Goal: Check status: Check status

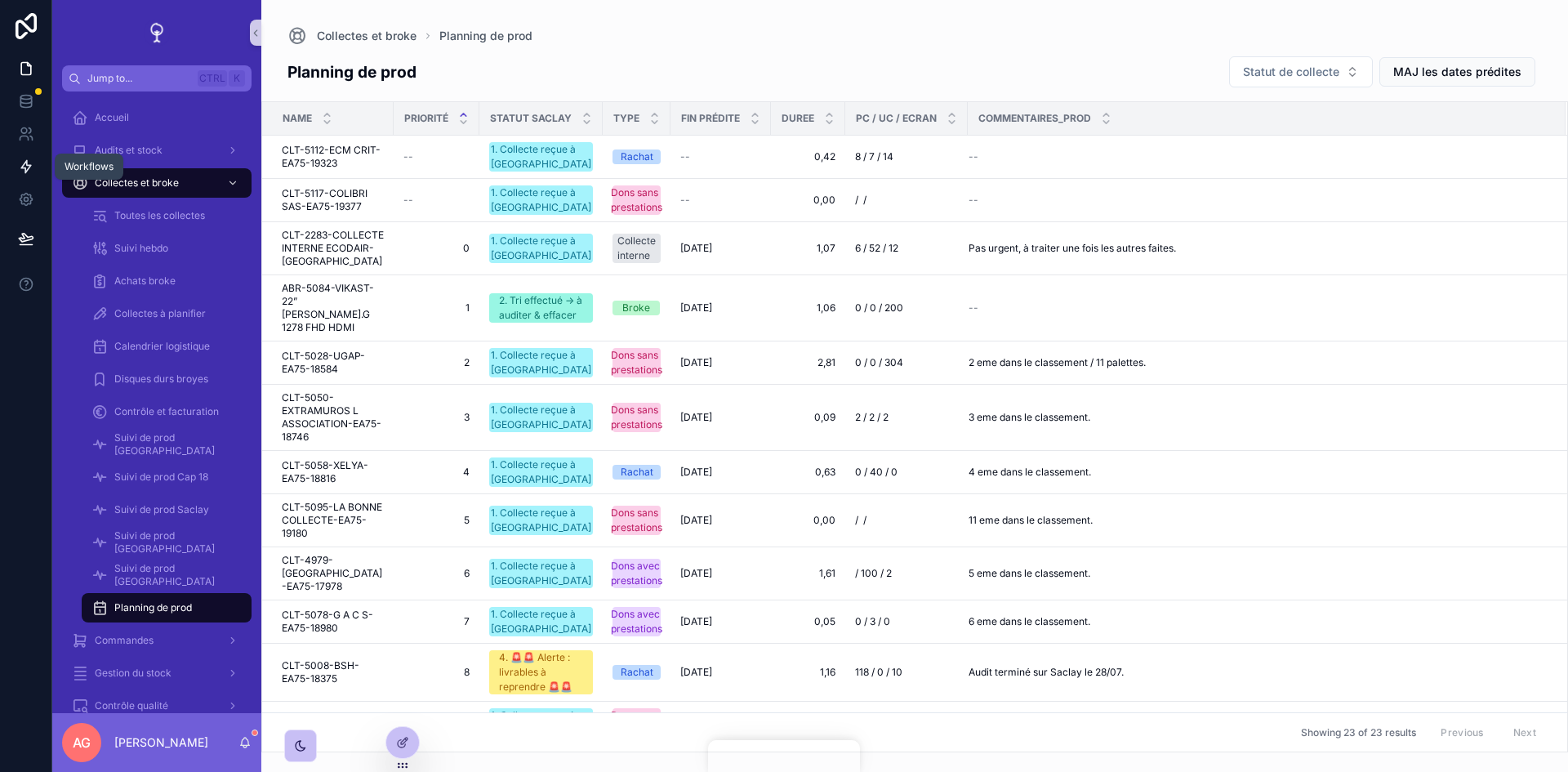
drag, startPoint x: 28, startPoint y: 173, endPoint x: 42, endPoint y: 173, distance: 14.0
click at [28, 173] on icon at bounding box center [26, 166] width 17 height 17
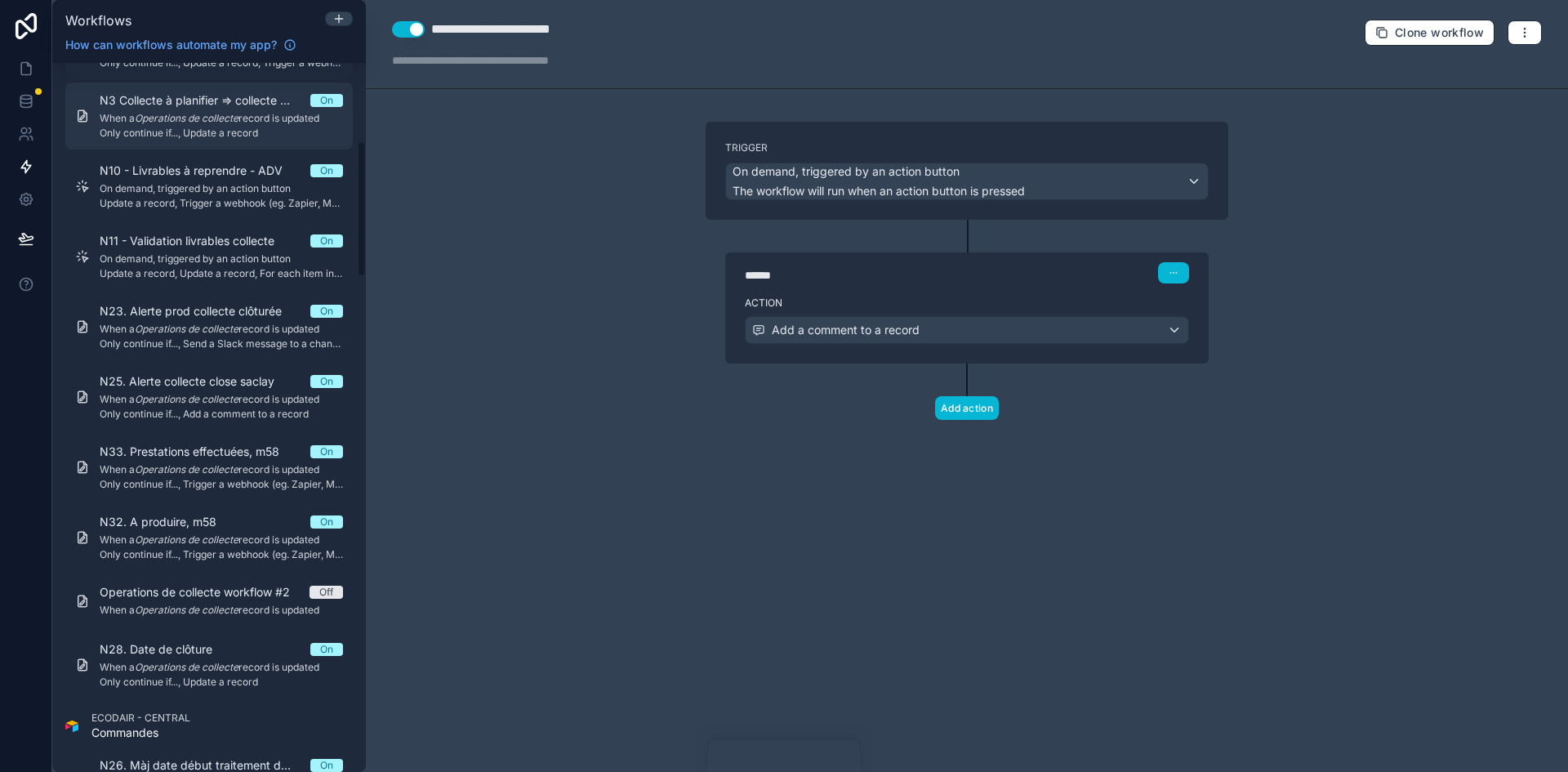
scroll to position [490, 0]
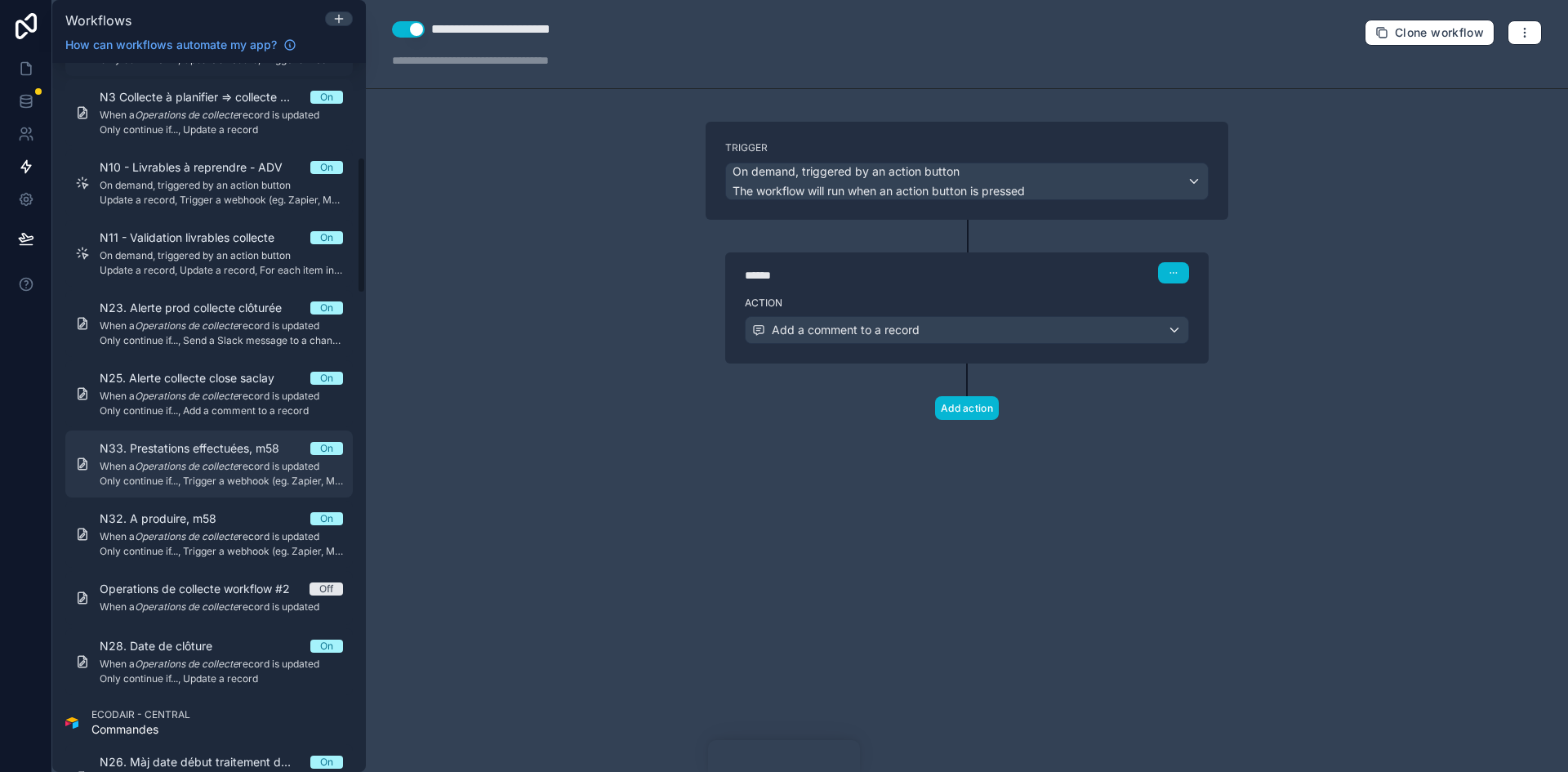
click at [213, 463] on em "Operations de collecte" at bounding box center [186, 466] width 104 height 13
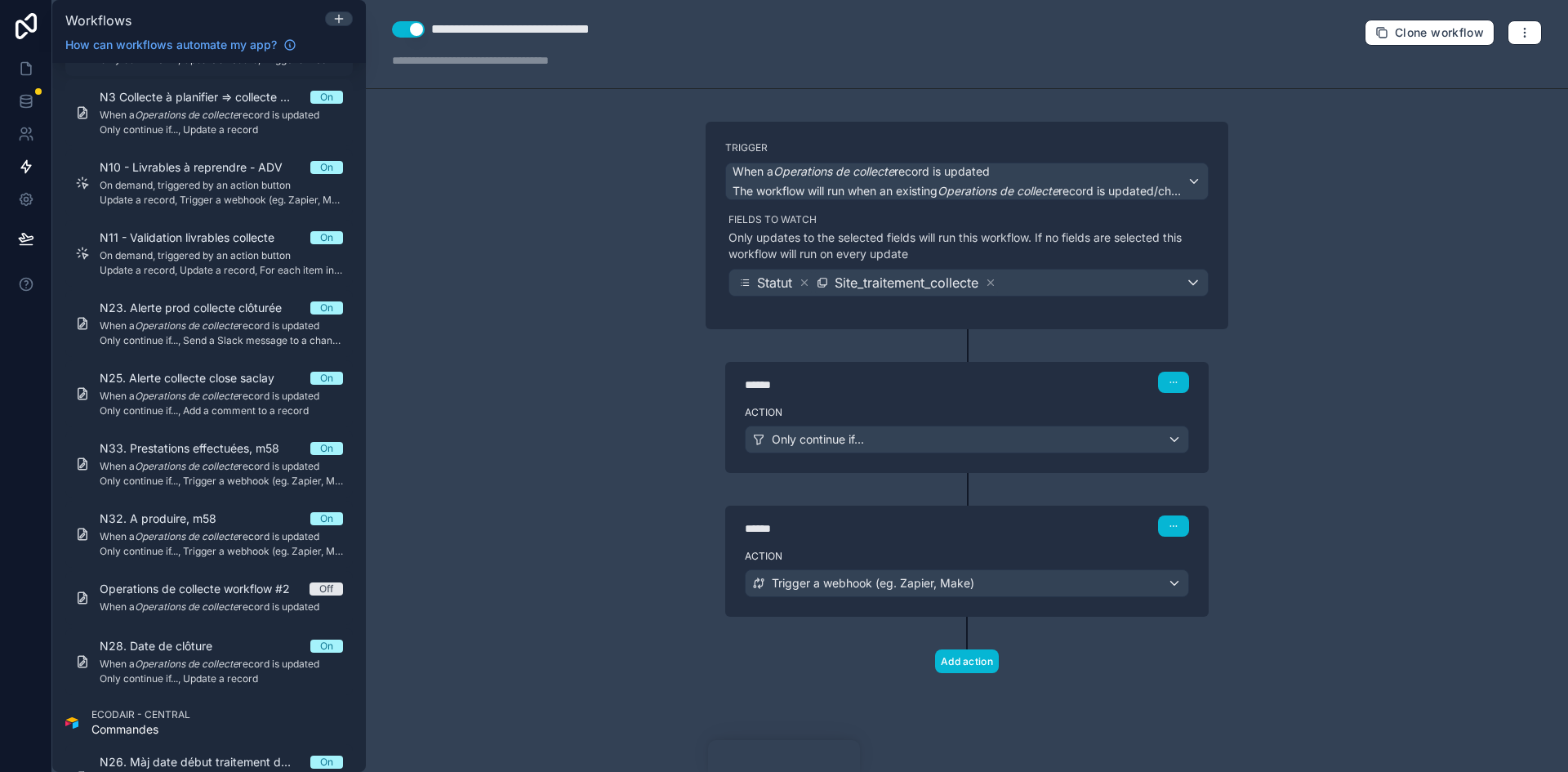
click at [822, 406] on label "Action" at bounding box center [967, 412] width 444 height 13
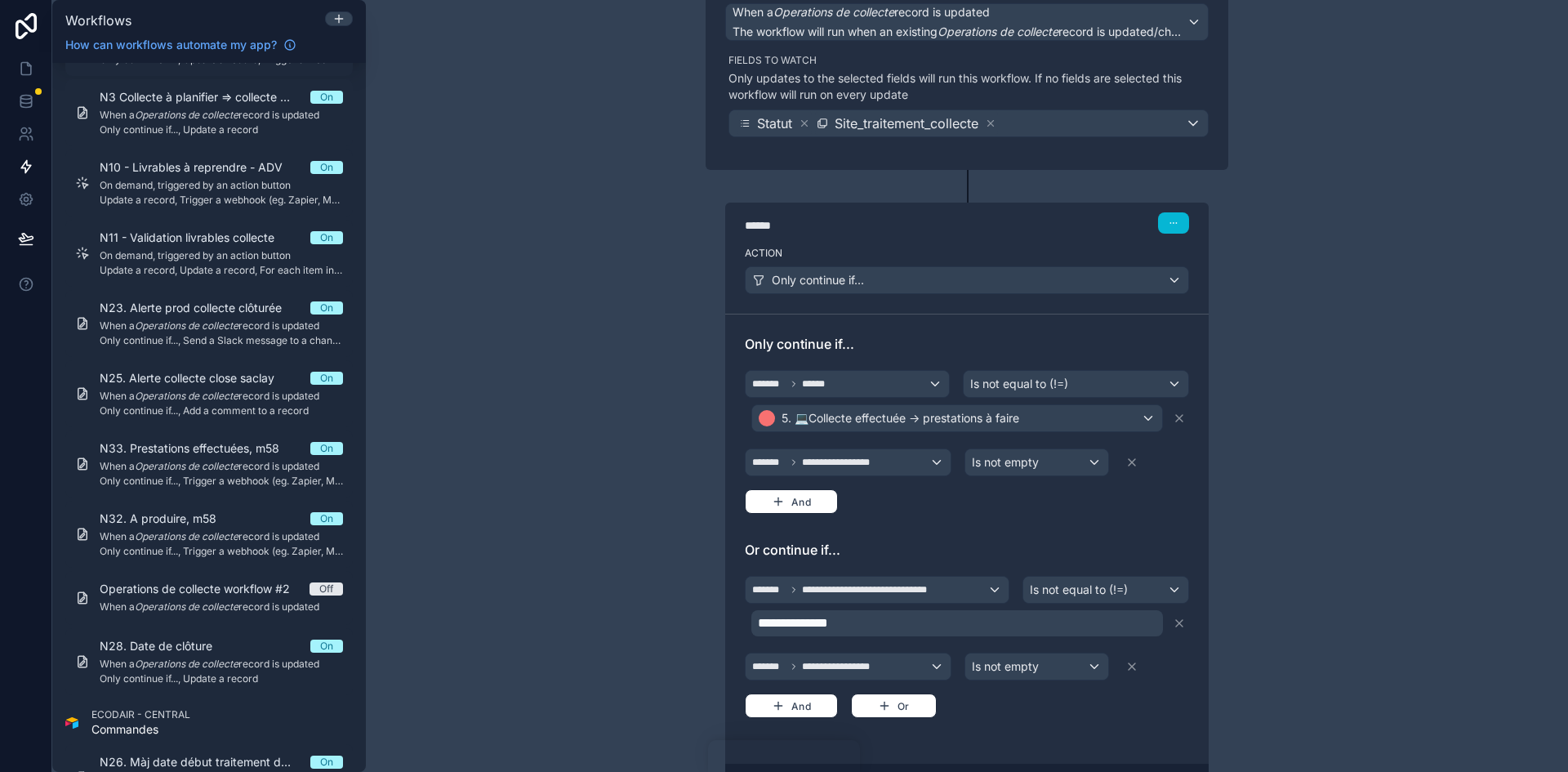
scroll to position [163, 0]
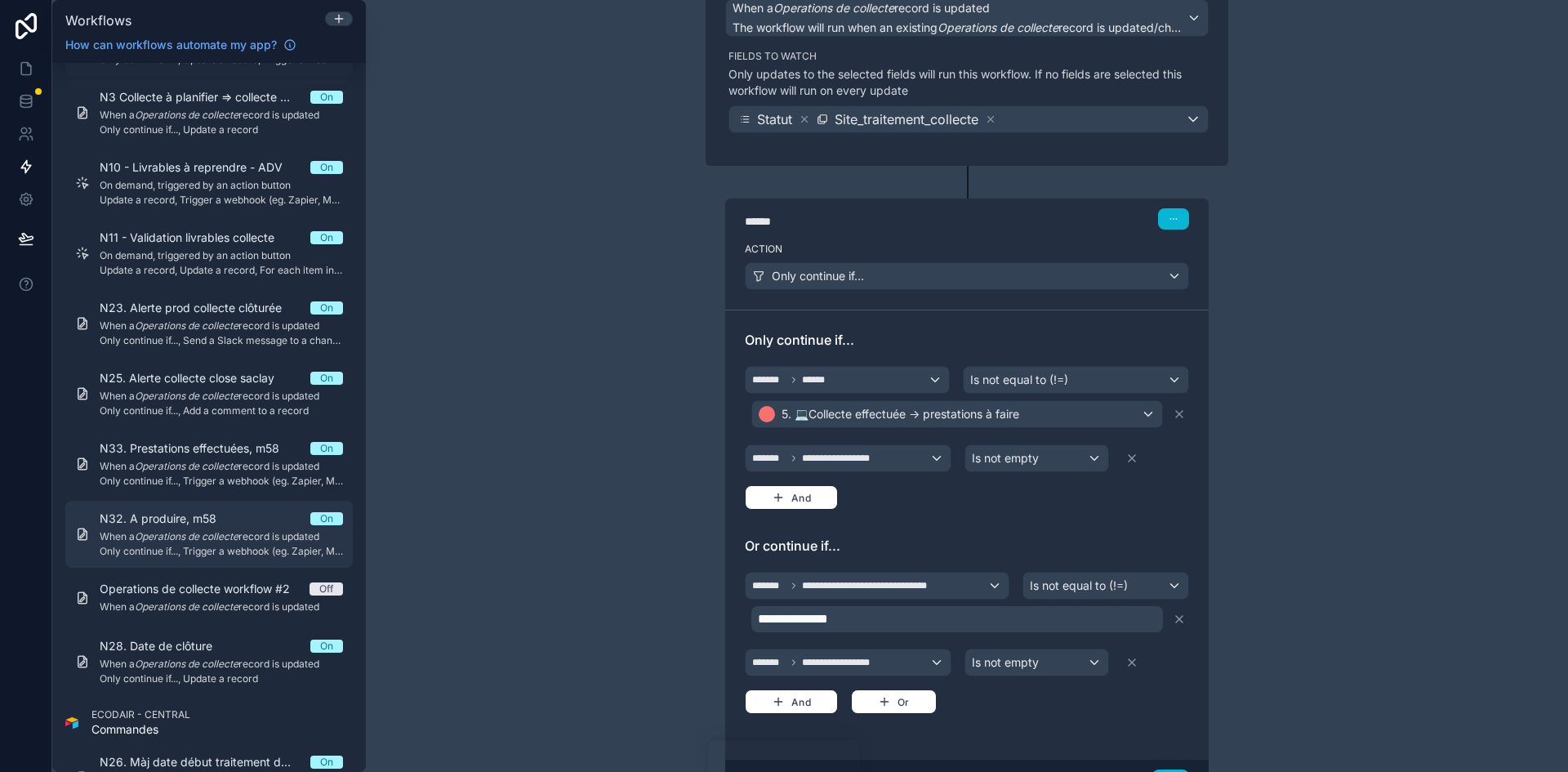
click at [194, 507] on link "N32. A produire, m58 On When a Operations de collecte record is updated Only co…" at bounding box center [209, 534] width 288 height 67
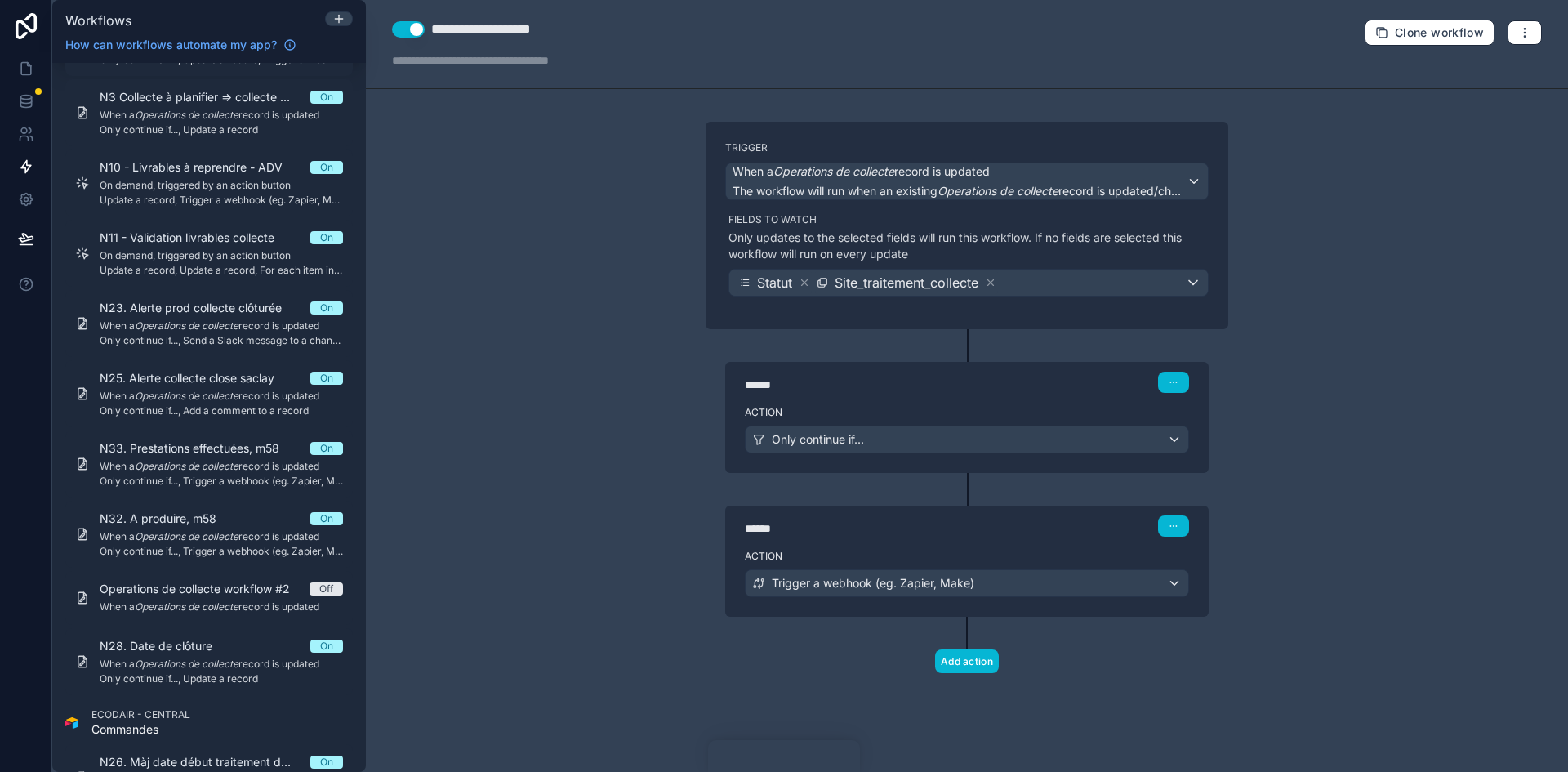
click at [951, 411] on label "Action" at bounding box center [967, 412] width 444 height 13
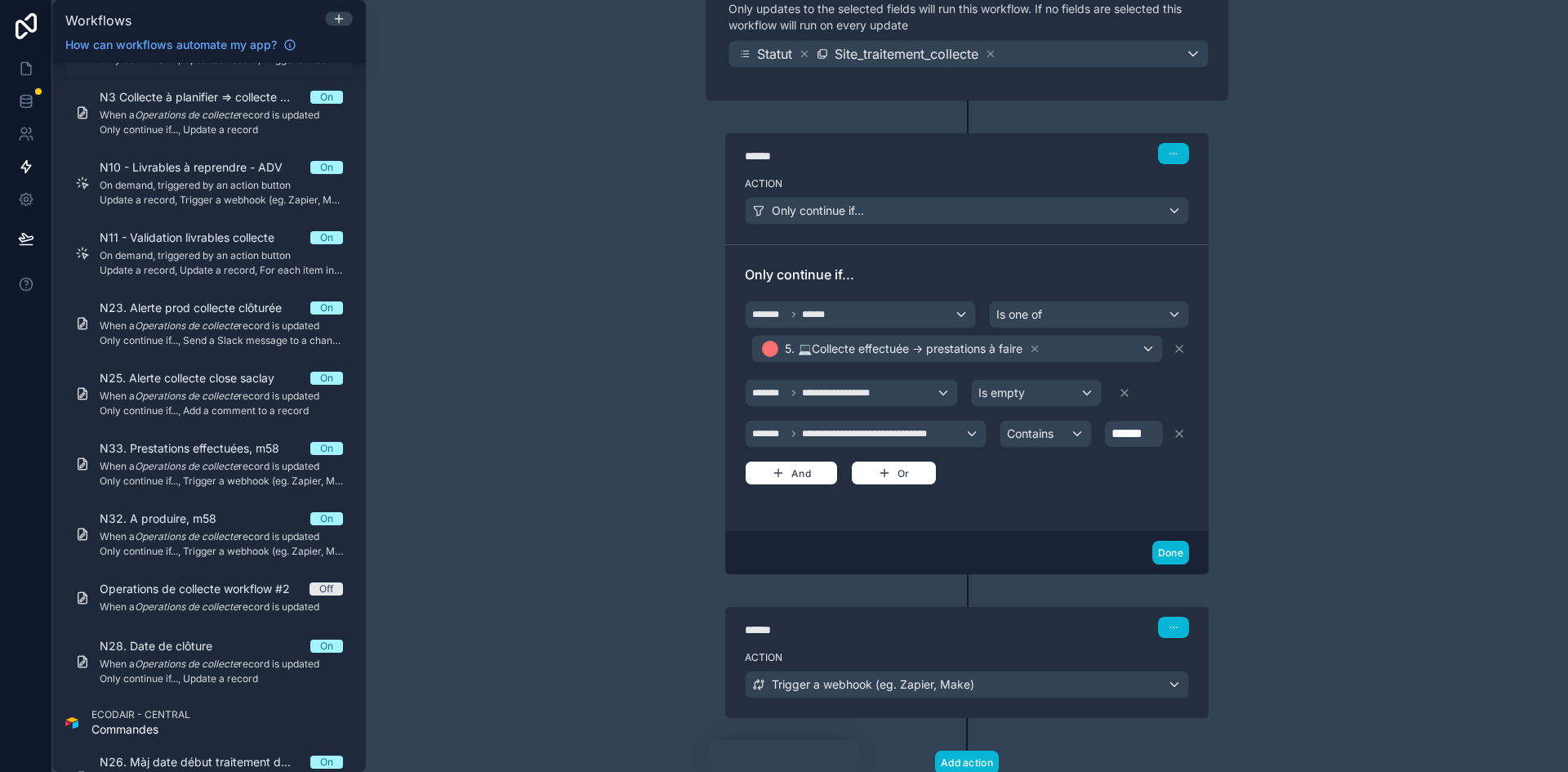
scroll to position [245, 0]
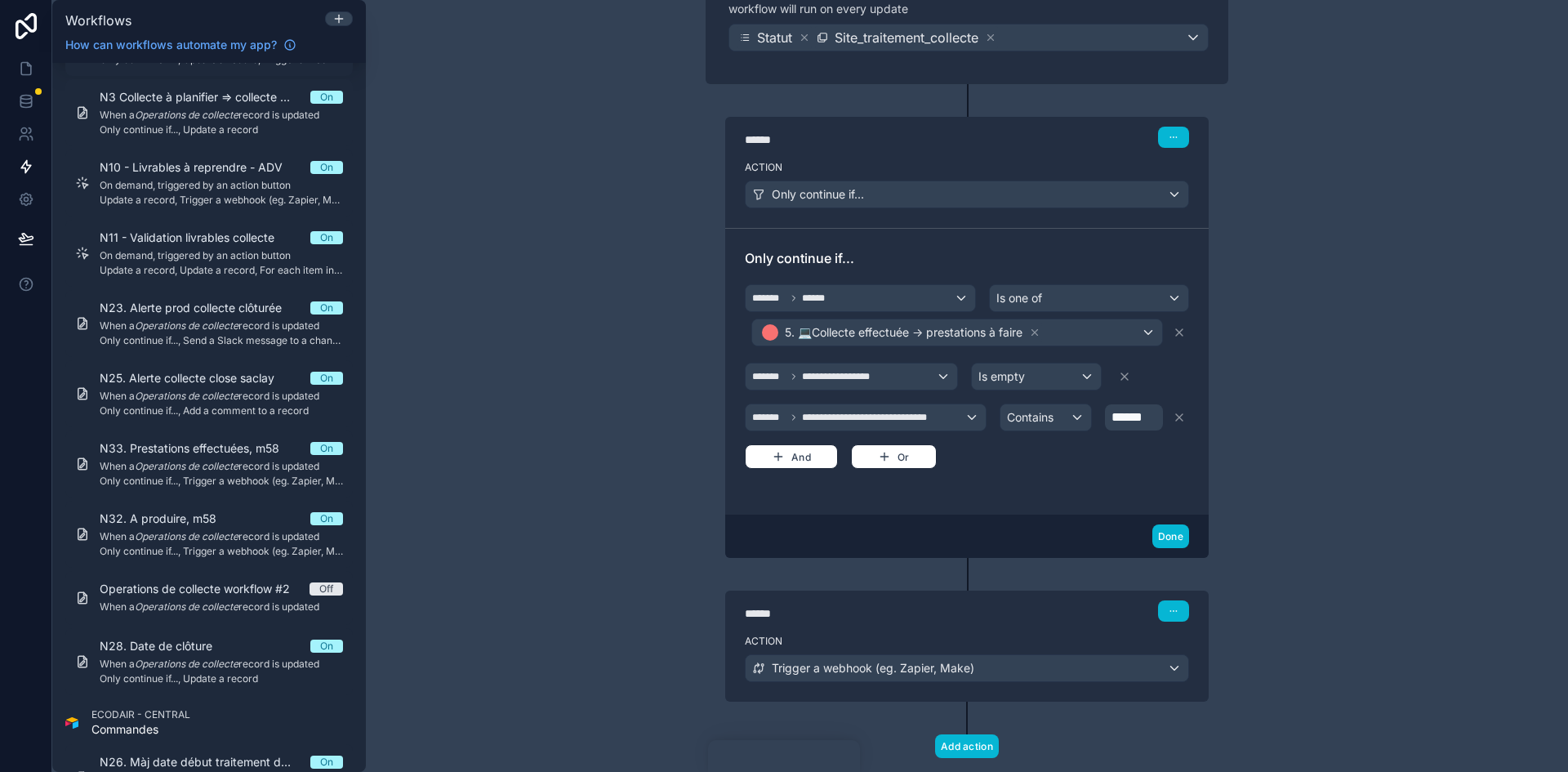
click at [1007, 644] on label "Action" at bounding box center [967, 642] width 444 height 13
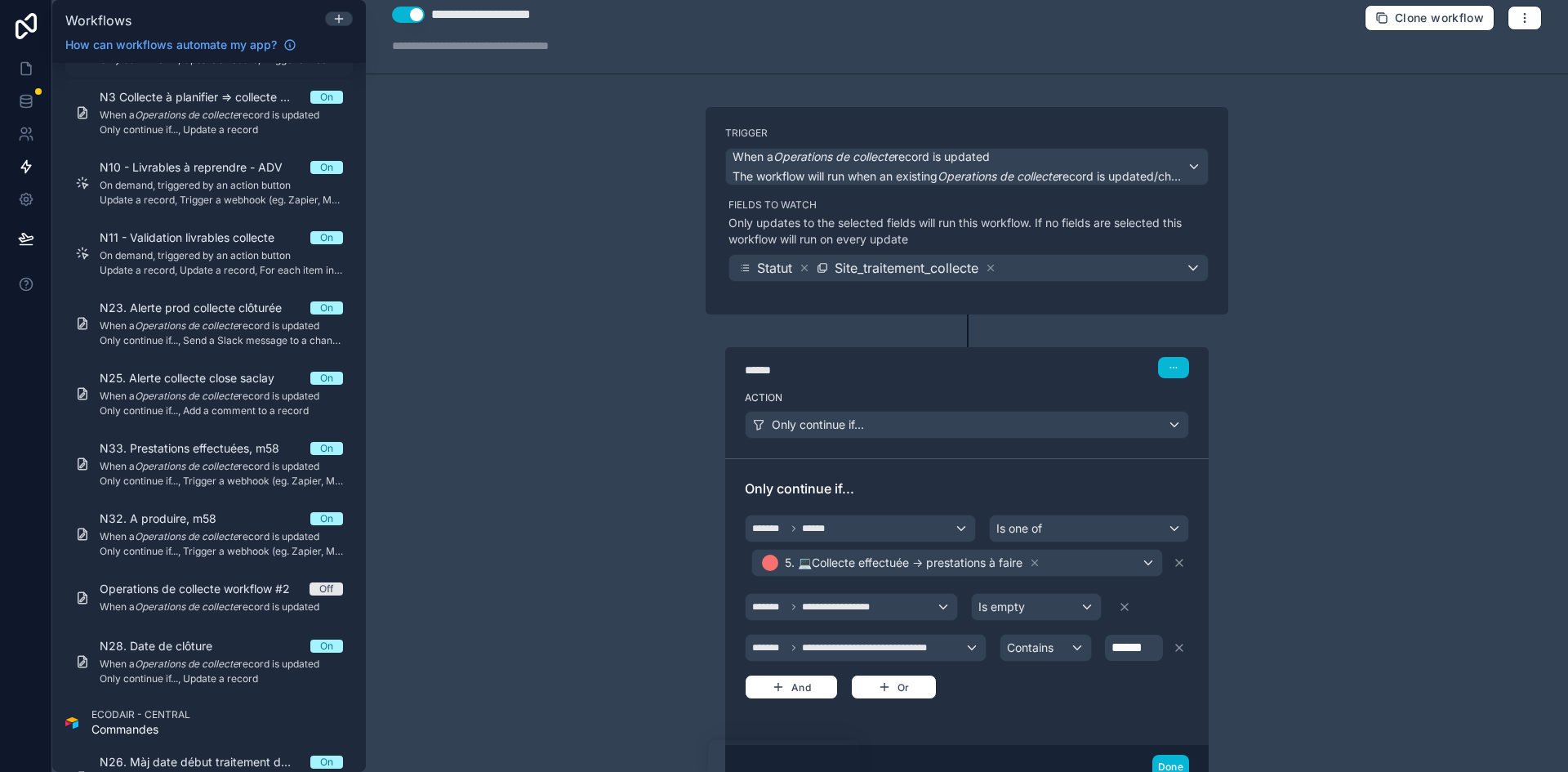
scroll to position [0, 0]
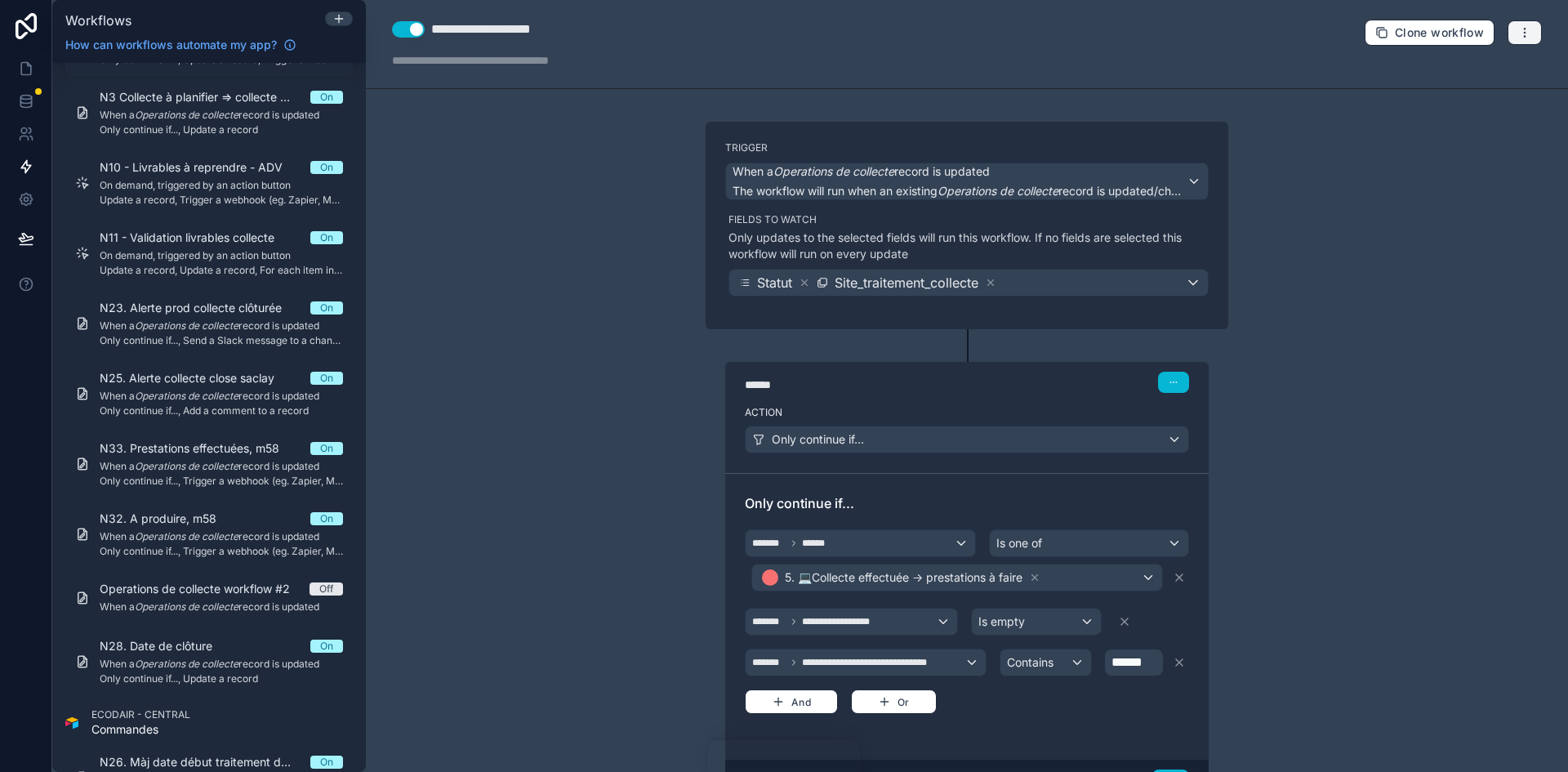
click at [1518, 33] on icon "button" at bounding box center [1525, 33] width 13 height 13
click at [1467, 95] on span "Run history" at bounding box center [1469, 97] width 79 height 13
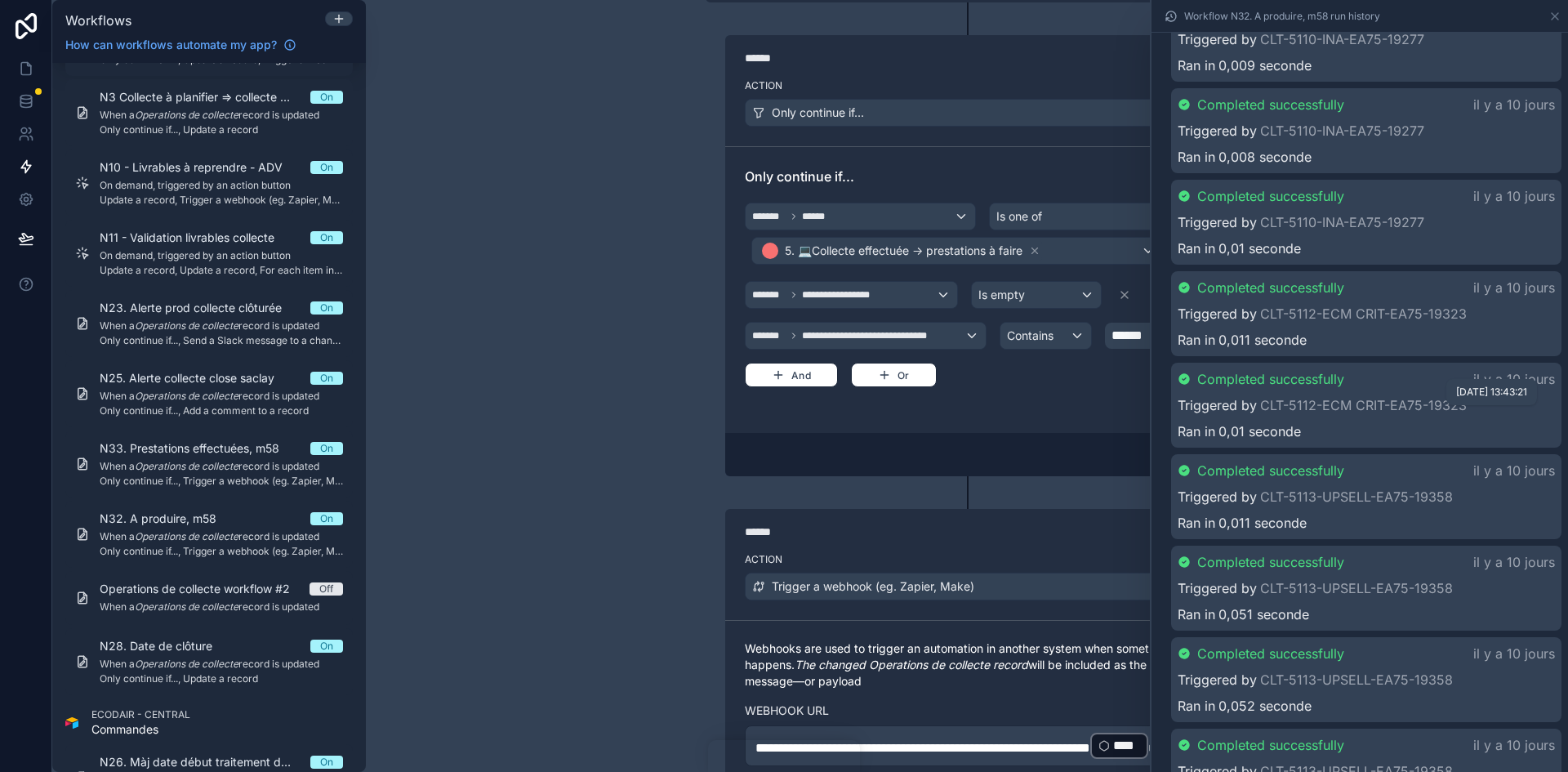
scroll to position [4831, 0]
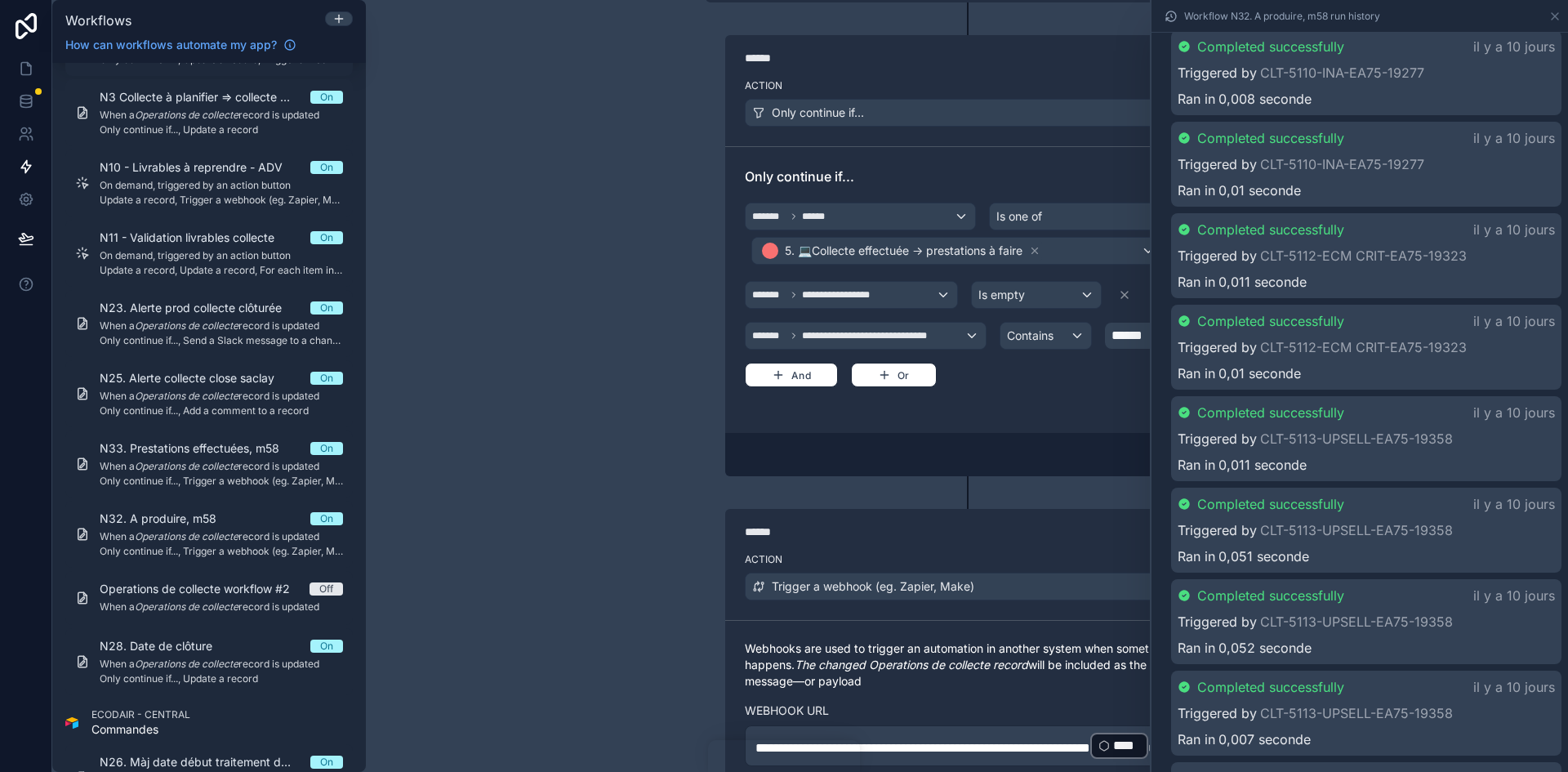
click at [1377, 331] on div "Completed successfully il y a 10 jours" at bounding box center [1366, 320] width 377 height 19
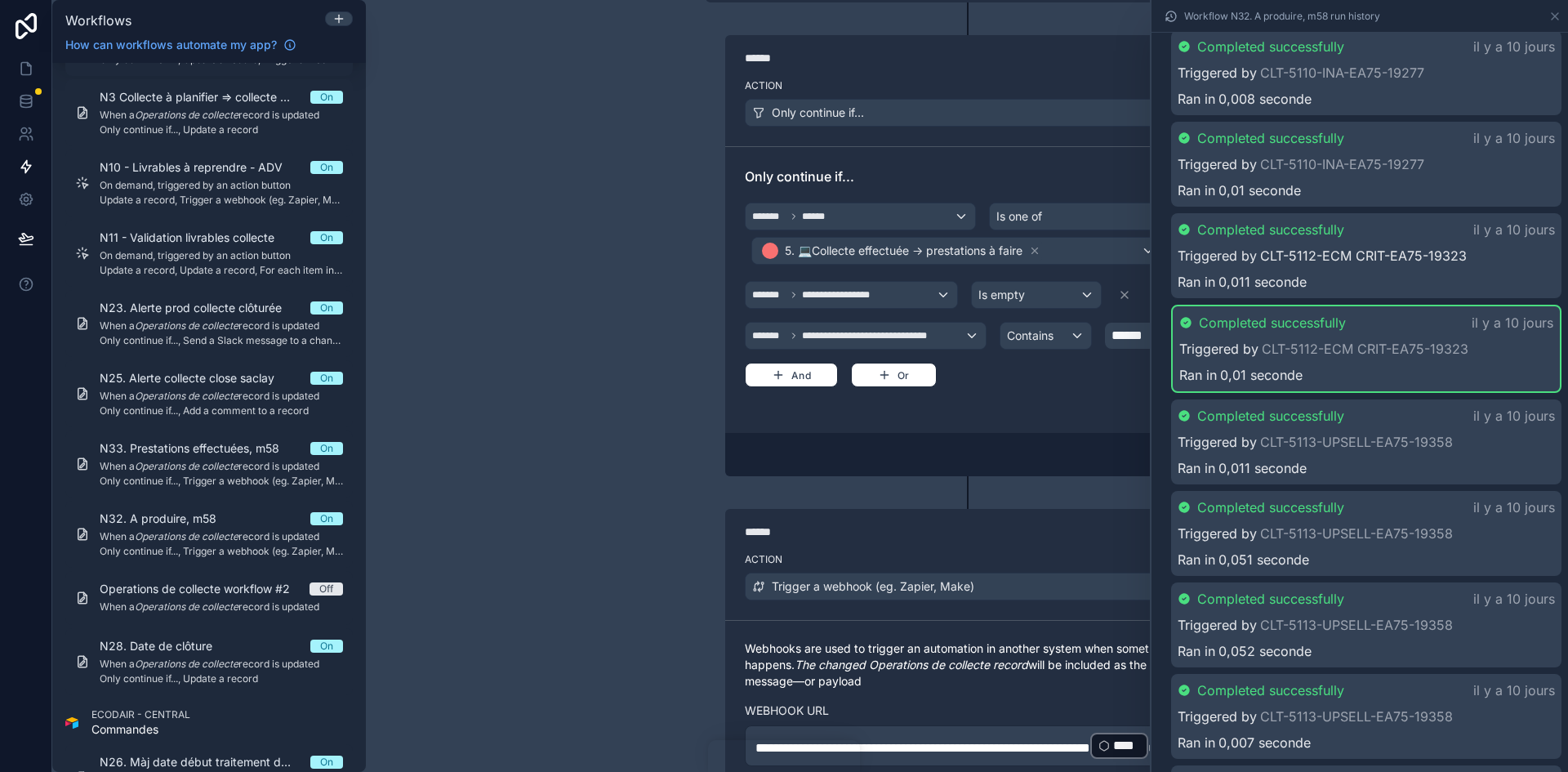
click at [1300, 265] on link "CLT-5112-ECM CRIT-EA75-19323" at bounding box center [1363, 255] width 207 height 19
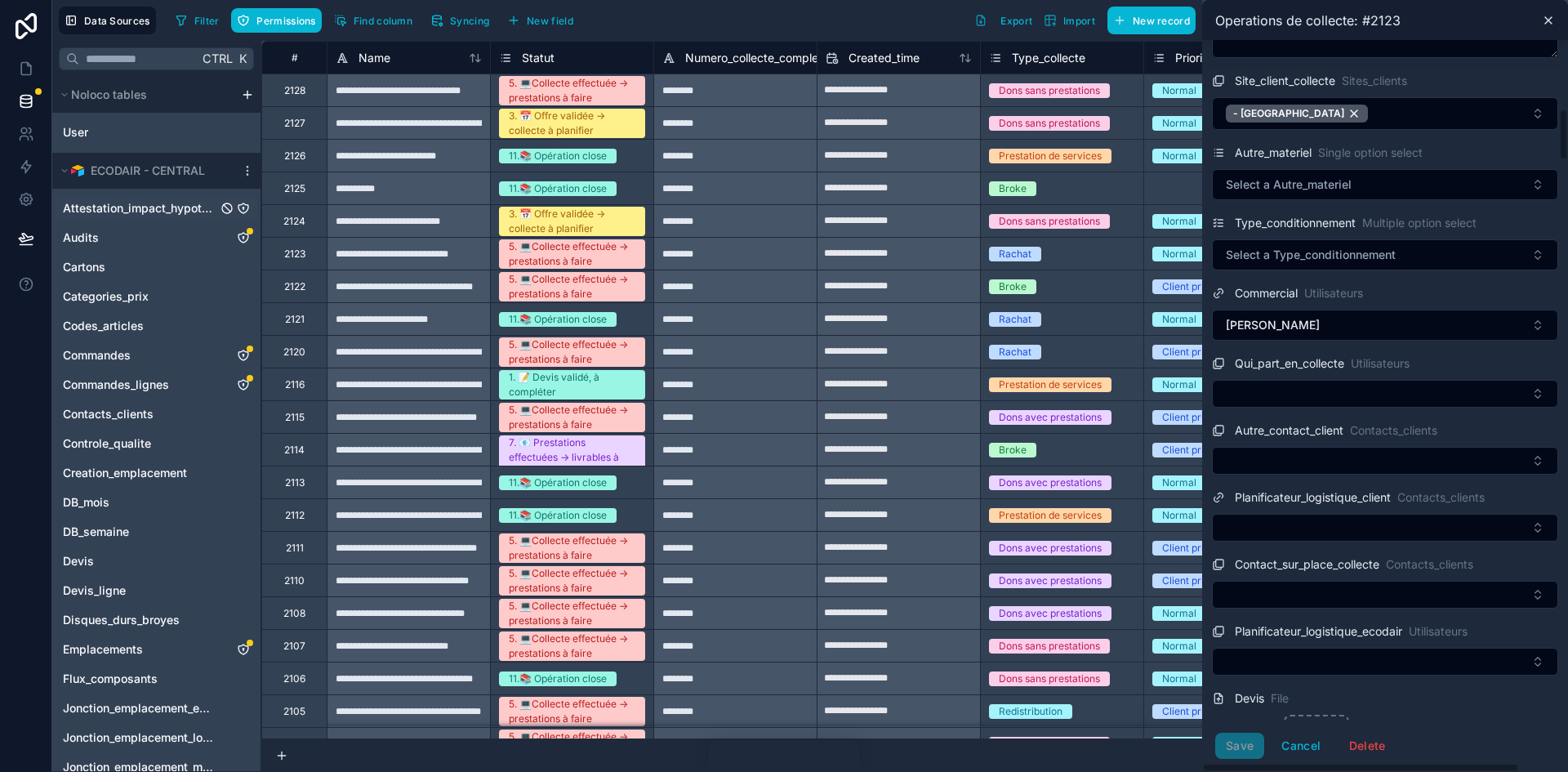
scroll to position [1062, 0]
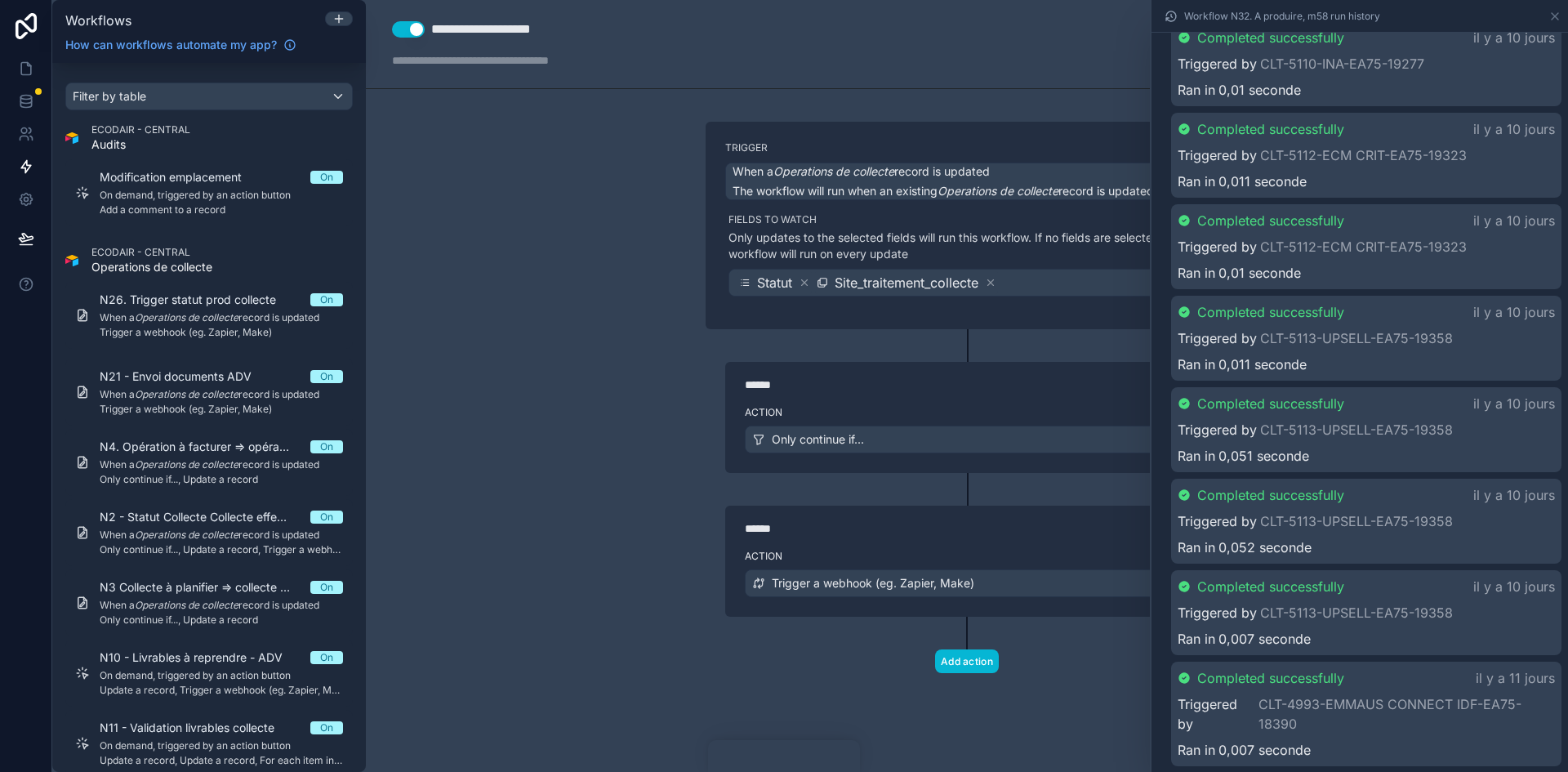
scroll to position [4913, 0]
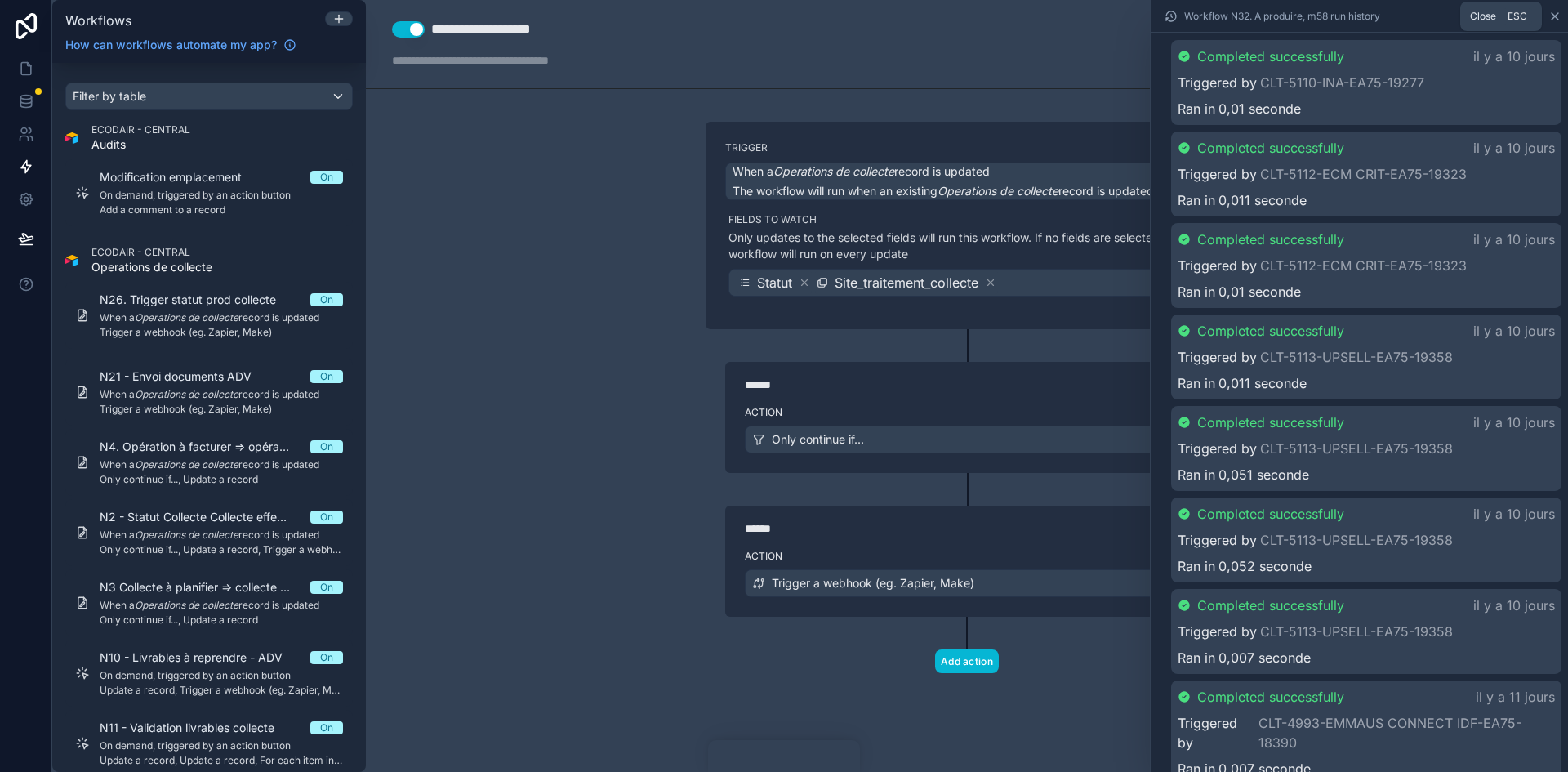
click at [1551, 19] on icon at bounding box center [1555, 17] width 13 height 13
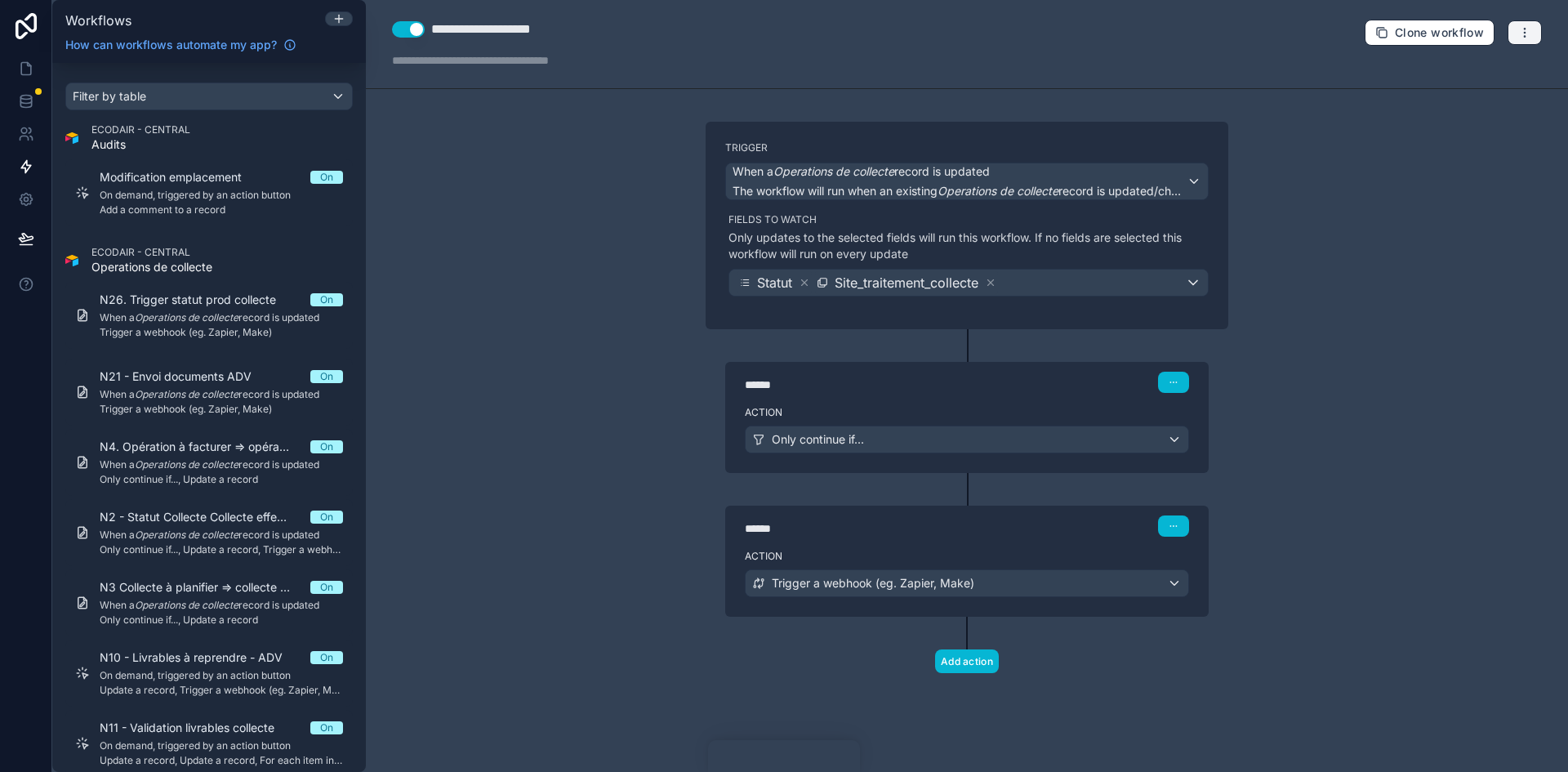
click at [1519, 32] on icon "button" at bounding box center [1525, 33] width 13 height 13
click at [1483, 108] on button "Run history" at bounding box center [1468, 97] width 118 height 26
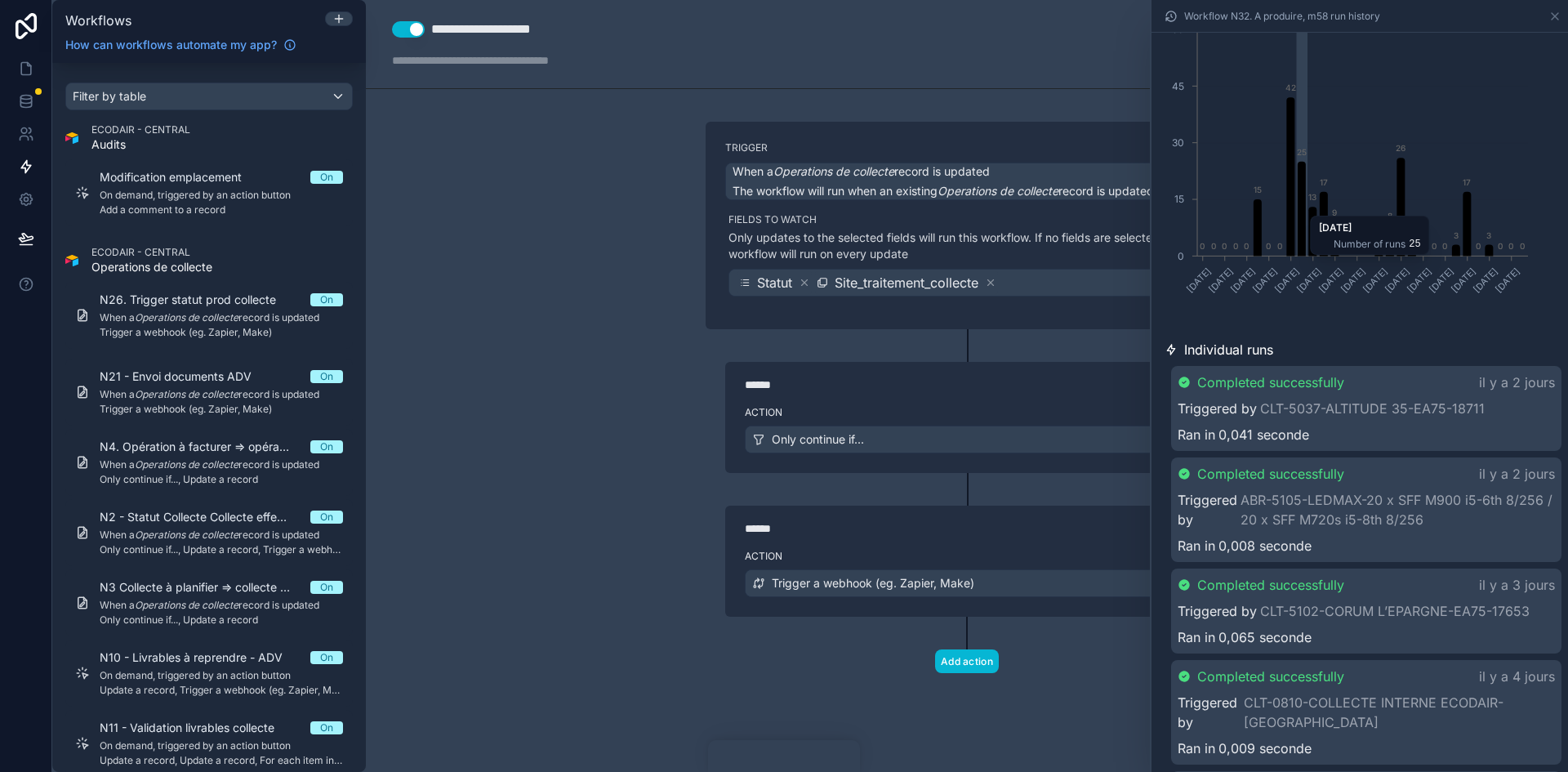
scroll to position [163, 0]
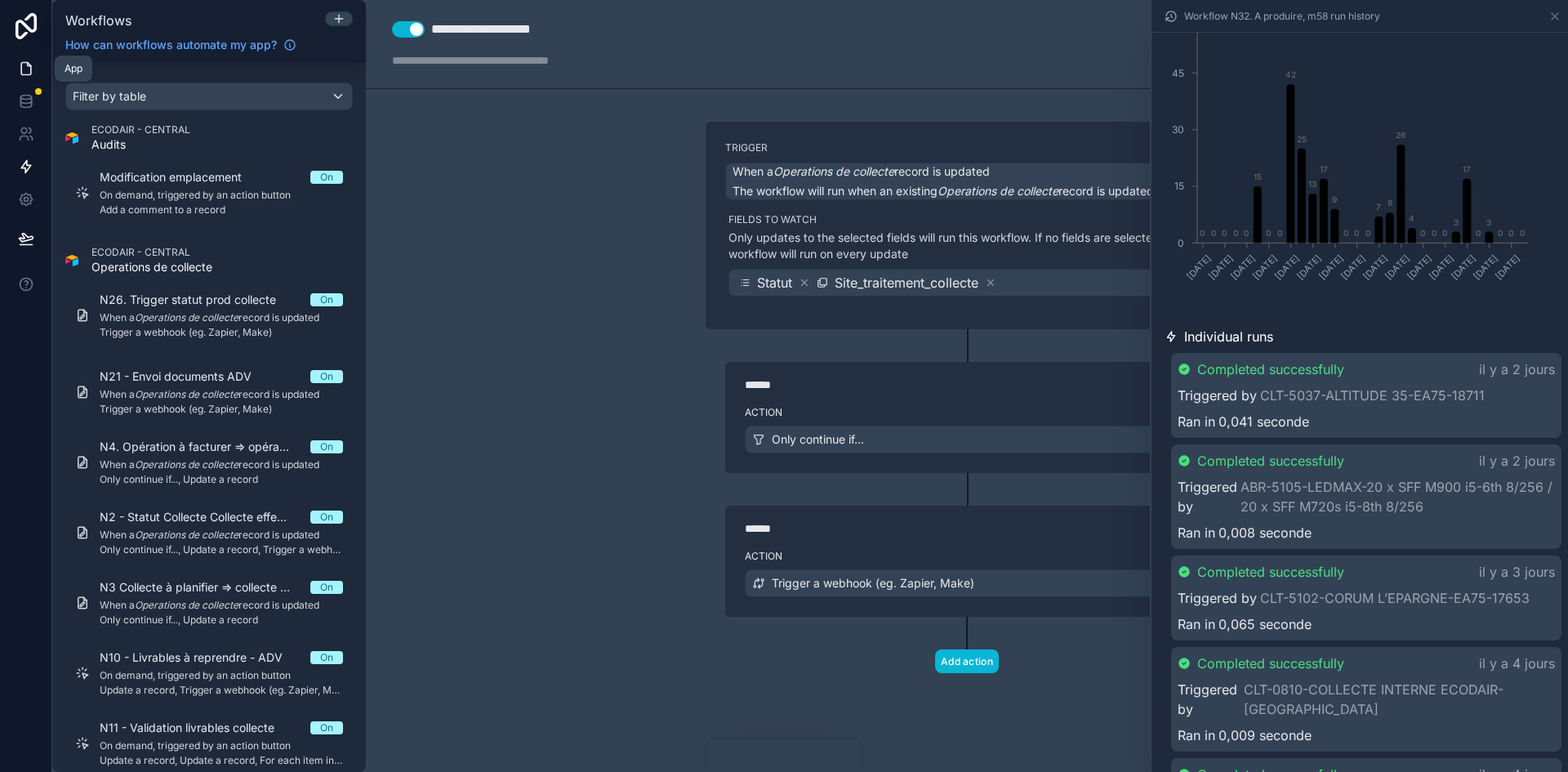
click at [18, 67] on icon at bounding box center [26, 69] width 17 height 17
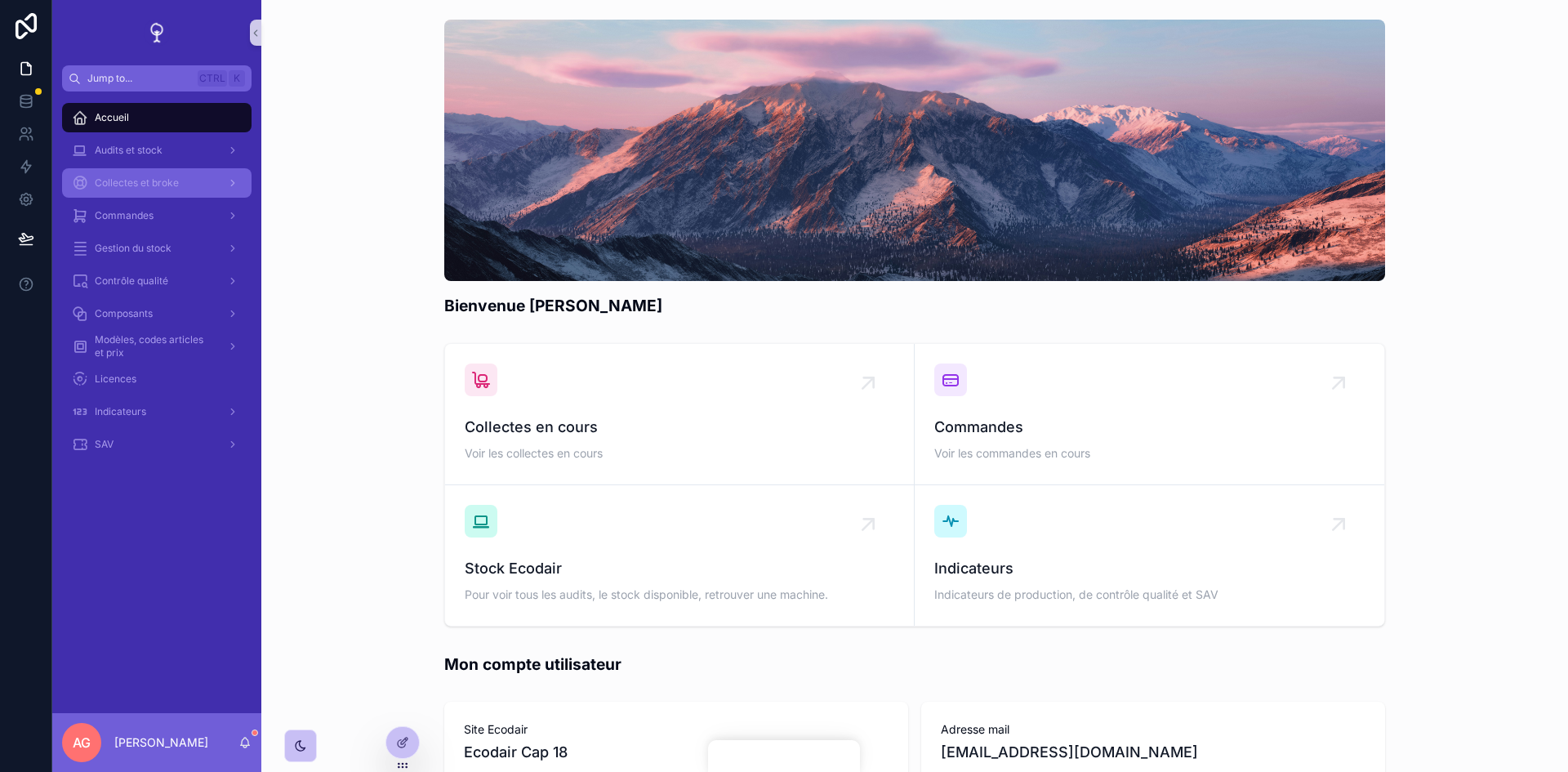
click at [158, 172] on div "Collectes et broke" at bounding box center [156, 182] width 170 height 26
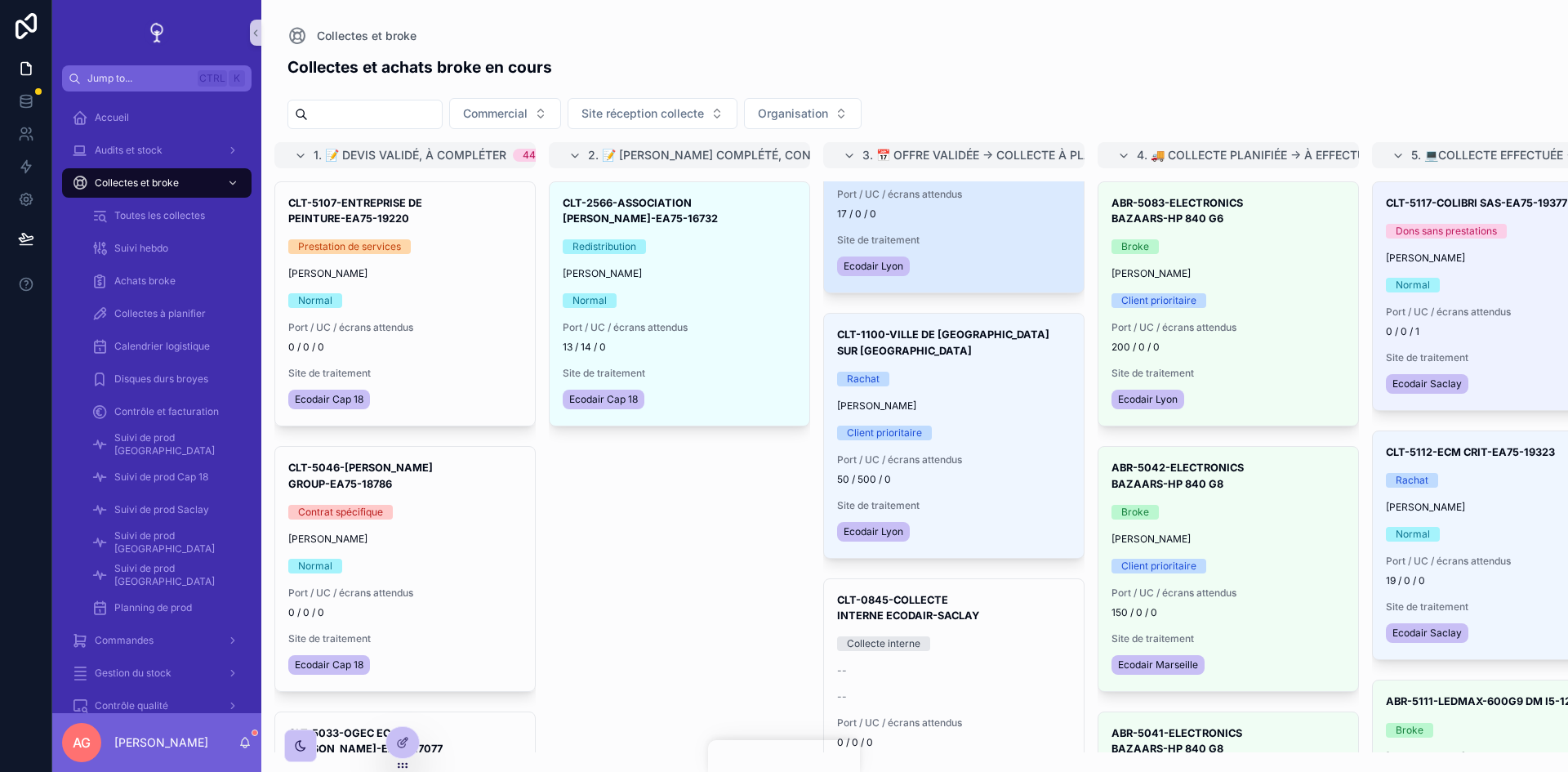
scroll to position [1210, 0]
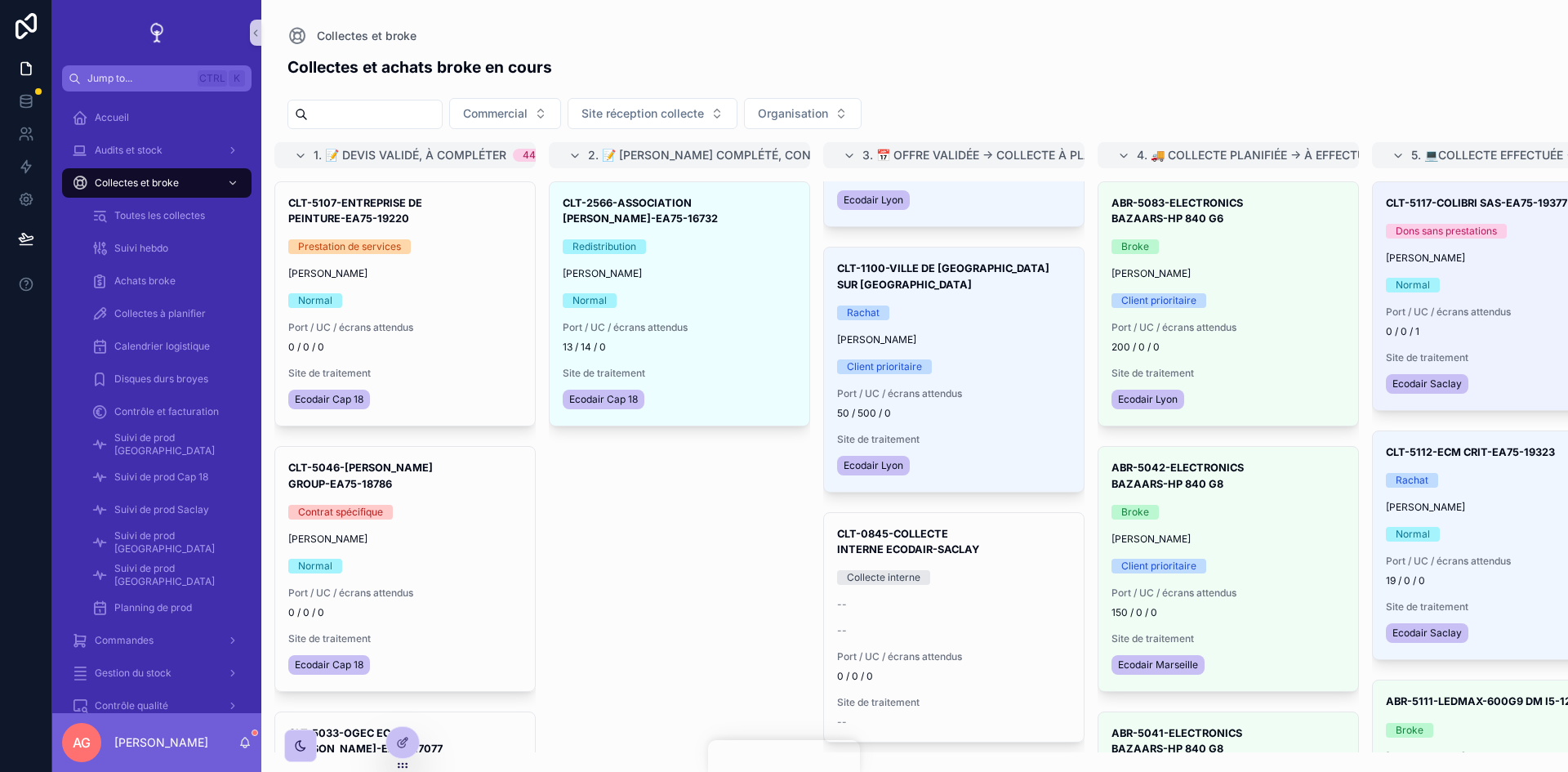
click at [410, 115] on input "scrollable content" at bounding box center [375, 114] width 134 height 23
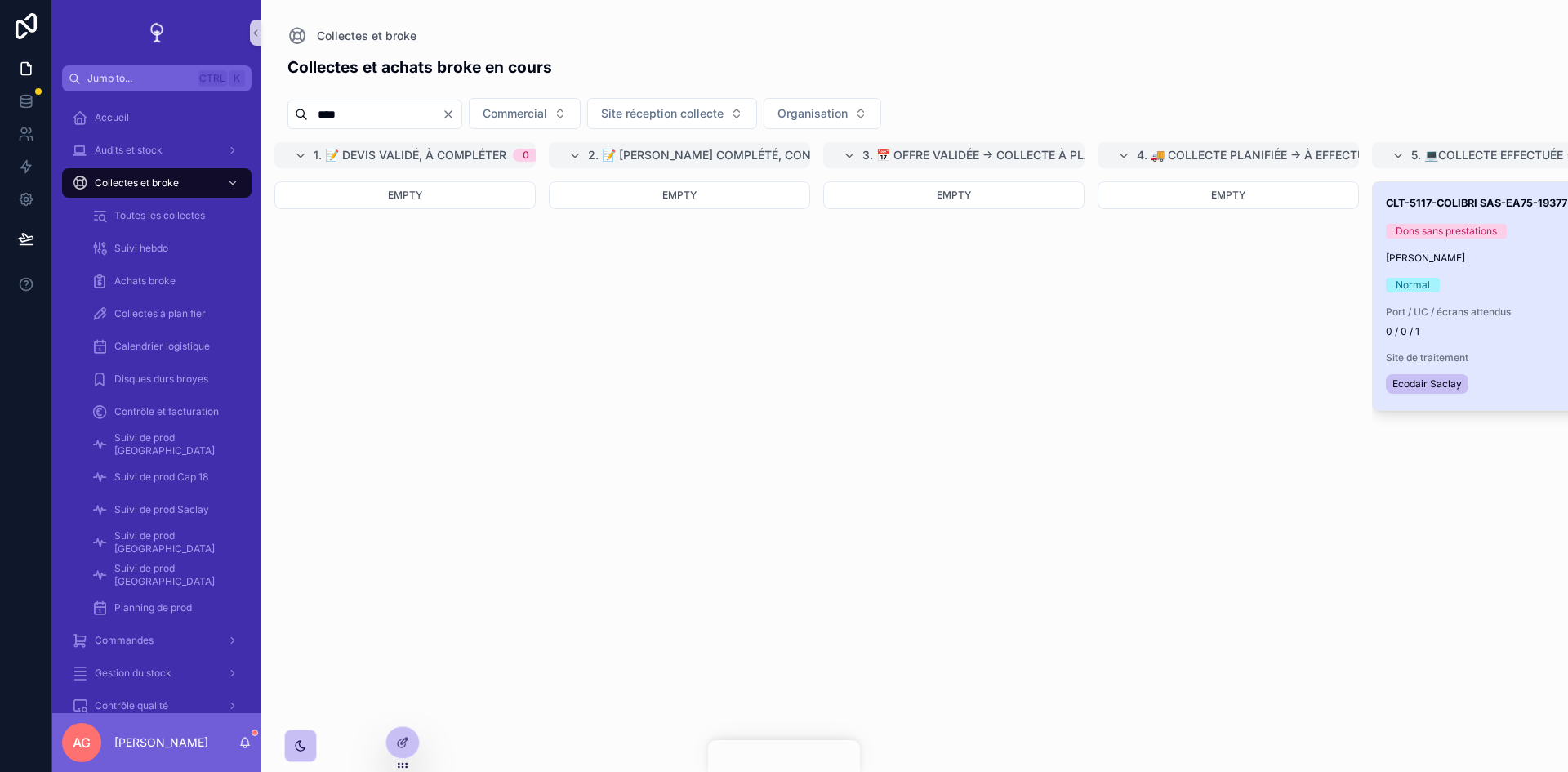
type input "****"
click at [1483, 286] on div "Normal" at bounding box center [1502, 285] width 233 height 15
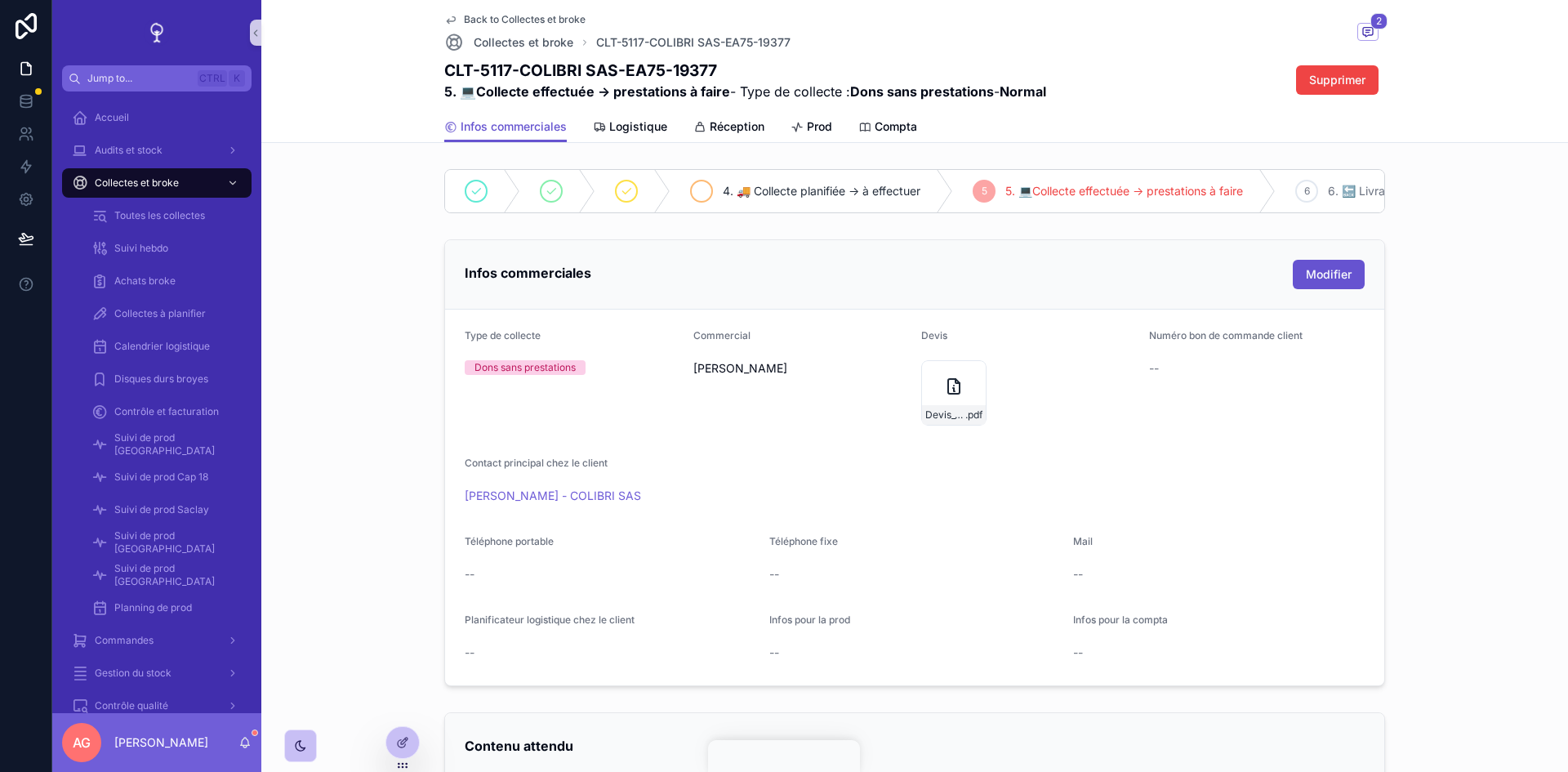
click at [771, 196] on span "4. 🚚 Collecte planifiée -> à effectuer" at bounding box center [821, 192] width 197 height 17
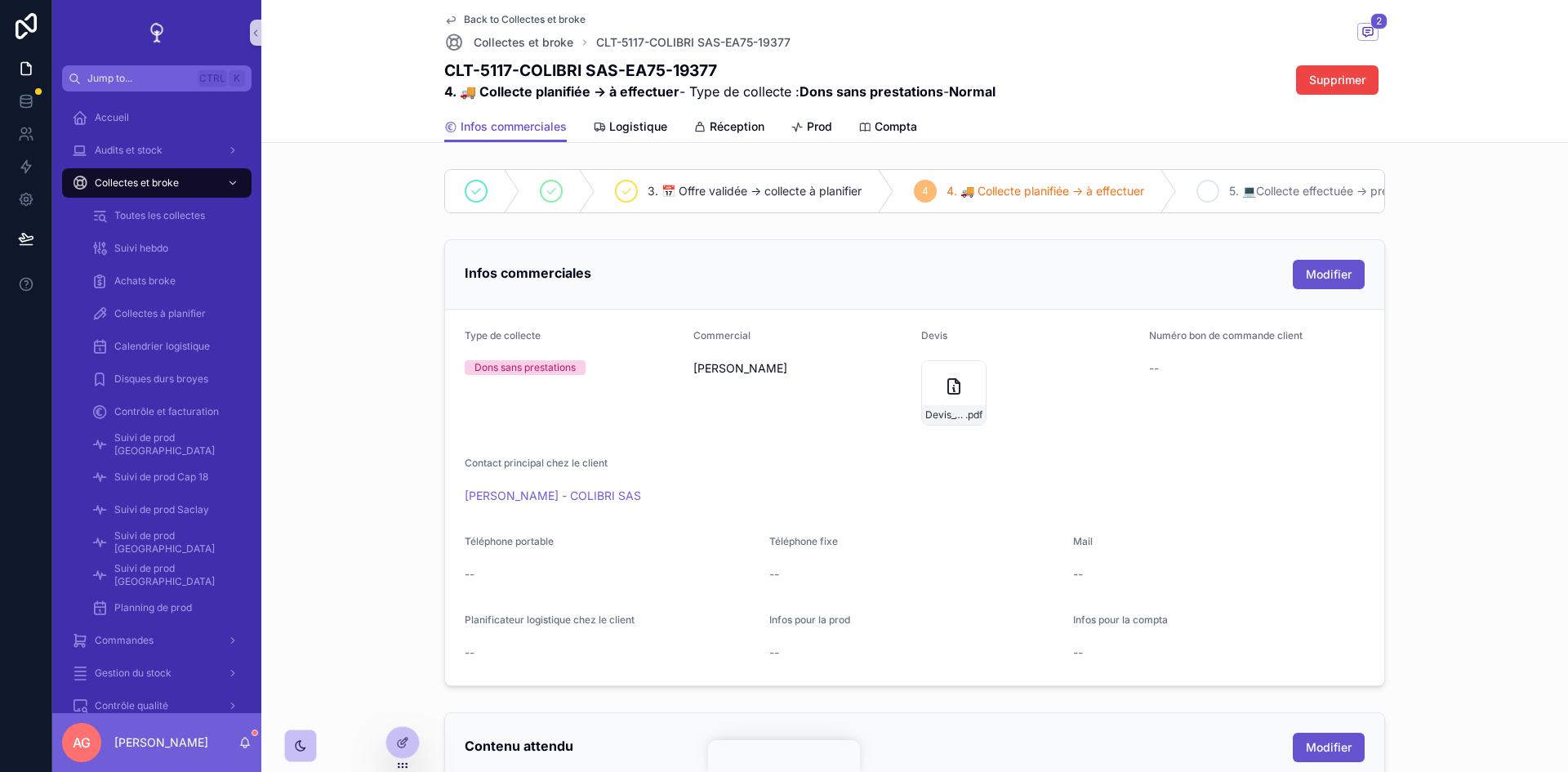
click at [1290, 192] on span "5. 💻Collecte effectuée -> prestations à faire" at bounding box center [1348, 192] width 237 height 17
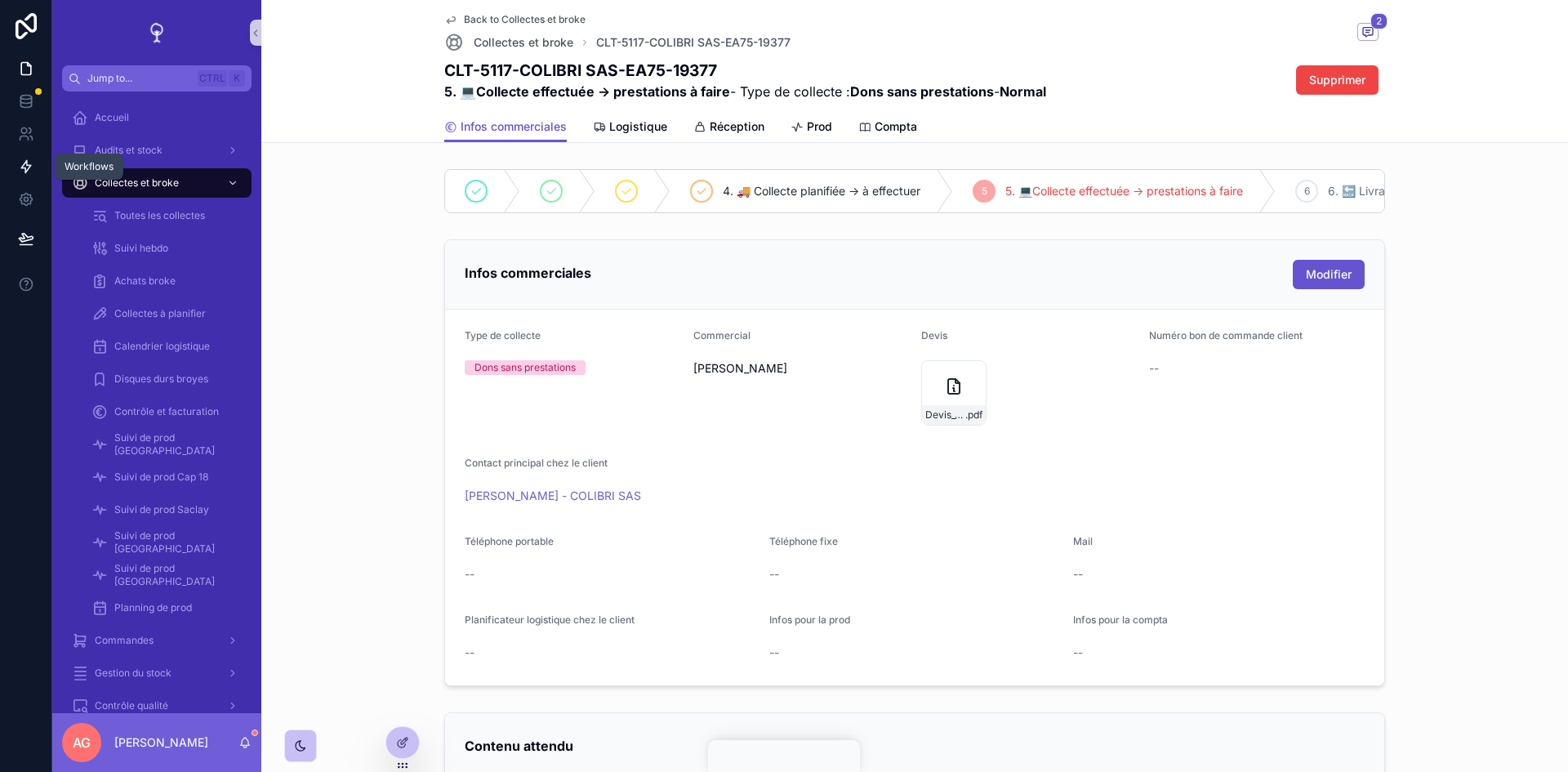
click at [23, 159] on icon at bounding box center [26, 166] width 17 height 17
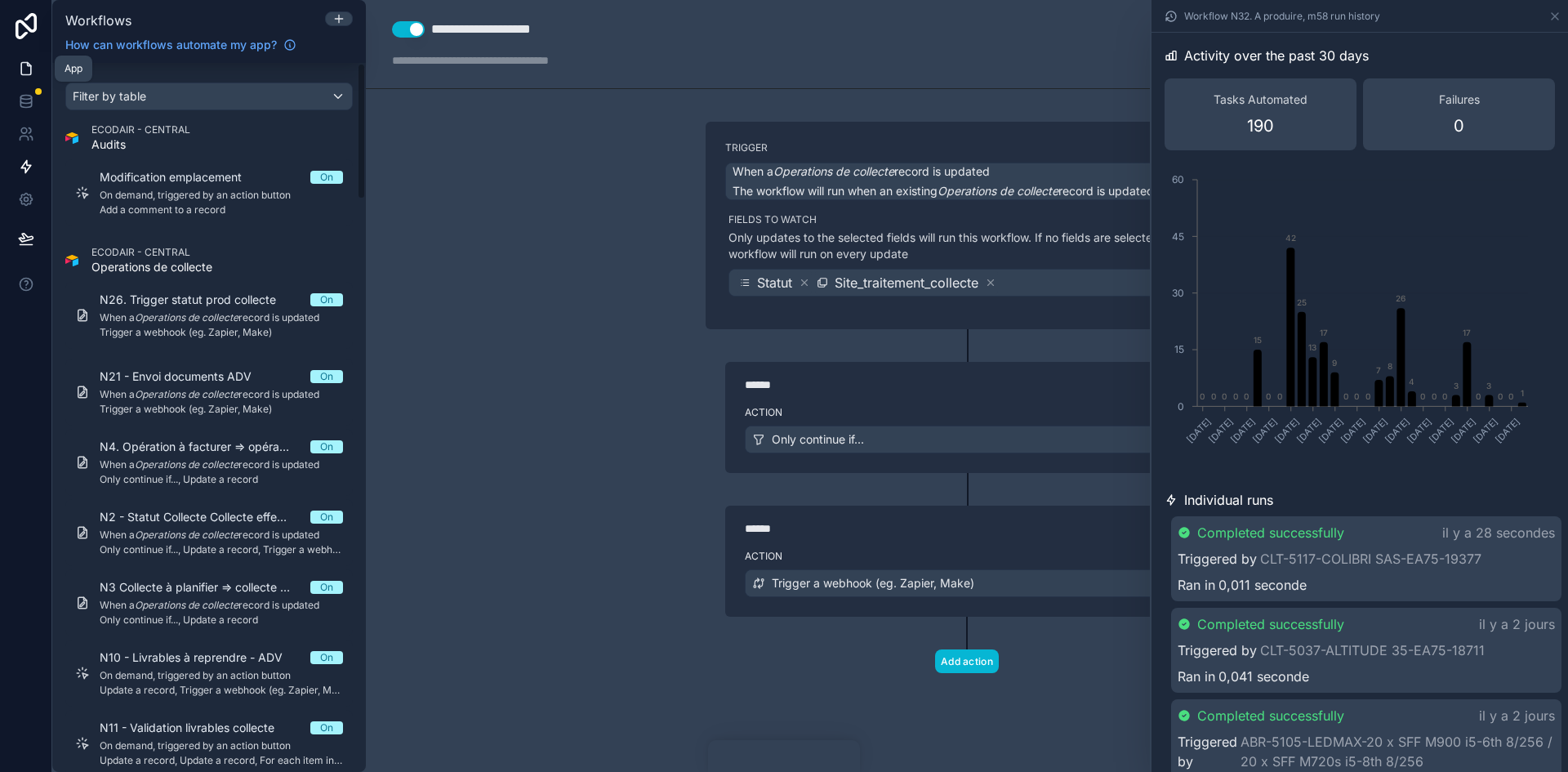
click at [26, 63] on icon at bounding box center [26, 69] width 10 height 13
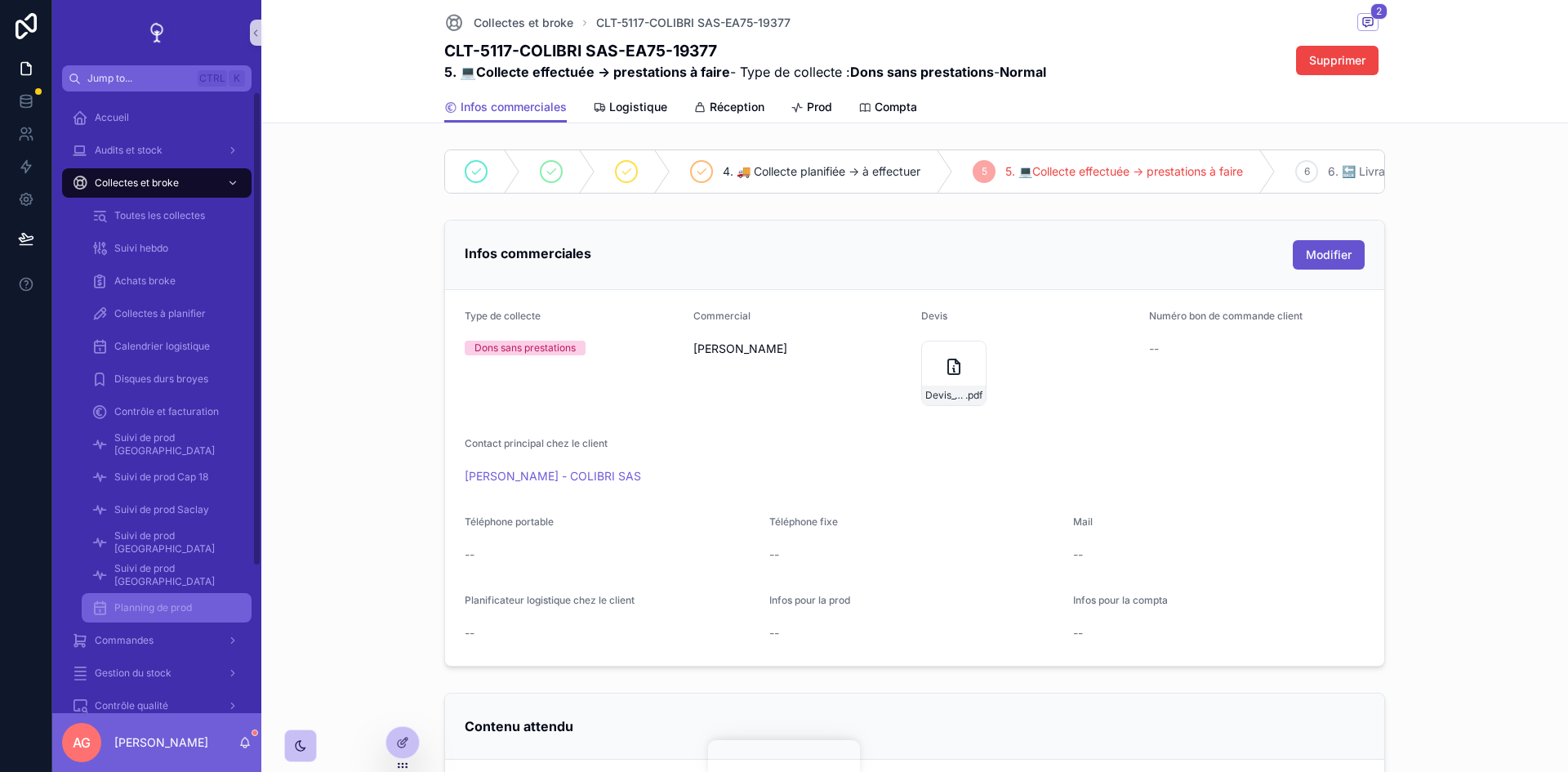
click at [165, 614] on div "Planning de prod" at bounding box center [166, 607] width 151 height 26
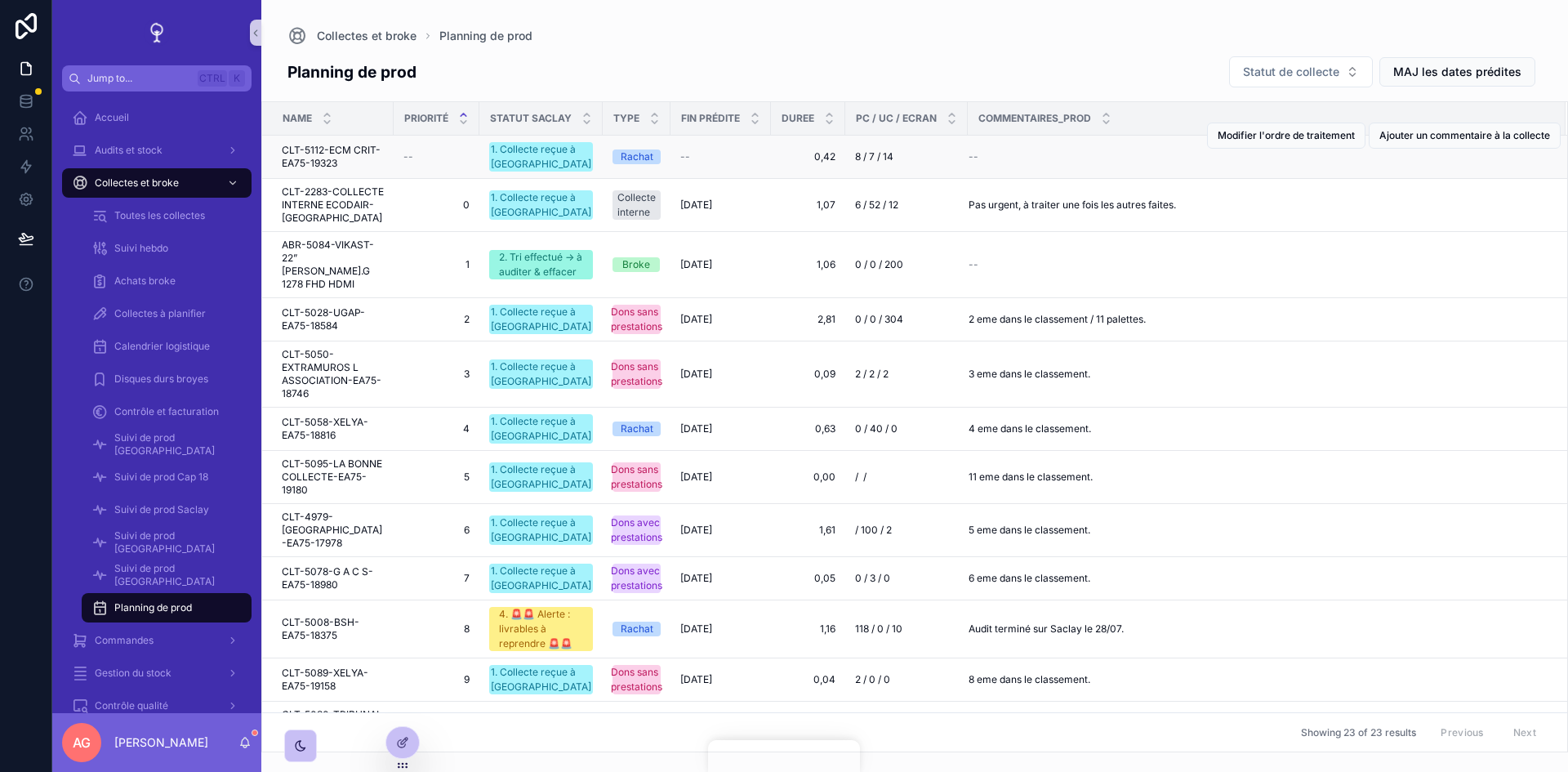
click at [352, 151] on span "CLT-5112-ECM CRIT-EA75-19323" at bounding box center [333, 156] width 102 height 26
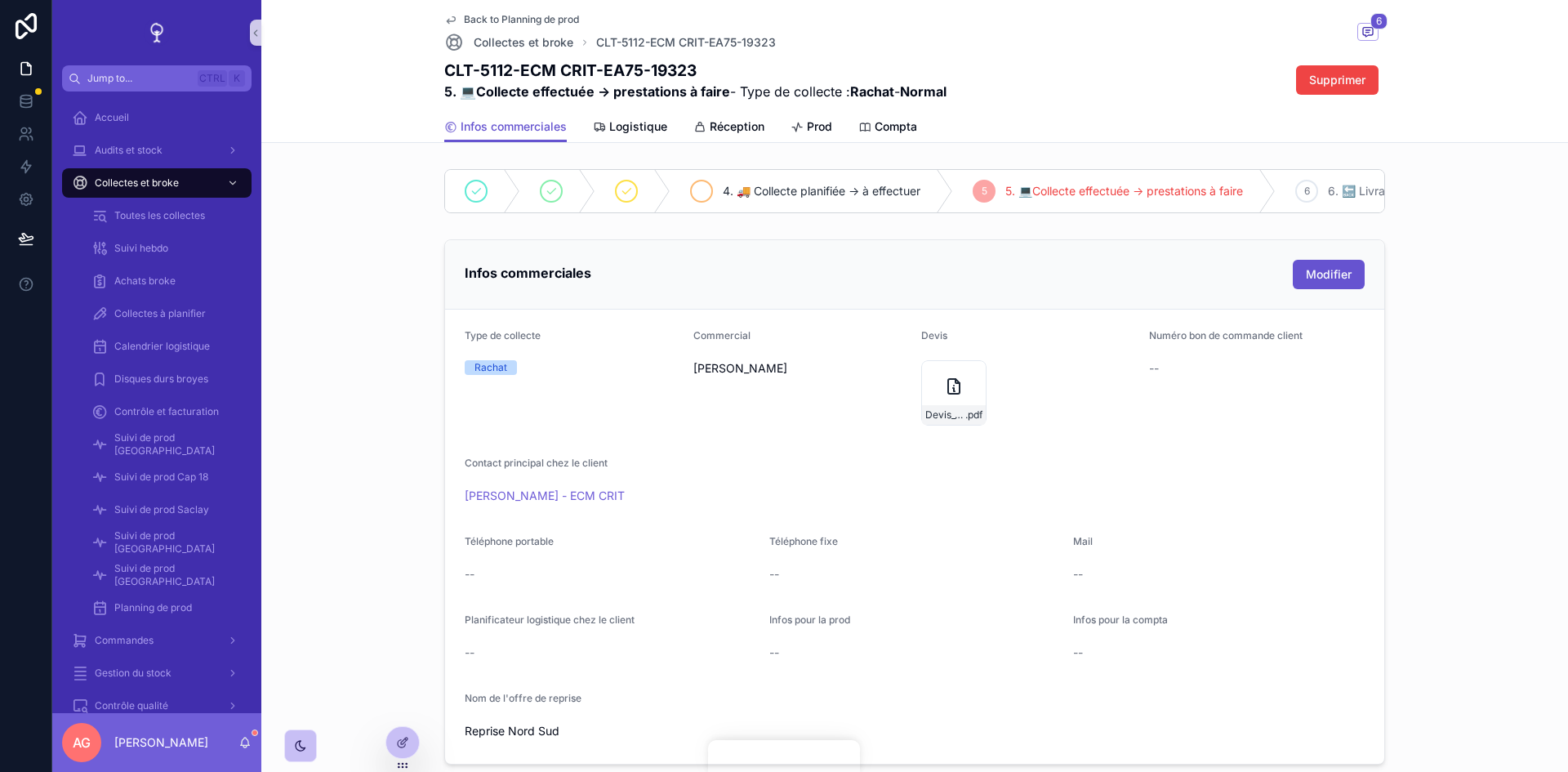
click at [860, 187] on span "4. 🚚 Collecte planifiée -> à effectuer" at bounding box center [821, 192] width 197 height 17
click at [1231, 190] on span "5. 💻Collecte effectuée -> prestations à faire" at bounding box center [1348, 192] width 237 height 17
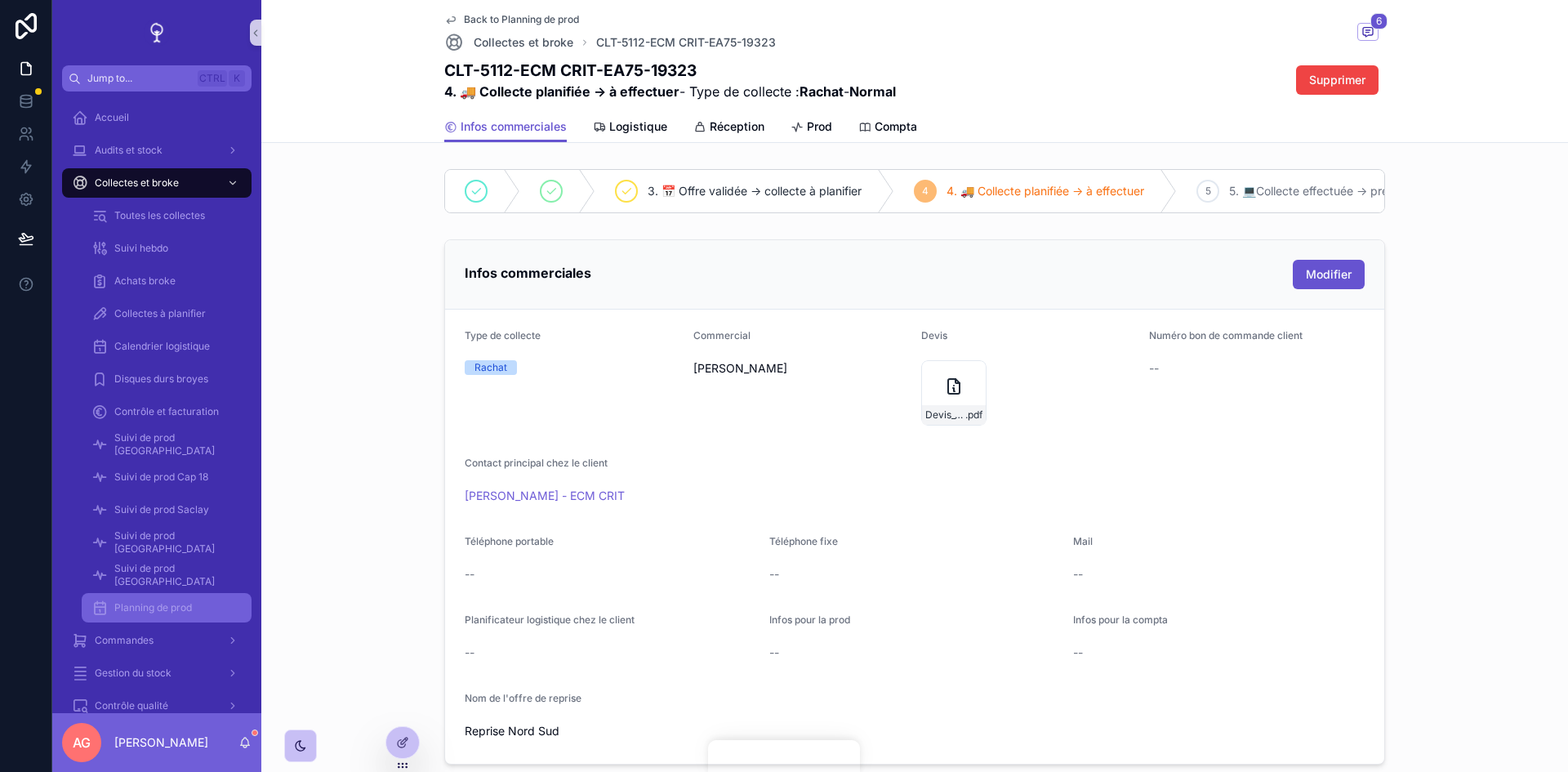
click at [148, 604] on span "Planning de prod" at bounding box center [153, 608] width 78 height 13
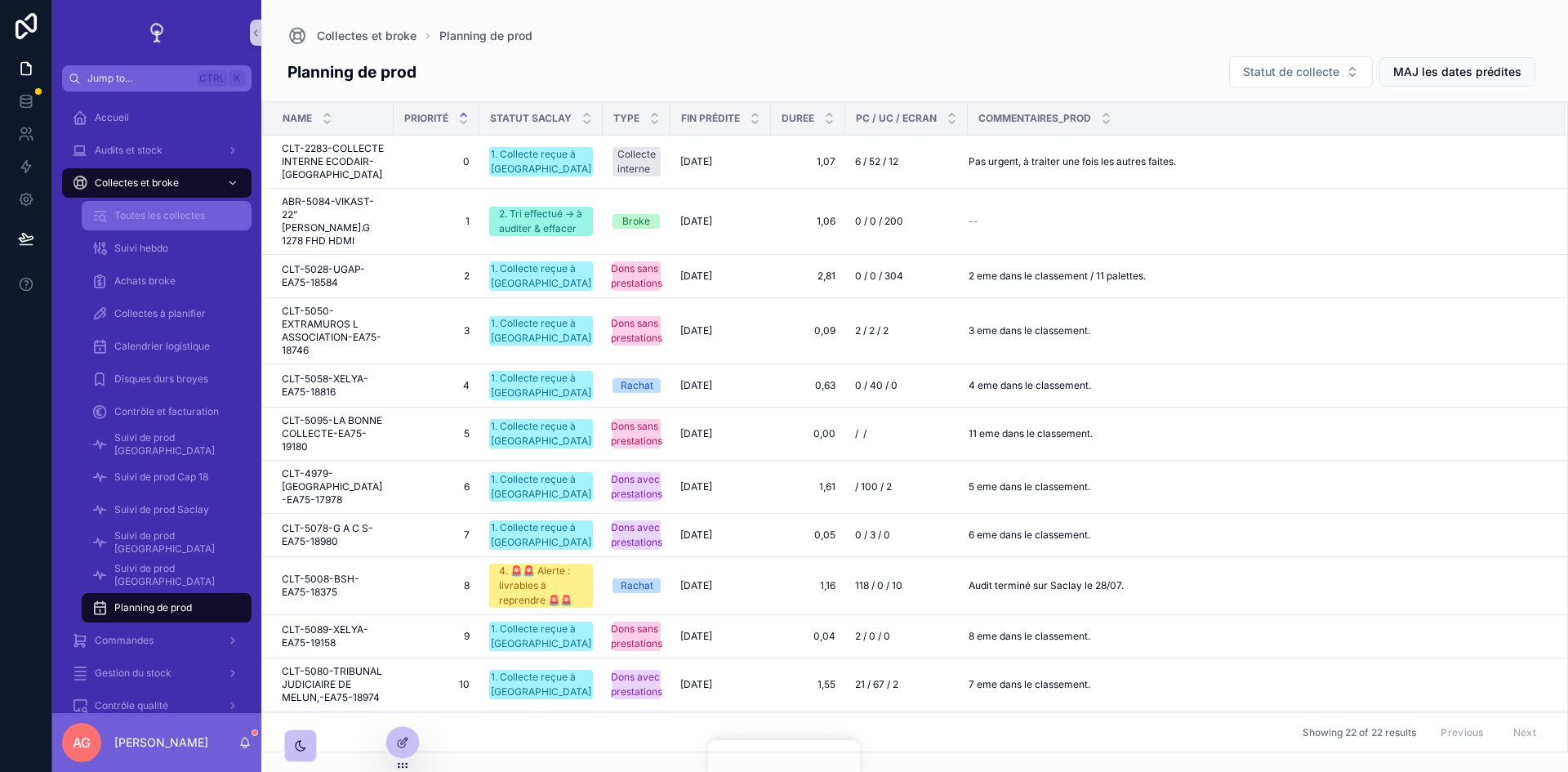
click at [160, 214] on span "Toutes les collectes" at bounding box center [160, 216] width 90 height 13
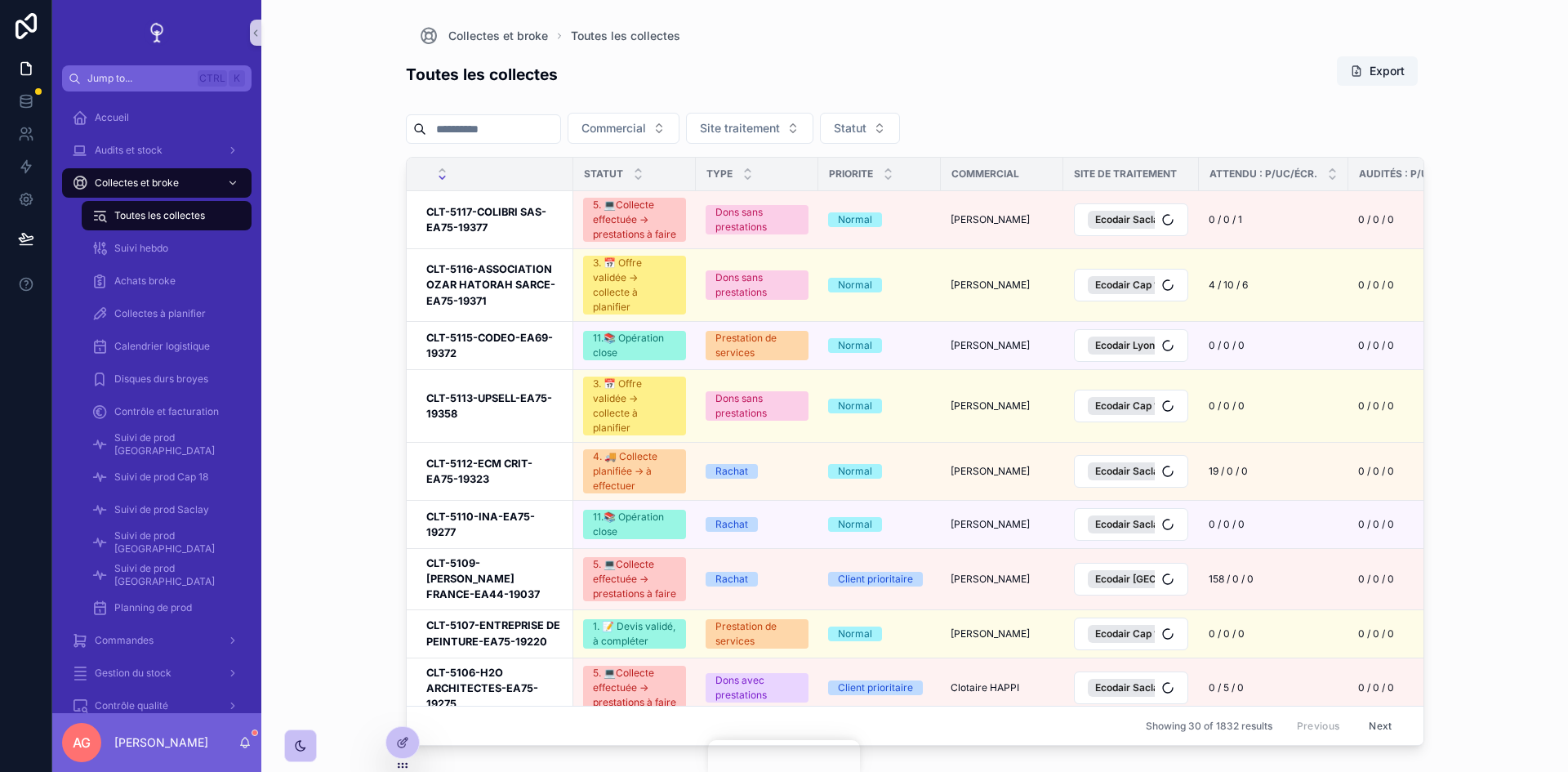
click at [485, 131] on input "scrollable content" at bounding box center [493, 129] width 134 height 23
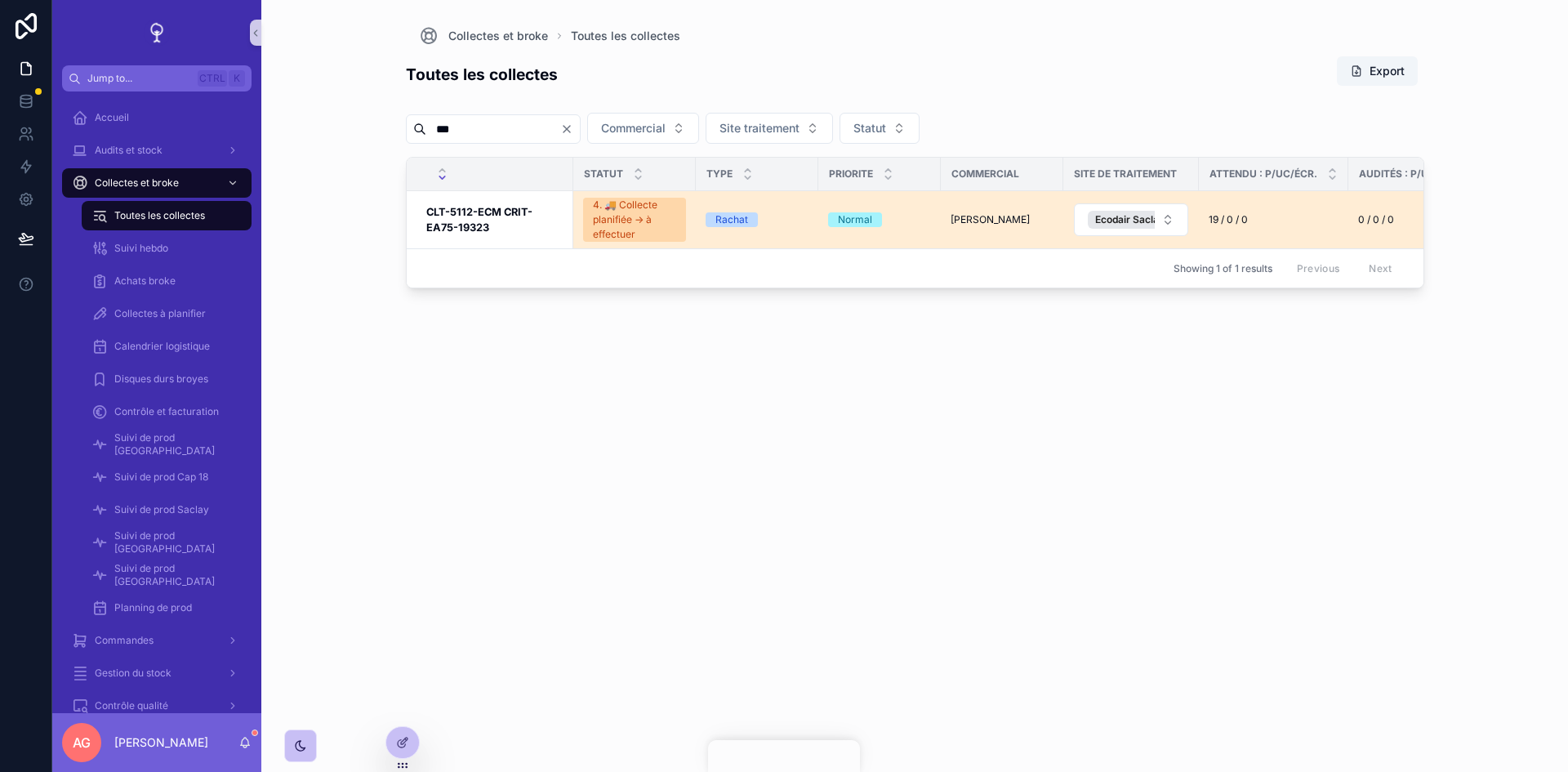
type input "***"
click at [619, 224] on div "4. 🚚 Collecte planifiée -> à effectuer" at bounding box center [635, 219] width 84 height 44
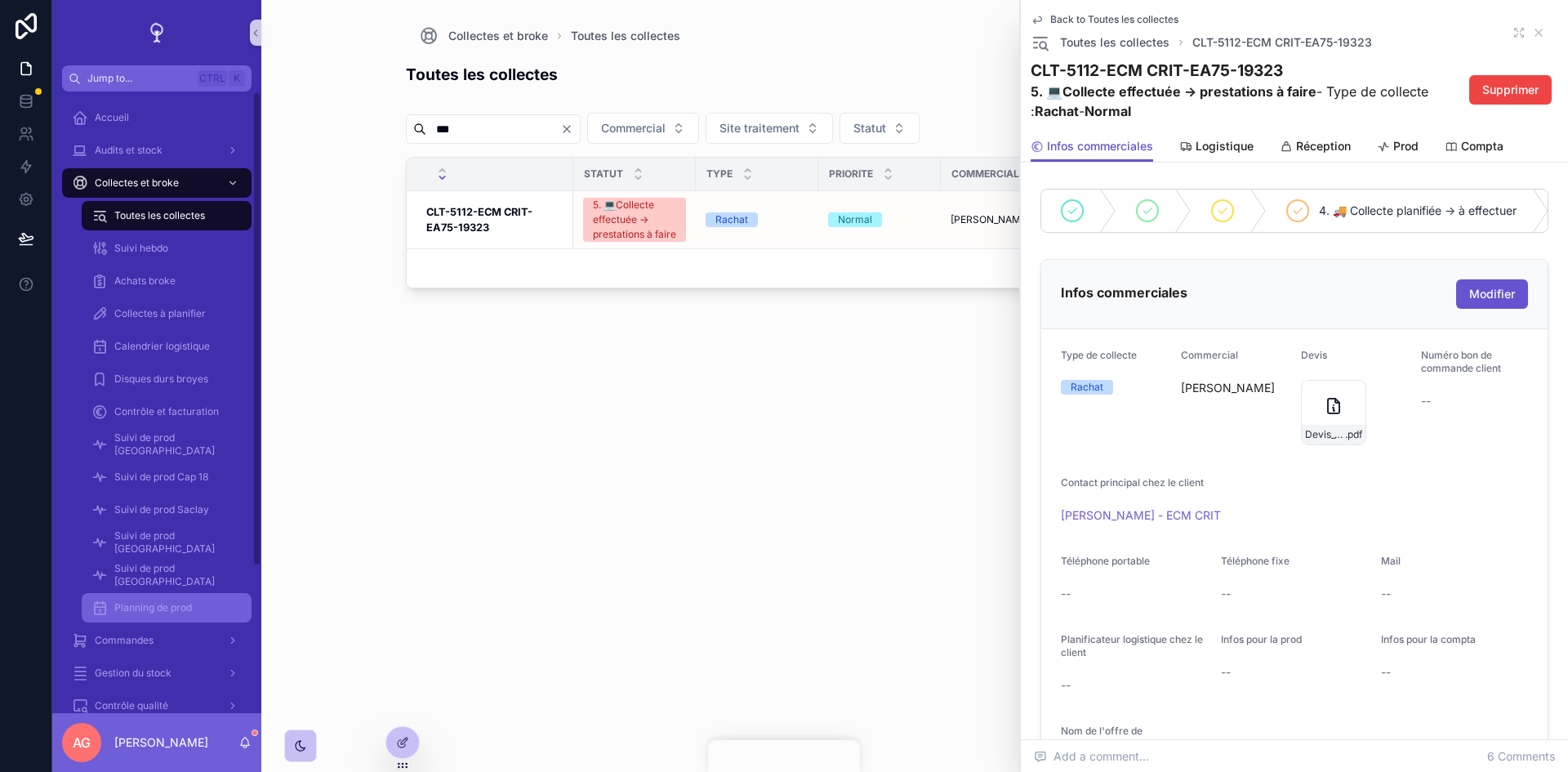
click at [175, 602] on span "Planning de prod" at bounding box center [153, 608] width 78 height 13
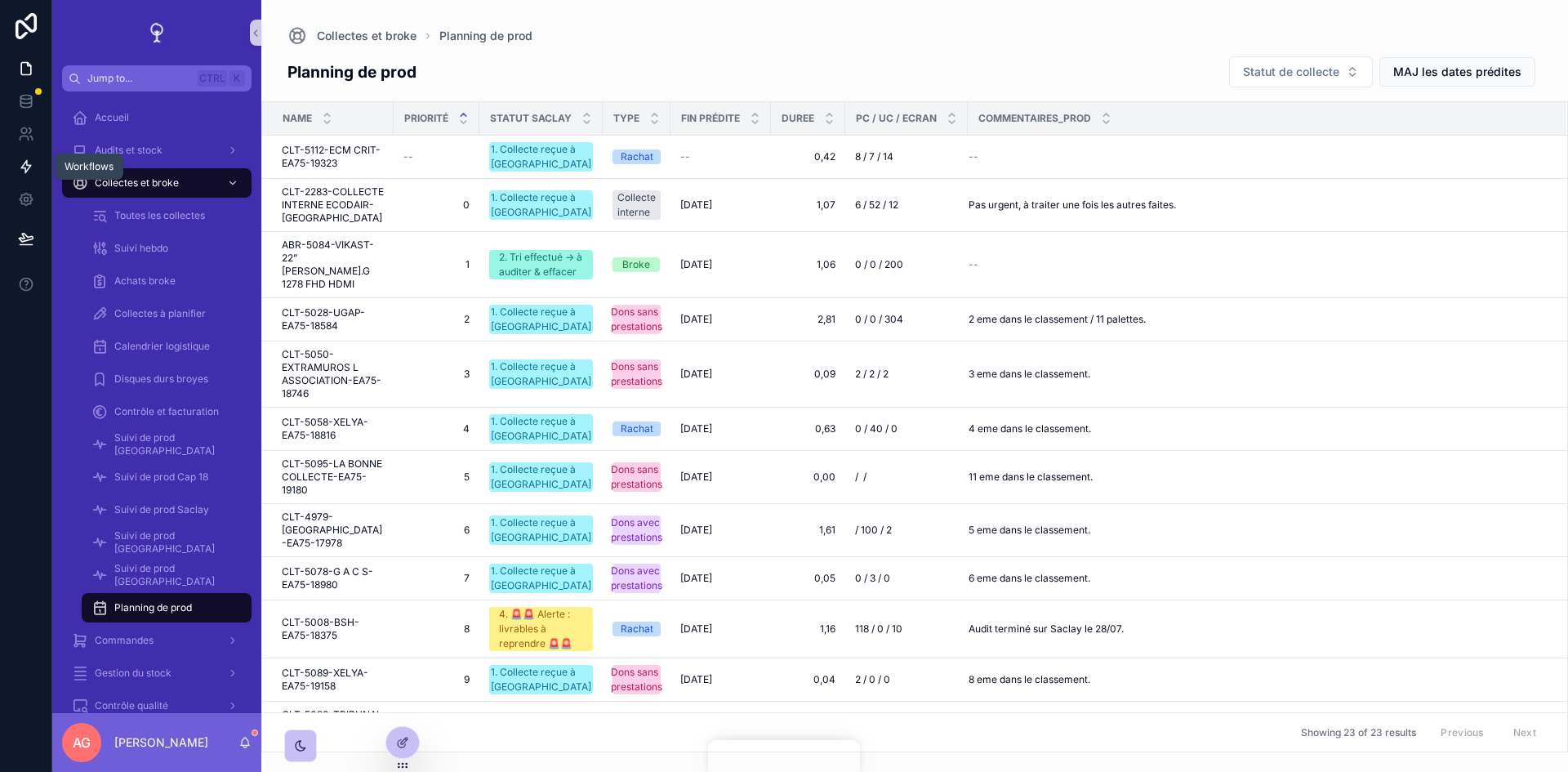
click at [23, 163] on icon at bounding box center [26, 166] width 17 height 17
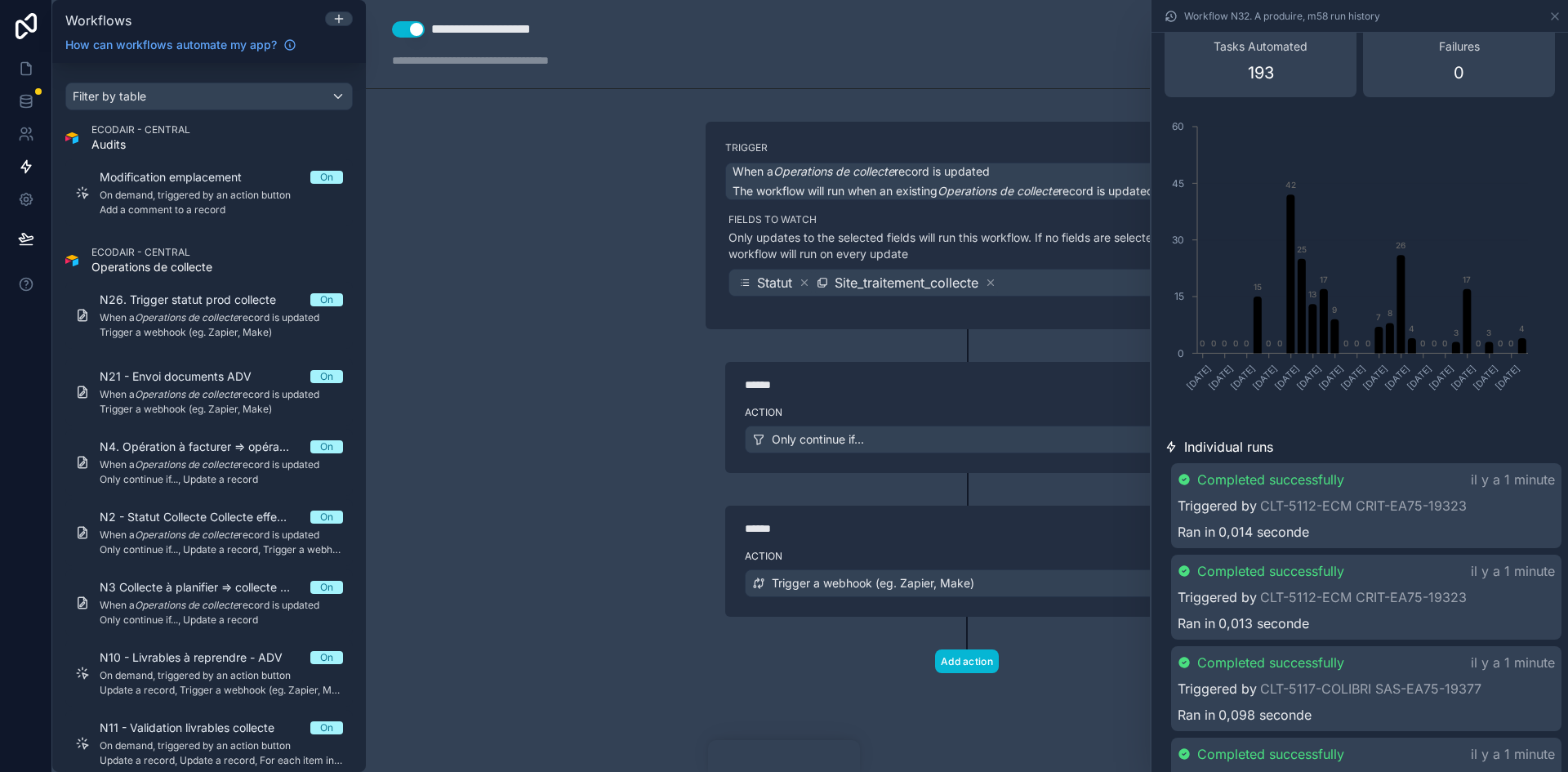
scroll to position [82, 0]
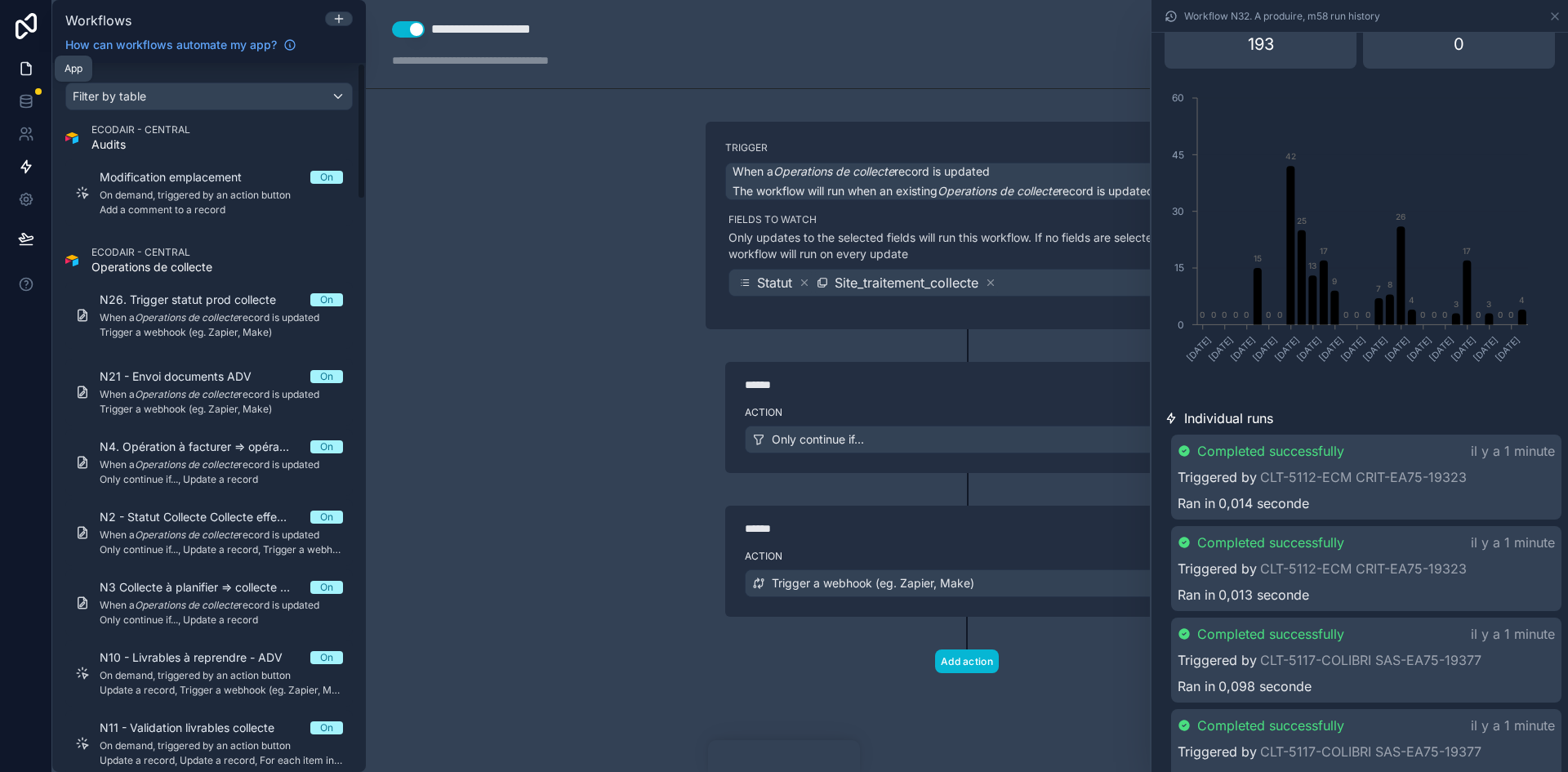
click at [36, 65] on link at bounding box center [26, 69] width 52 height 33
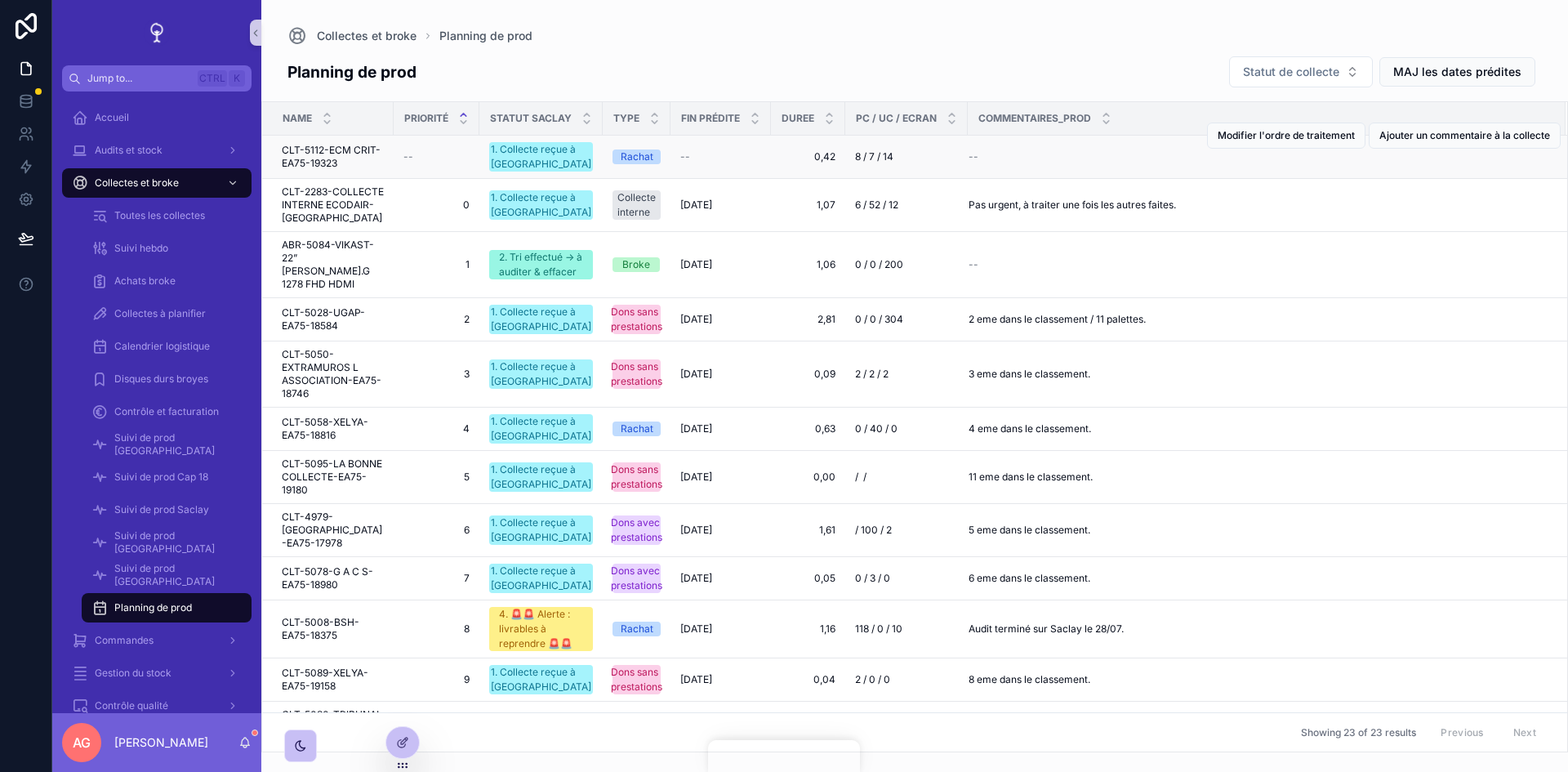
click at [302, 149] on span "CLT-5112-ECM CRIT-EA75-19323" at bounding box center [333, 156] width 102 height 26
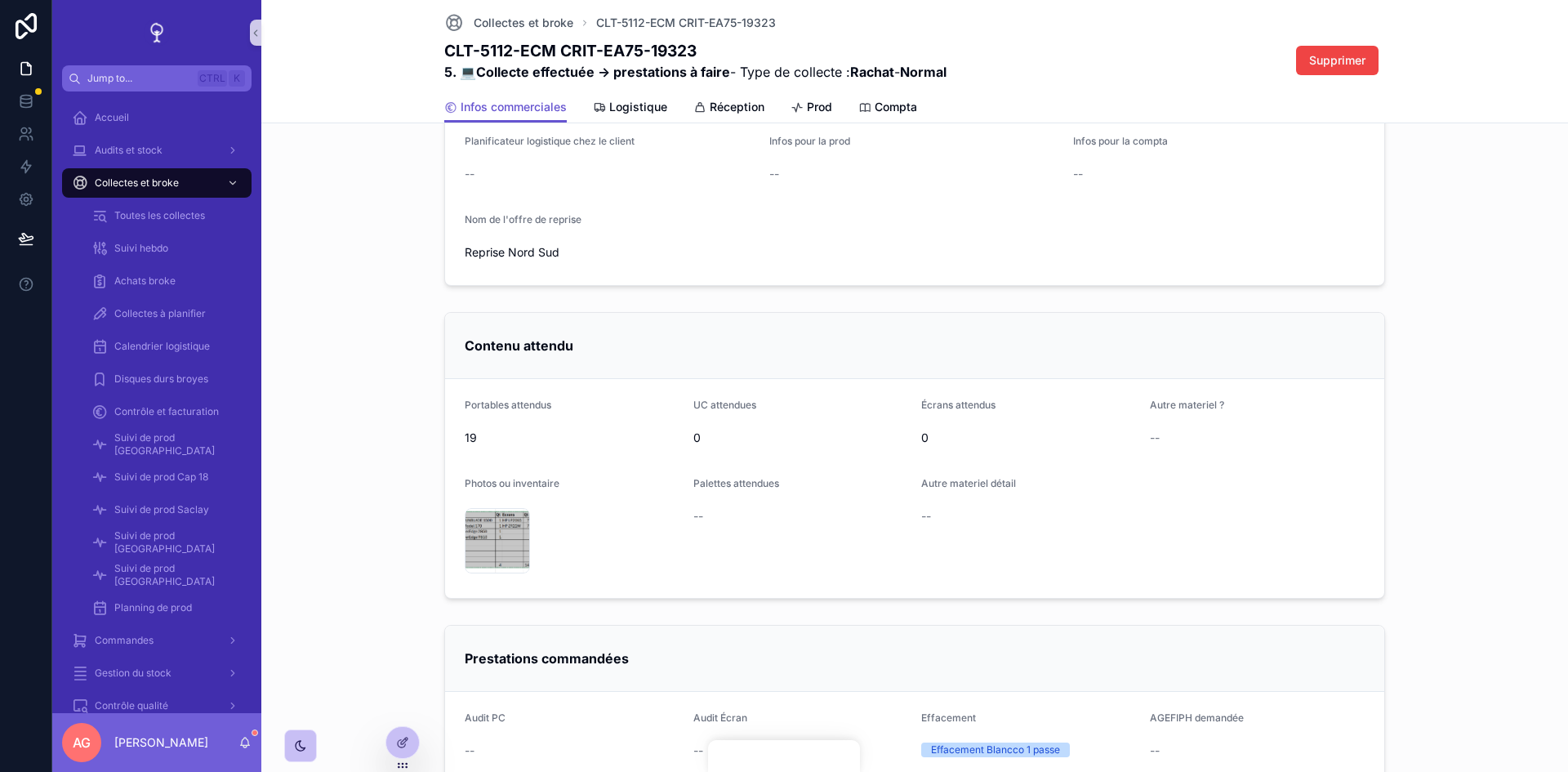
scroll to position [446, 0]
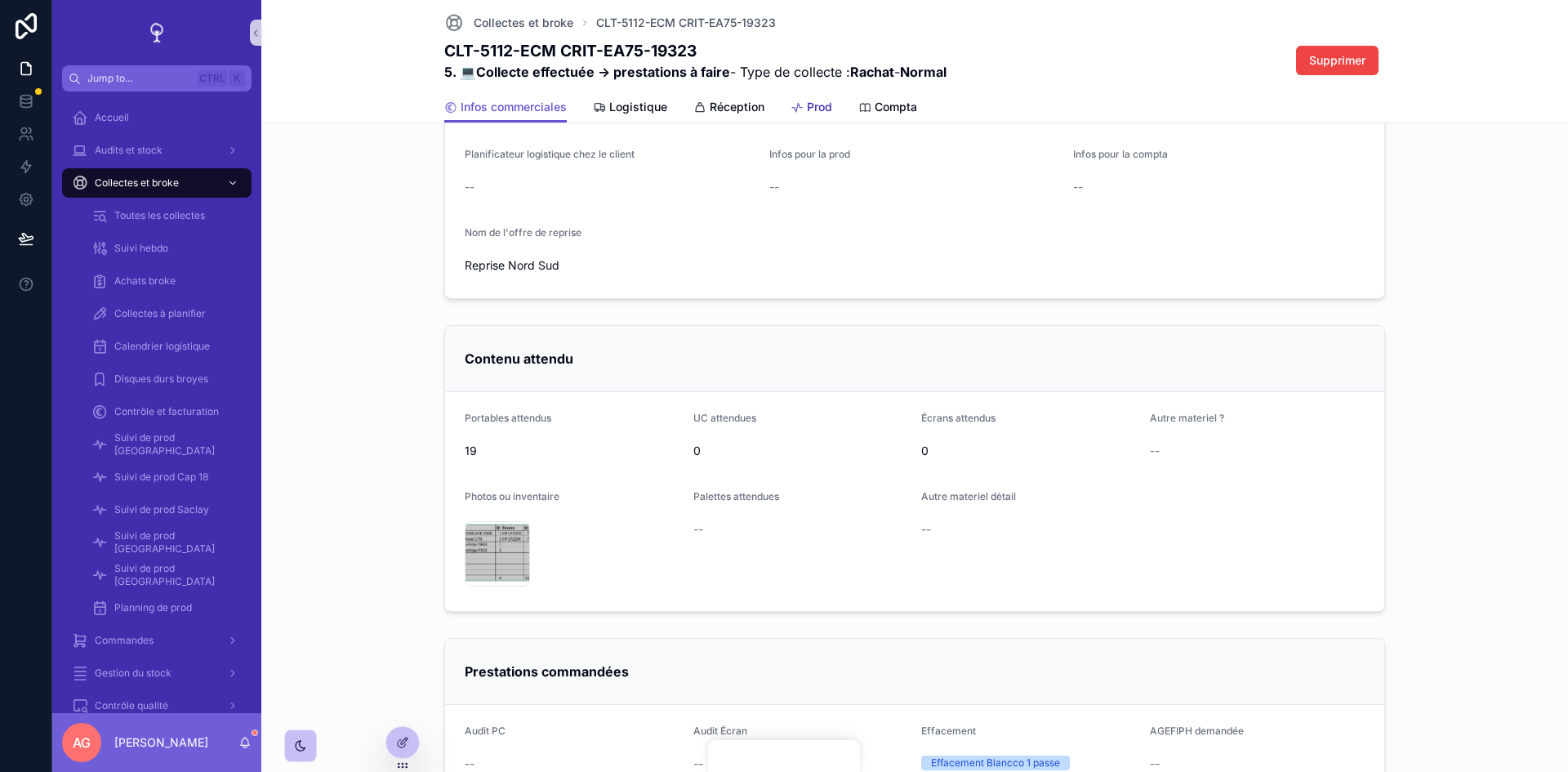
click at [810, 116] on link "Prod" at bounding box center [811, 108] width 42 height 33
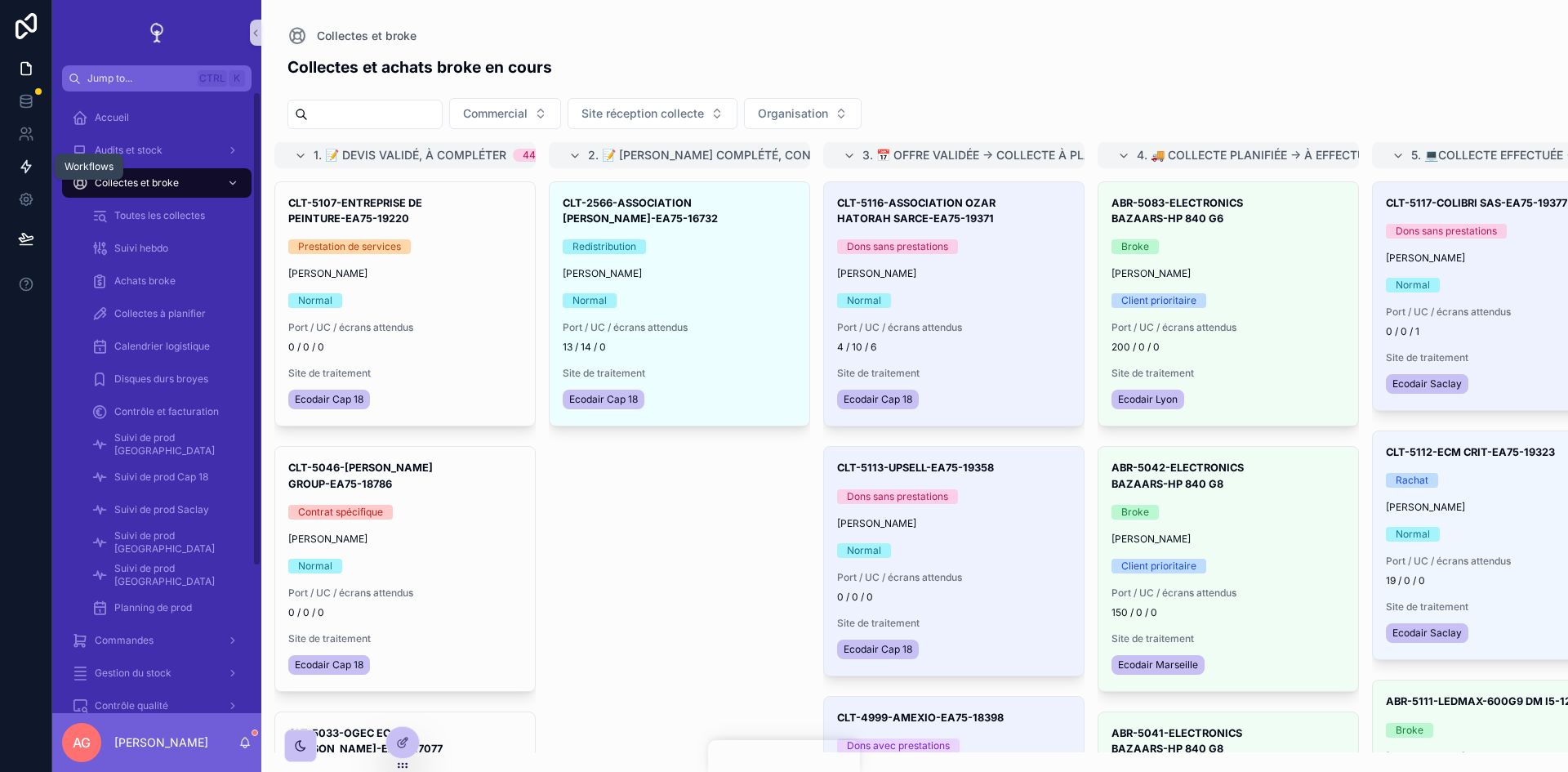
click at [19, 167] on icon at bounding box center [26, 166] width 17 height 17
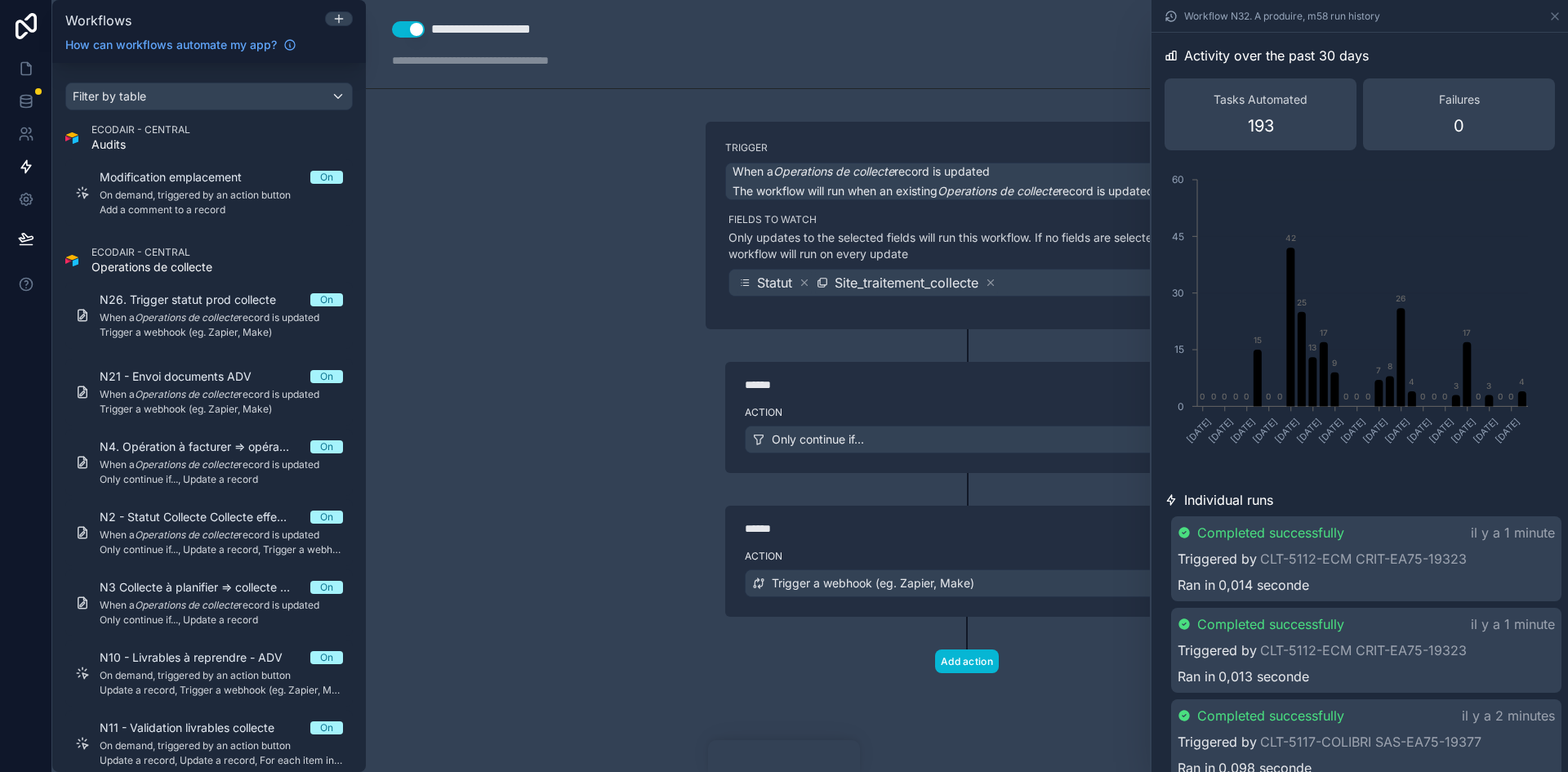
click at [950, 421] on div "Action Only continue if..." at bounding box center [967, 437] width 483 height 74
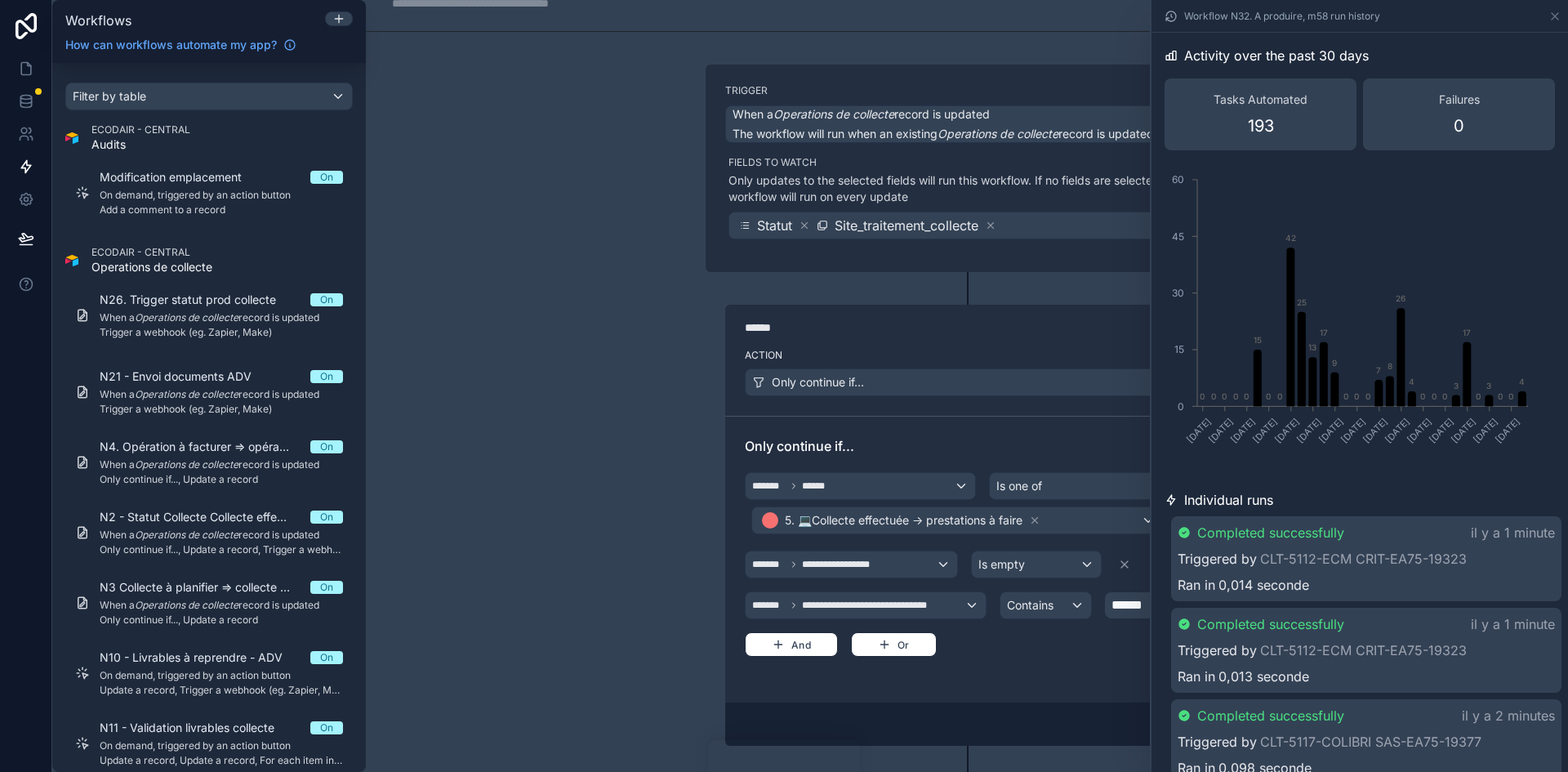
scroll to position [82, 0]
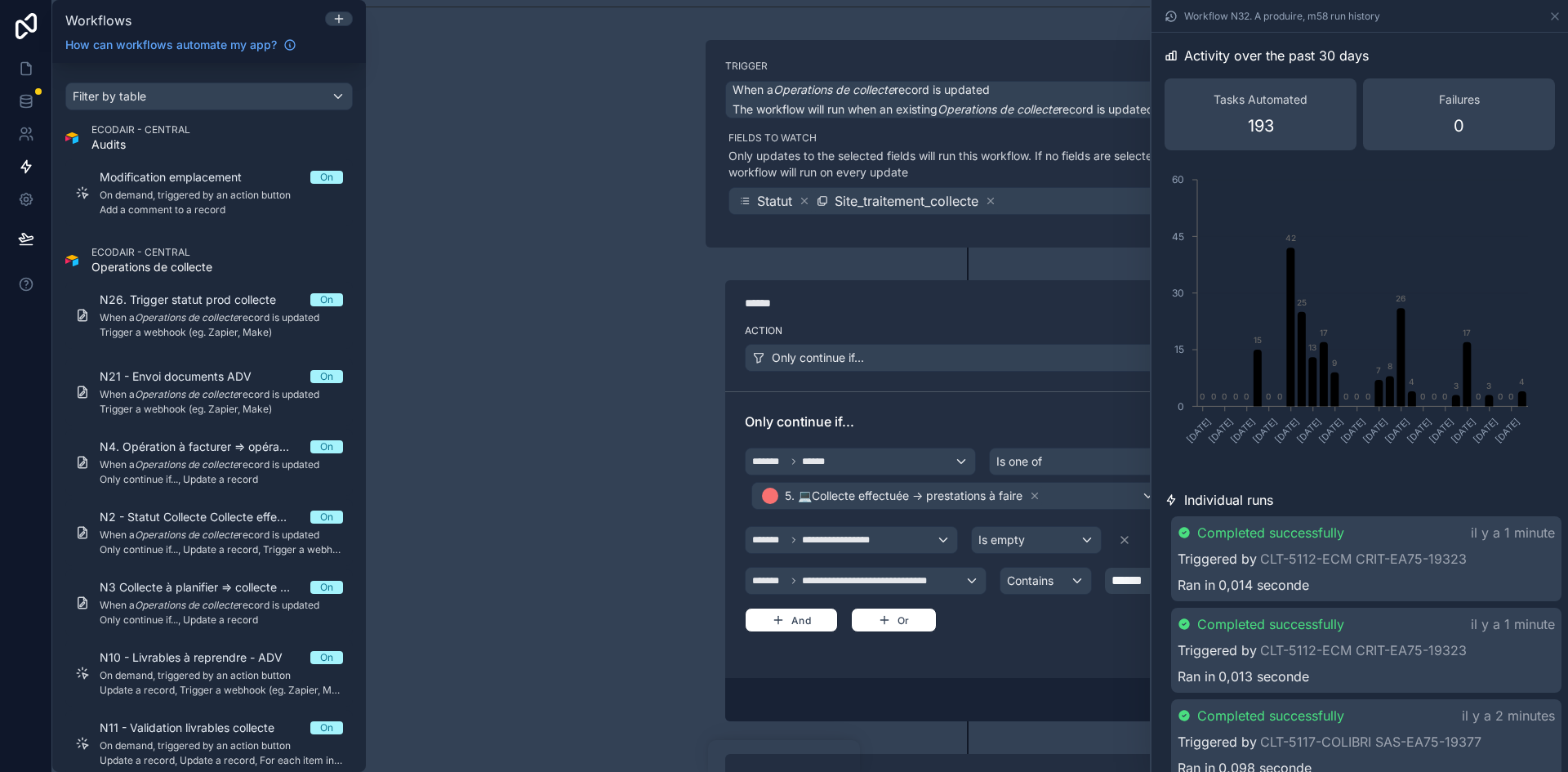
click at [1361, 719] on div "Completed successfully il y a 2 minutes" at bounding box center [1366, 715] width 377 height 19
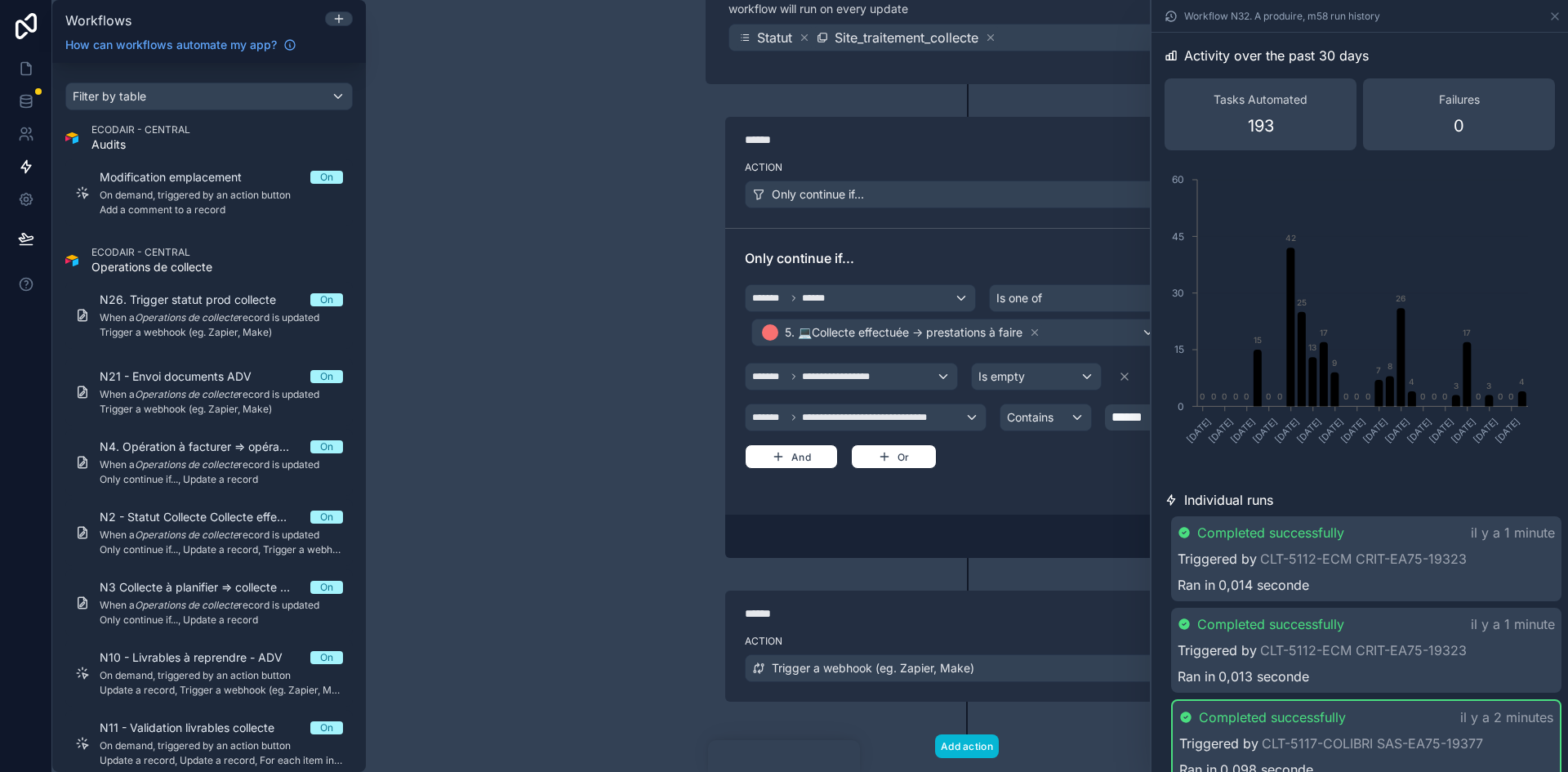
click at [1421, 522] on div "Completed successfully il y a 1 minute Triggered by CLT-5112-ECM CRIT-EA75-1932…" at bounding box center [1366, 559] width 391 height 85
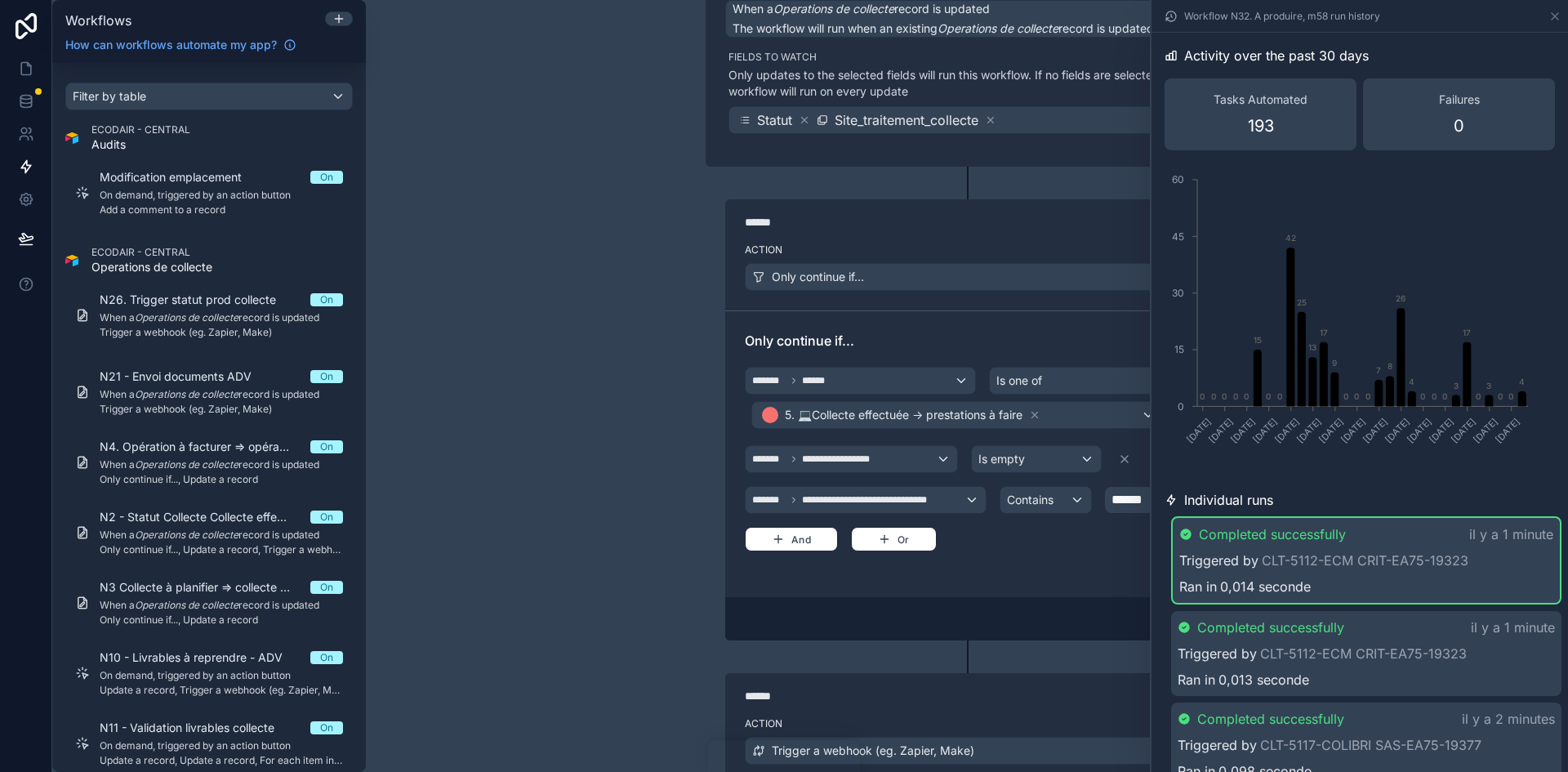
scroll to position [0, 0]
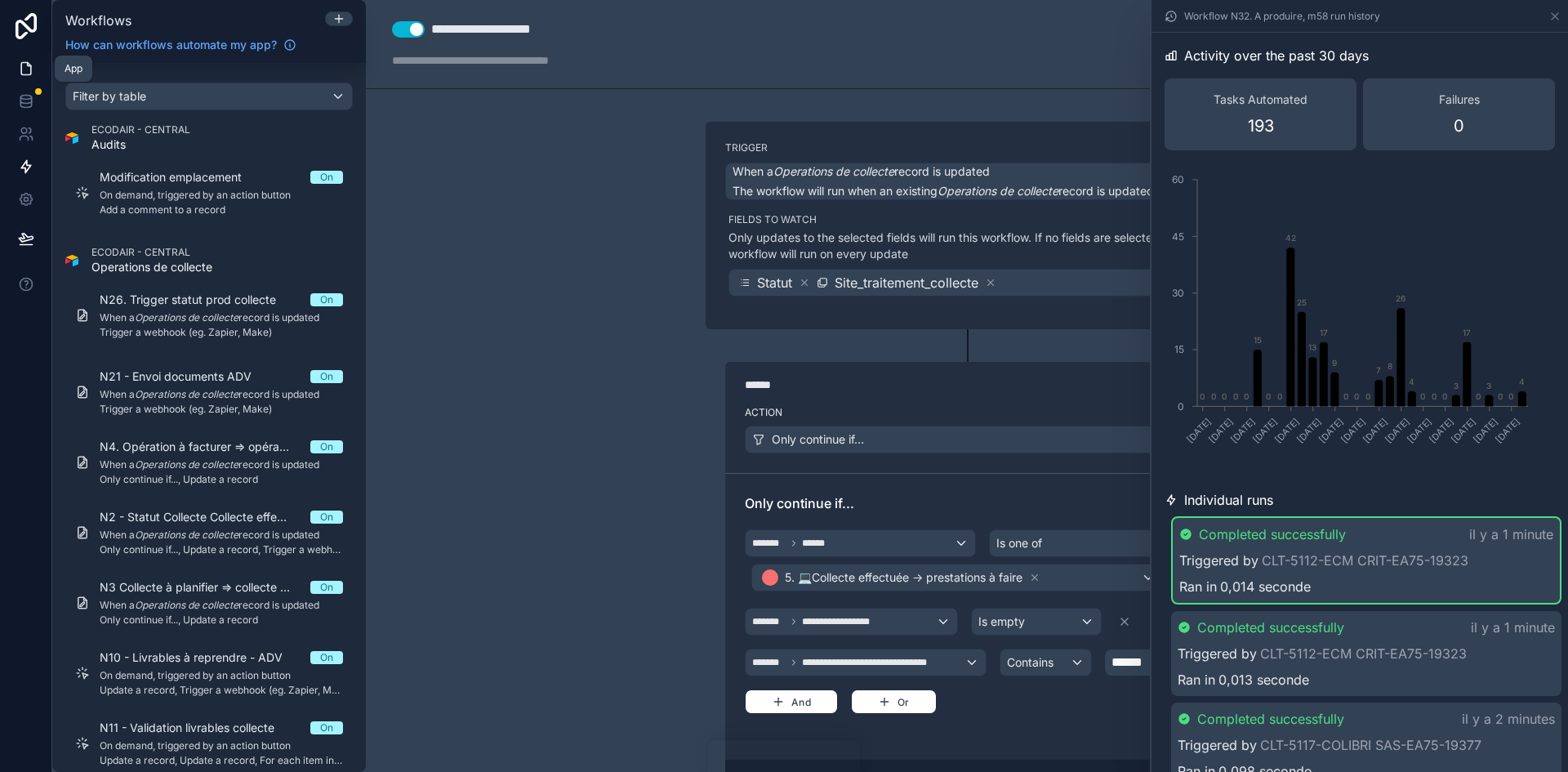
click at [33, 69] on icon at bounding box center [26, 69] width 17 height 17
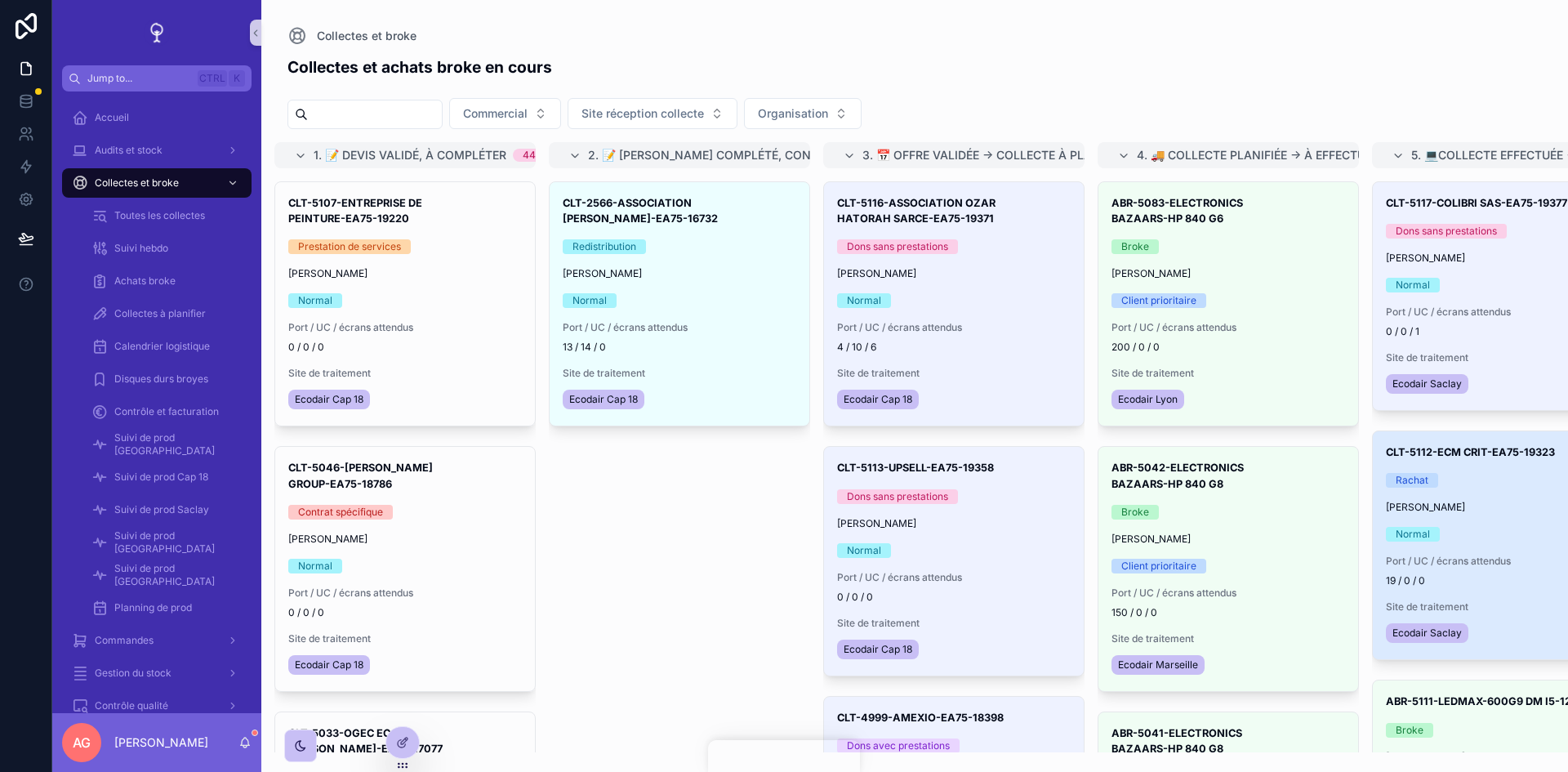
click at [1468, 531] on div "Normal" at bounding box center [1502, 534] width 233 height 15
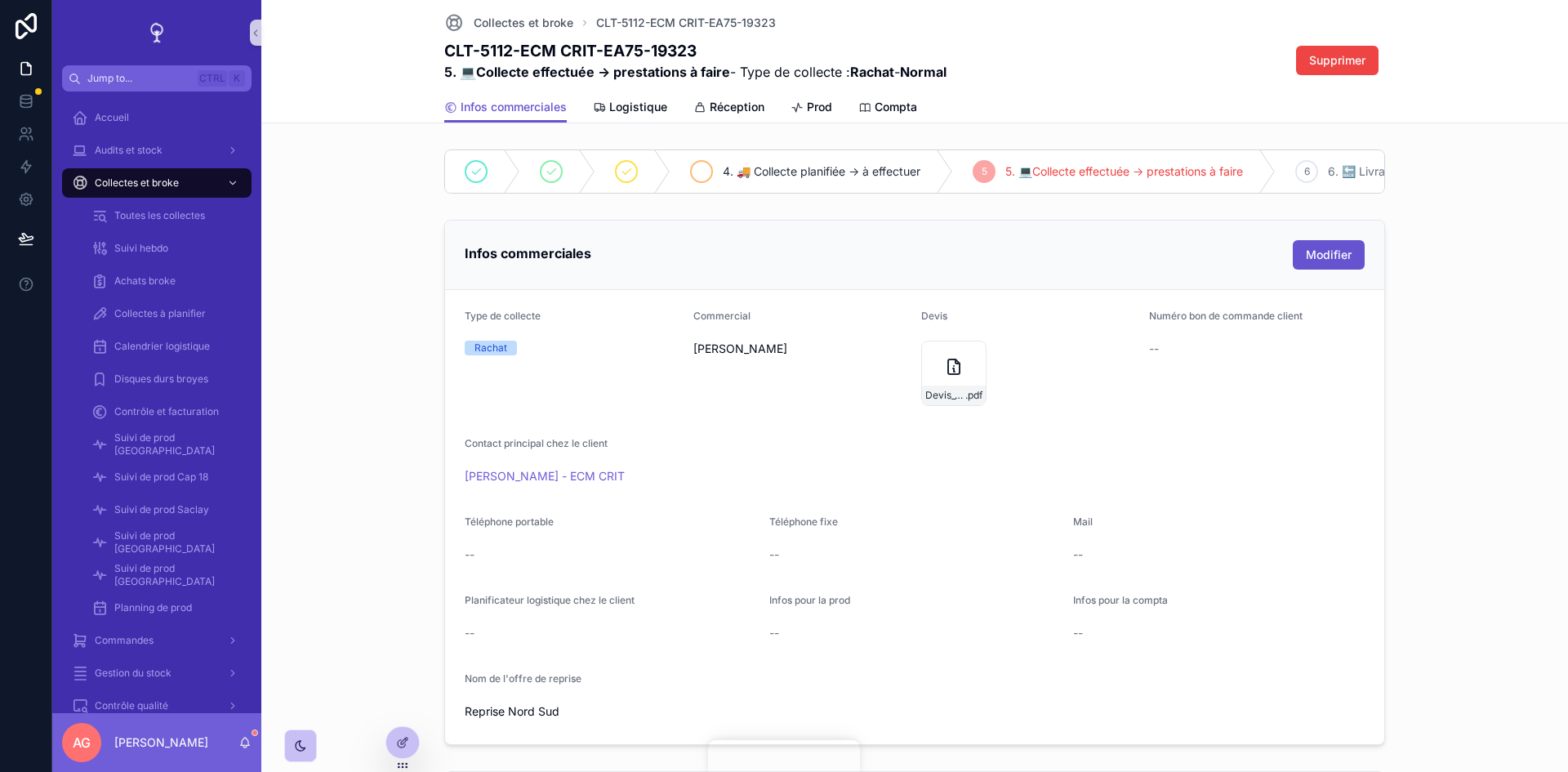
click at [850, 167] on span "4. 🚚 Collecte planifiée -> à effectuer" at bounding box center [821, 171] width 197 height 17
click at [1289, 173] on span "5. 💻Collecte effectuée -> prestations à faire" at bounding box center [1348, 171] width 237 height 17
click at [1252, 164] on span "5. 💻Collecte effectuée -> prestations à faire" at bounding box center [1348, 171] width 237 height 17
click at [191, 611] on span "Planning de prod" at bounding box center [153, 608] width 78 height 13
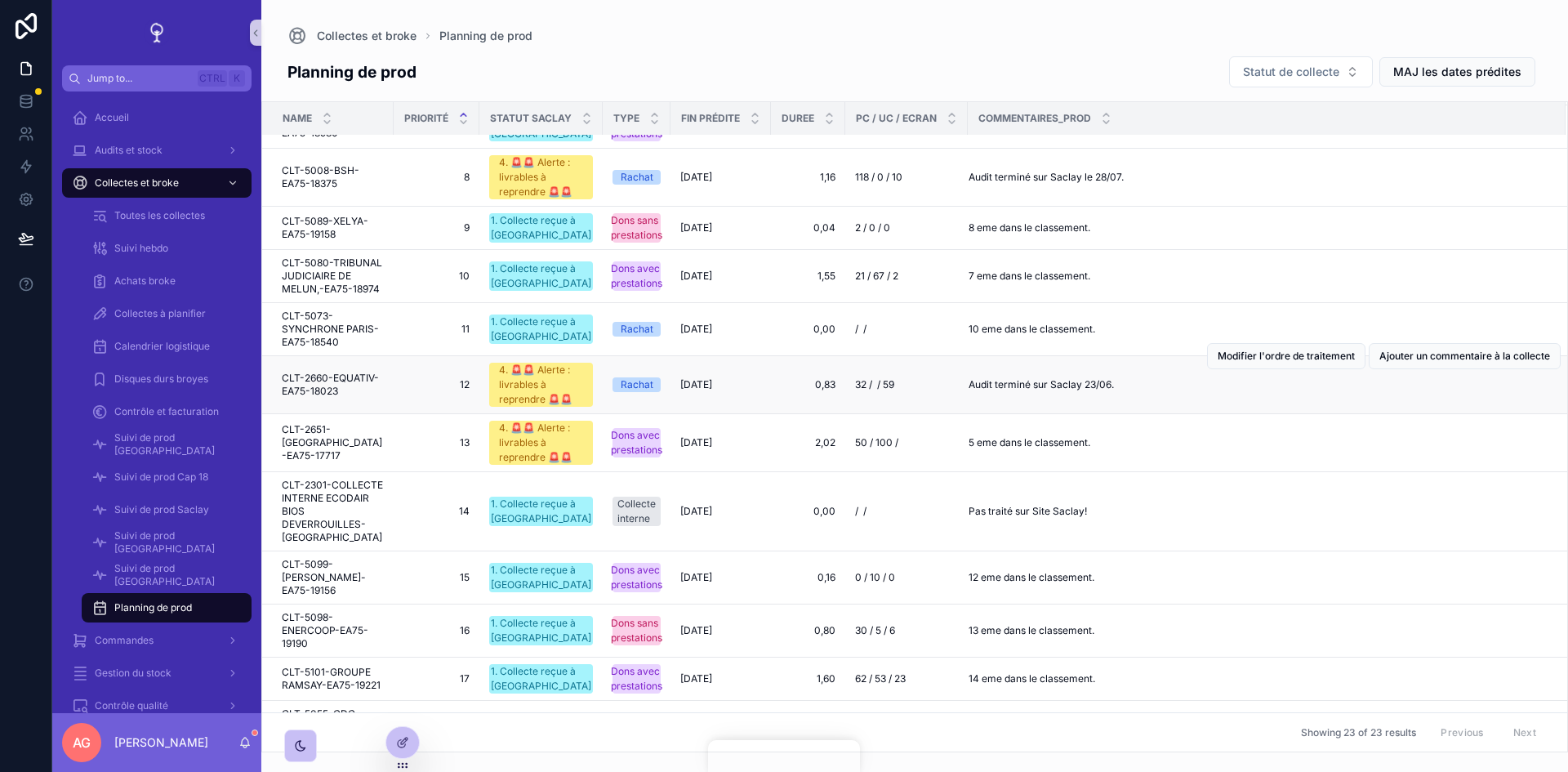
scroll to position [639, 0]
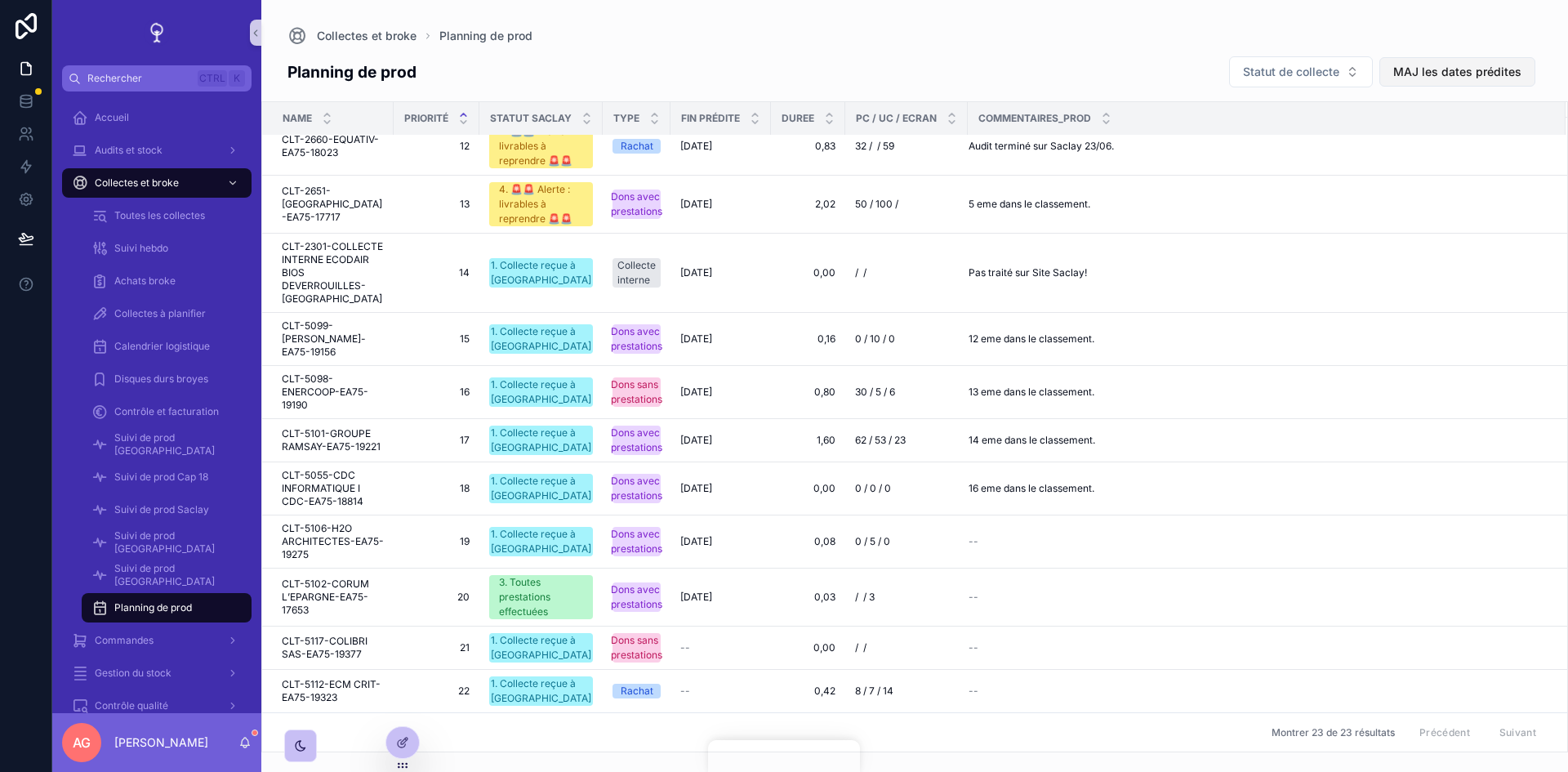
click at [1434, 86] on button "MAJ les dates prédites" at bounding box center [1457, 71] width 156 height 29
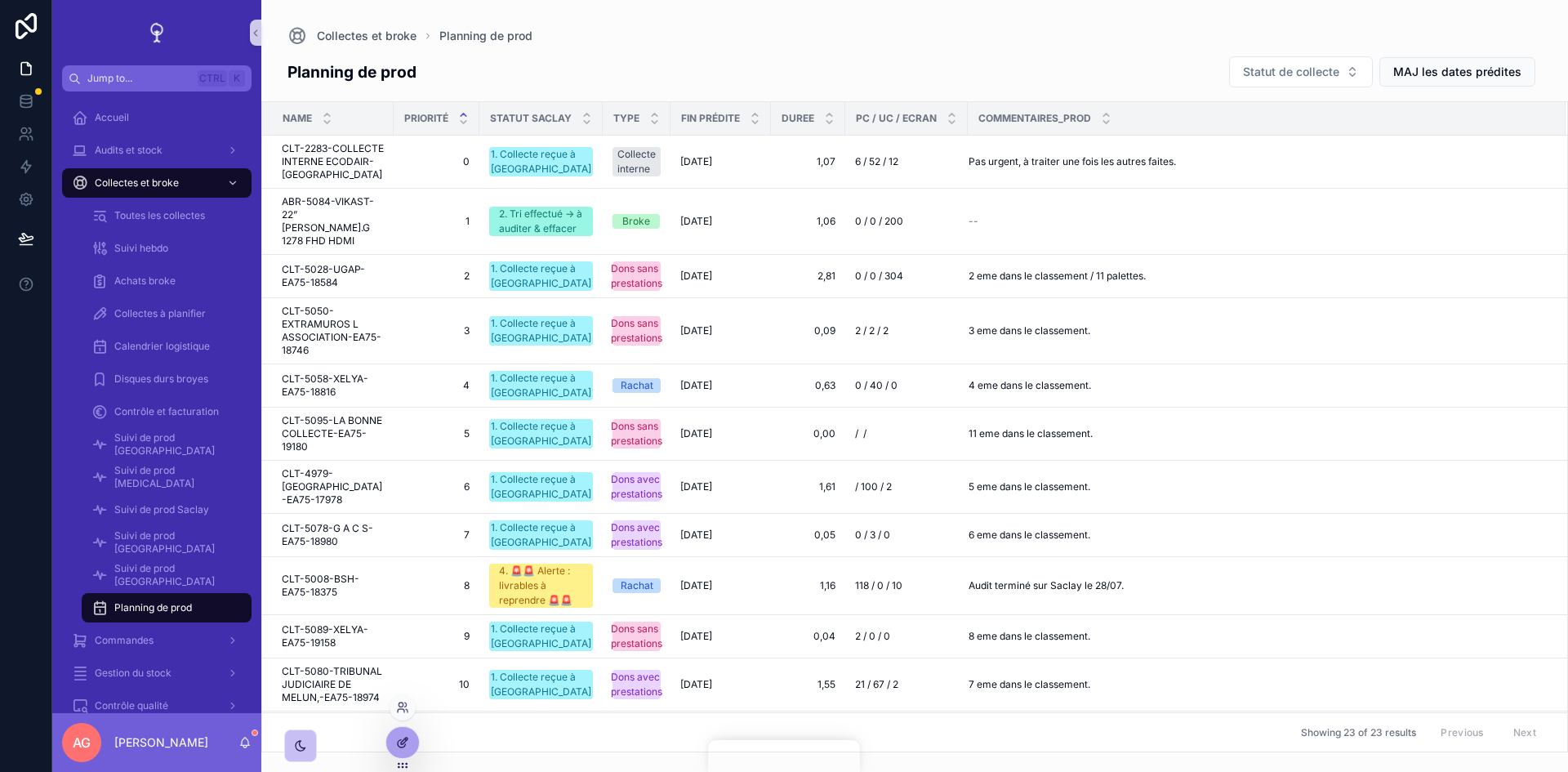
click at [401, 740] on icon at bounding box center [403, 743] width 13 height 13
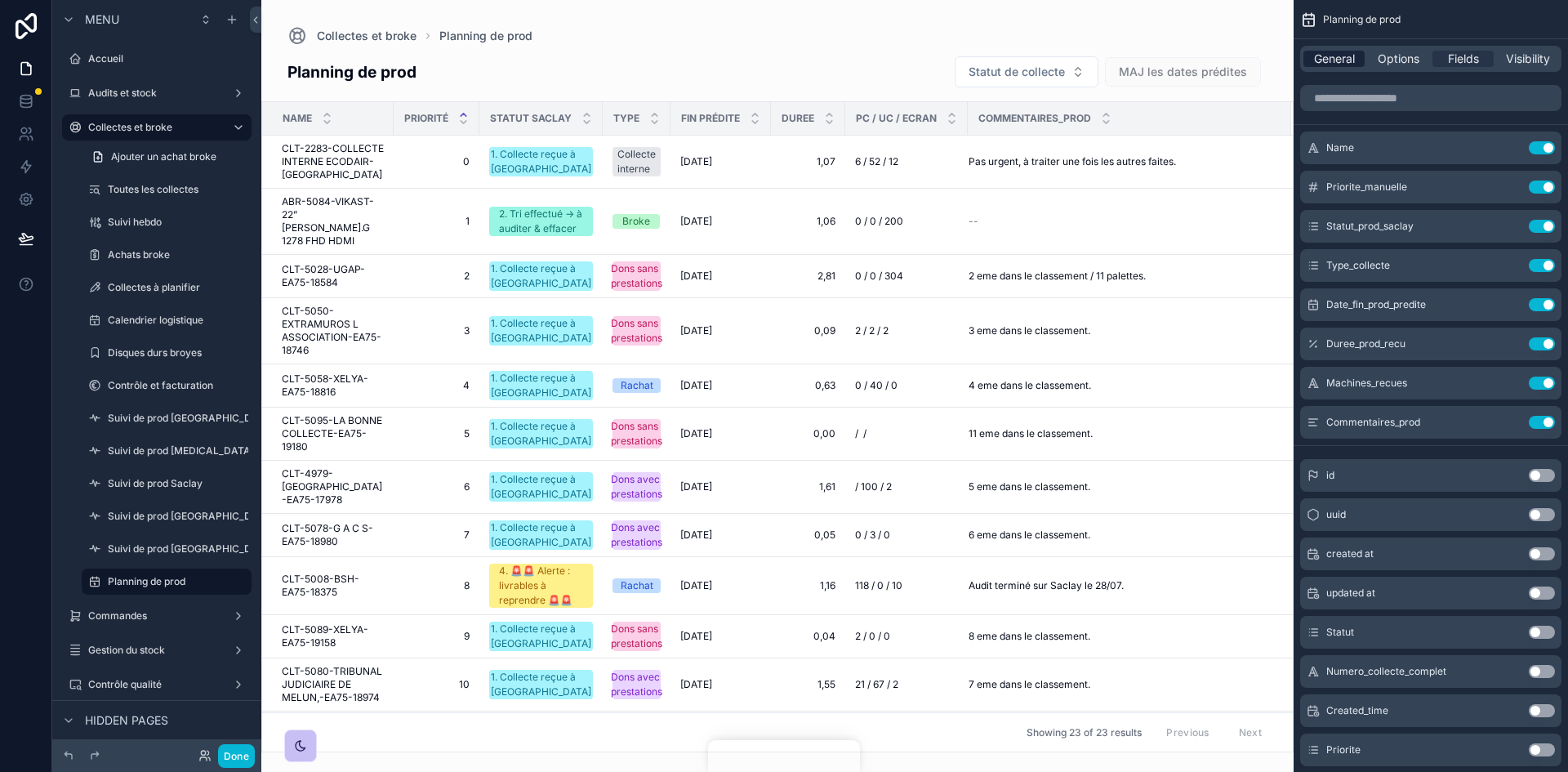
click at [1321, 60] on span "General" at bounding box center [1334, 59] width 41 height 17
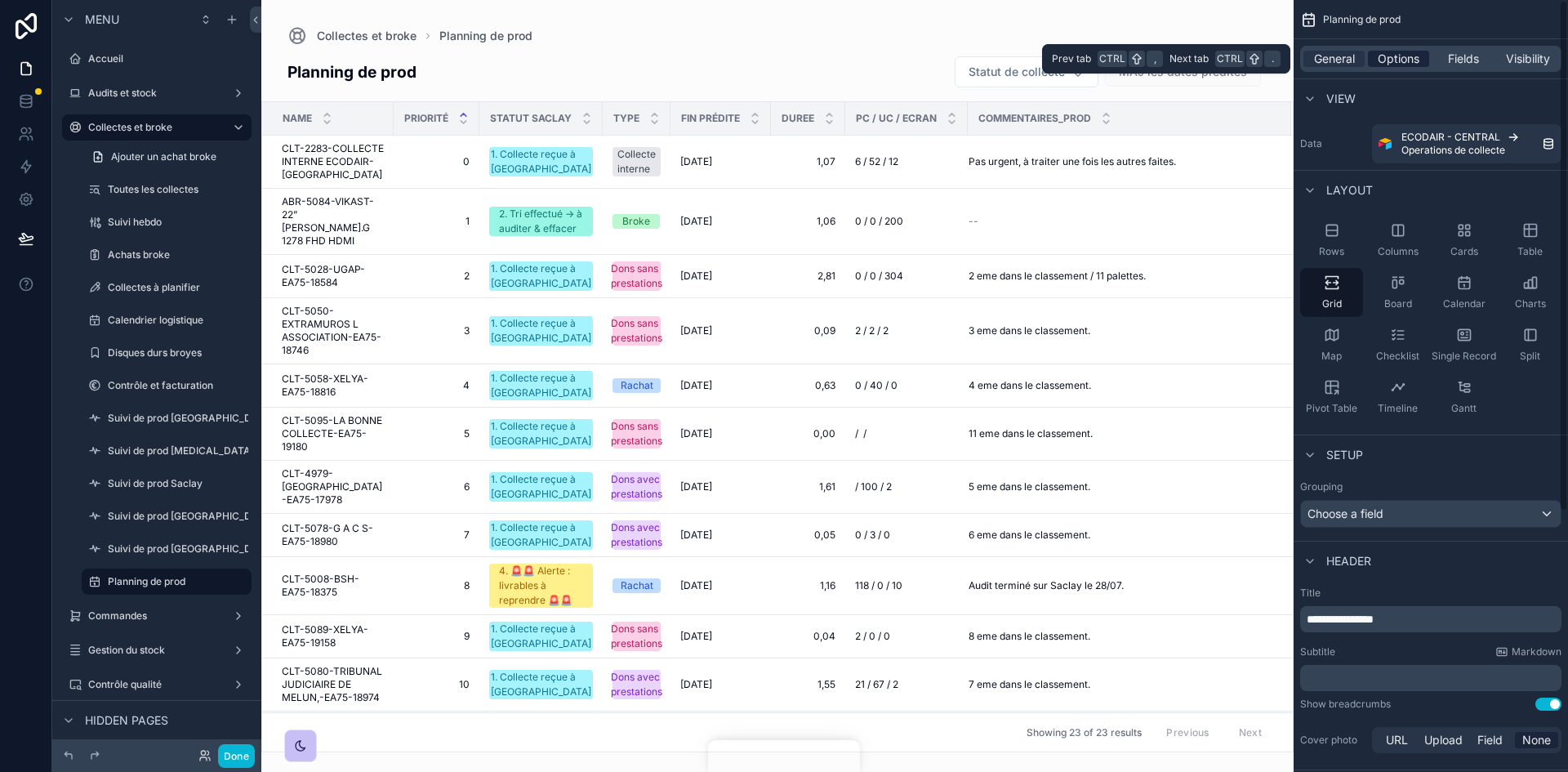
click at [1405, 58] on span "Options" at bounding box center [1398, 59] width 42 height 17
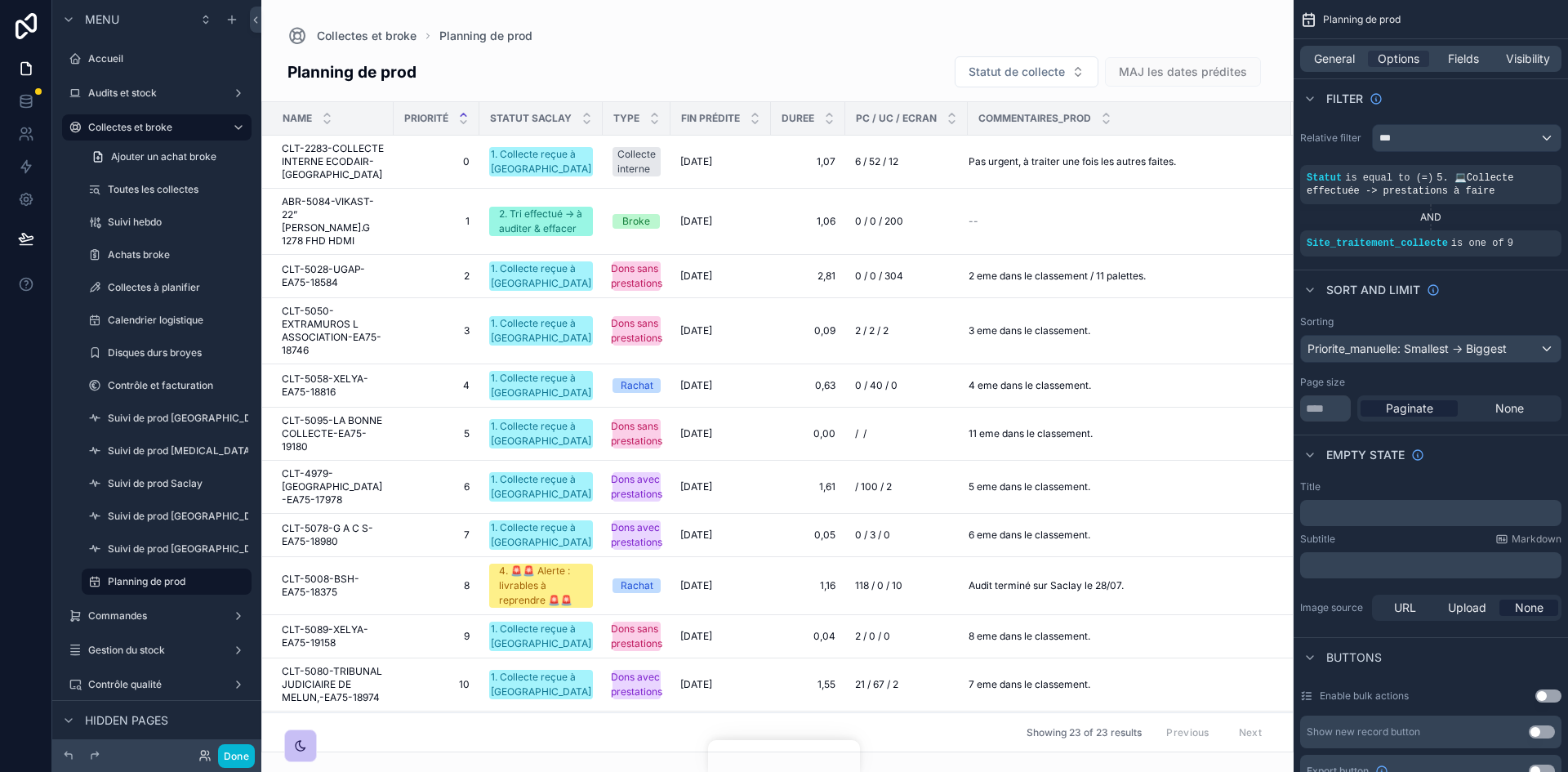
click at [1034, 176] on div "scrollable content" at bounding box center [778, 386] width 1032 height 772
click at [252, 754] on button "Done" at bounding box center [237, 756] width 37 height 23
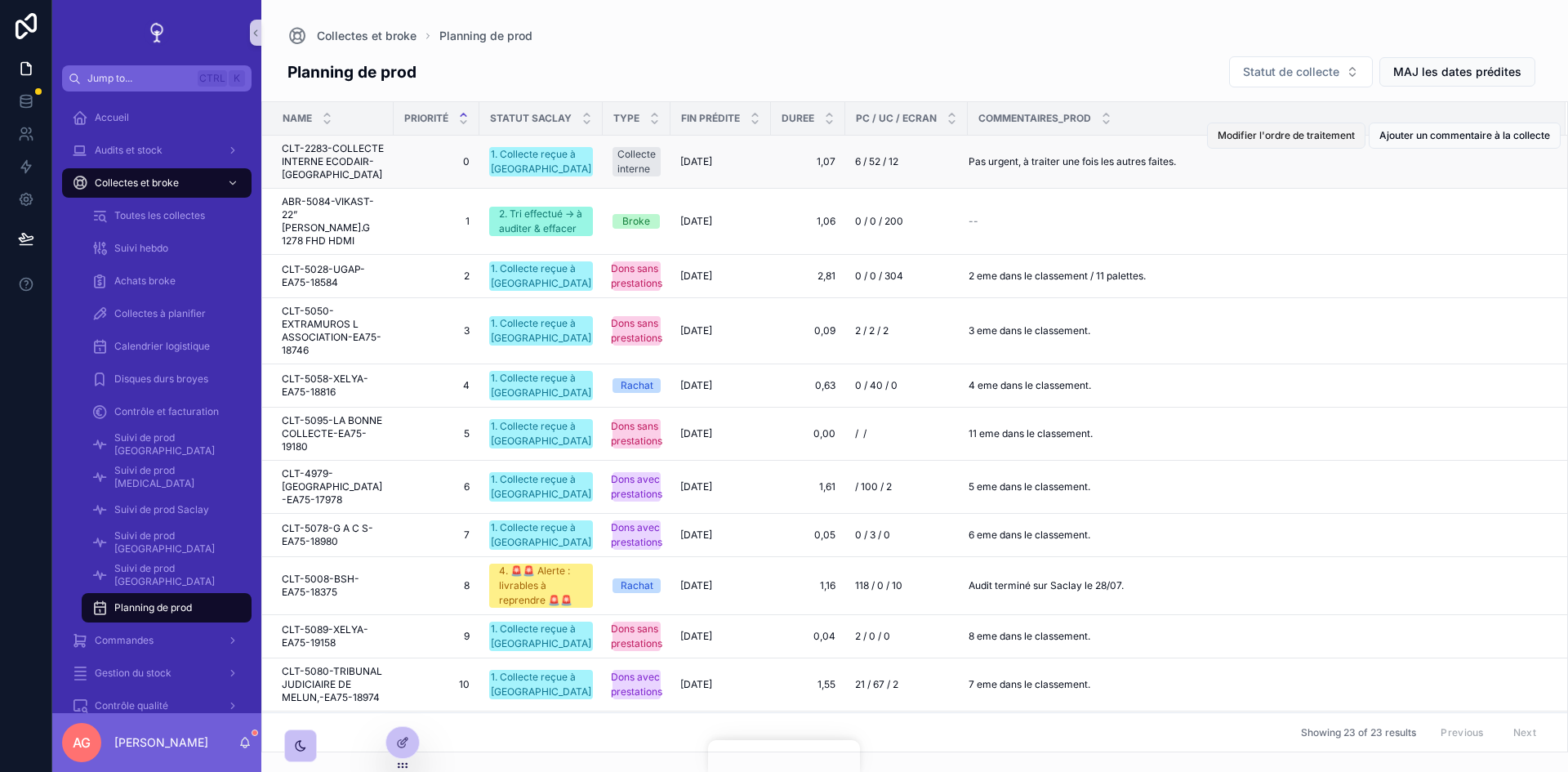
click at [1251, 124] on button "Modifier l'ordre de traitement" at bounding box center [1285, 135] width 158 height 26
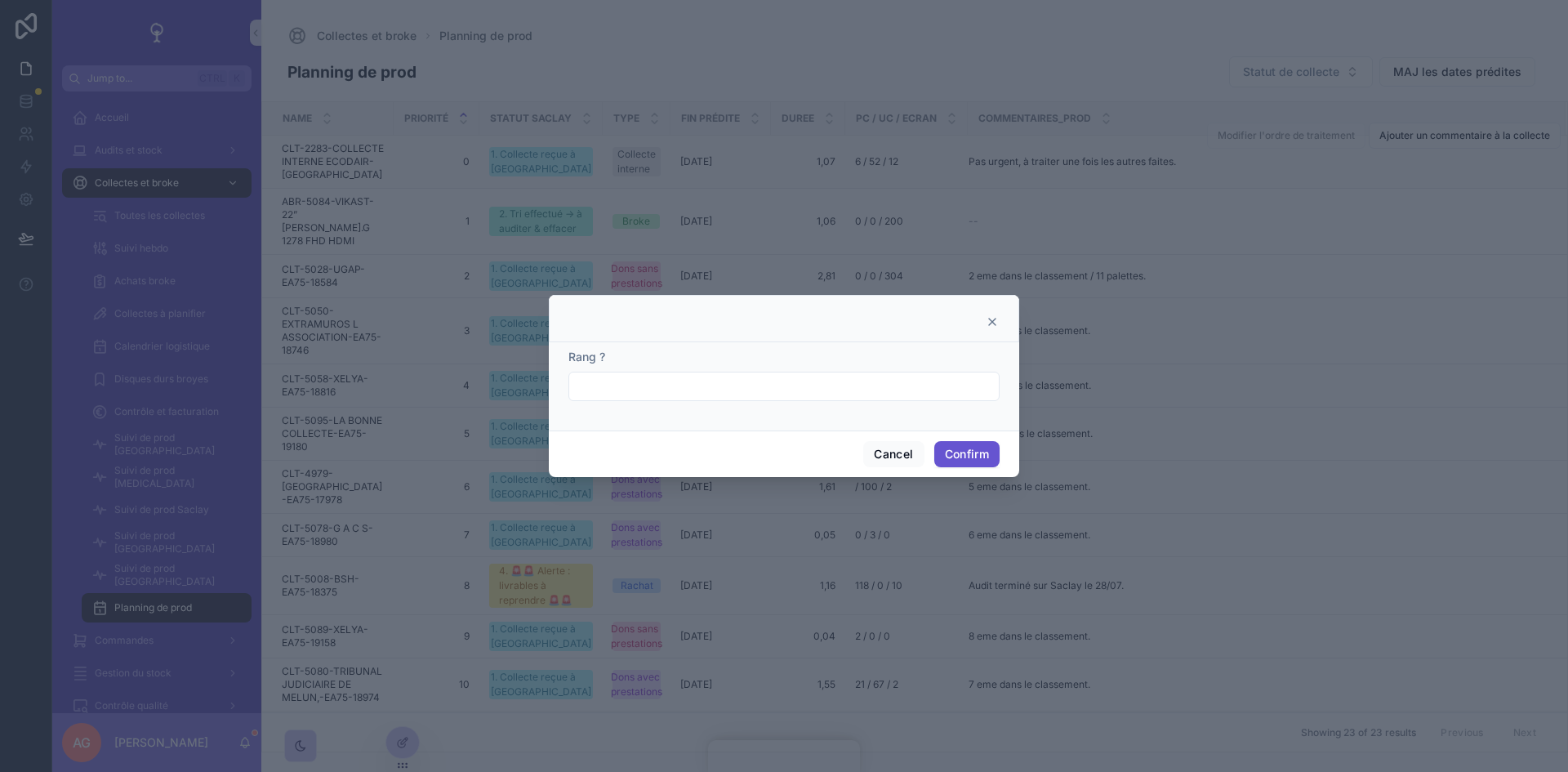
click at [704, 392] on input "text" at bounding box center [784, 386] width 430 height 23
click at [997, 320] on icon at bounding box center [993, 322] width 13 height 13
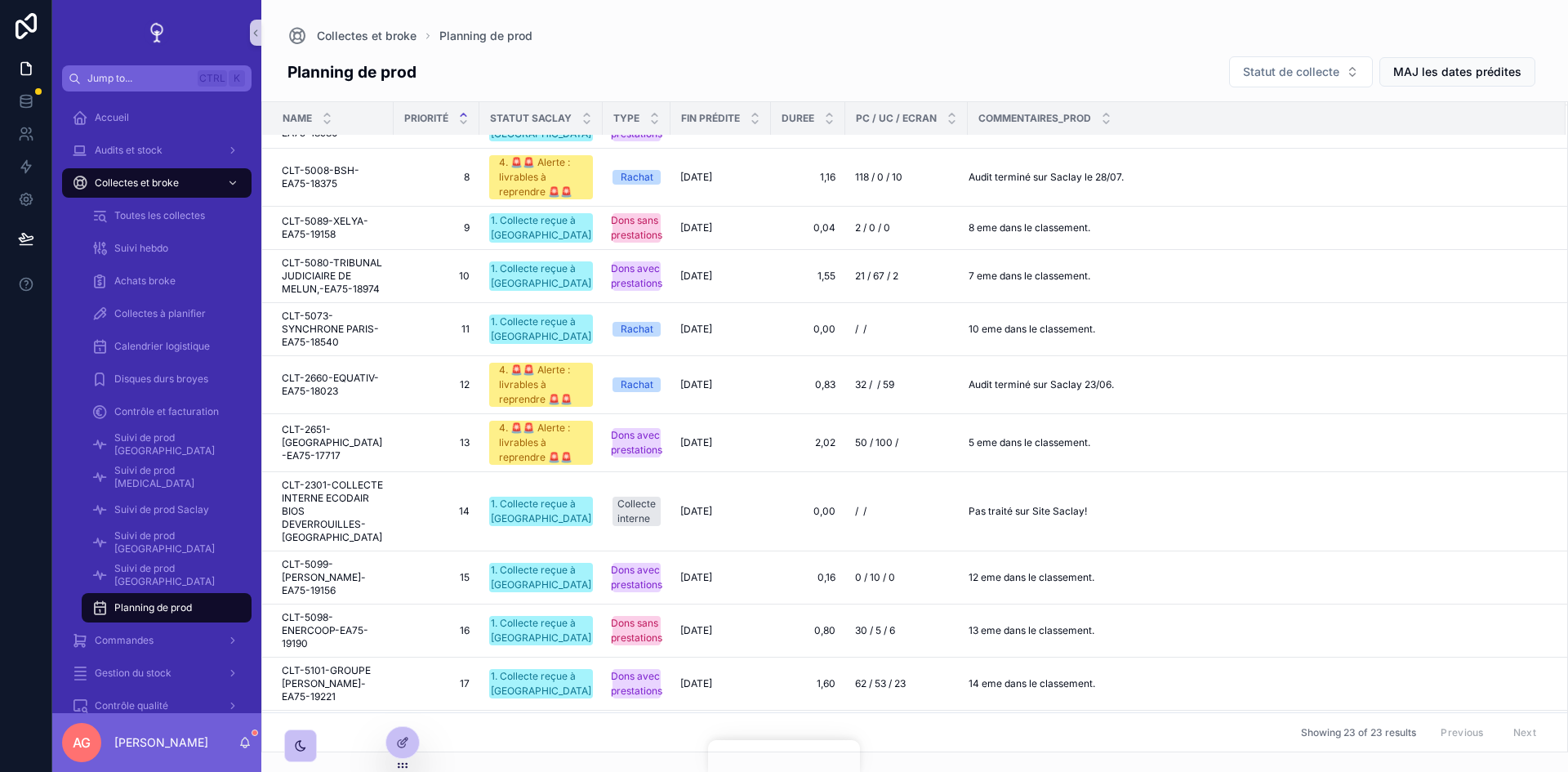
scroll to position [639, 0]
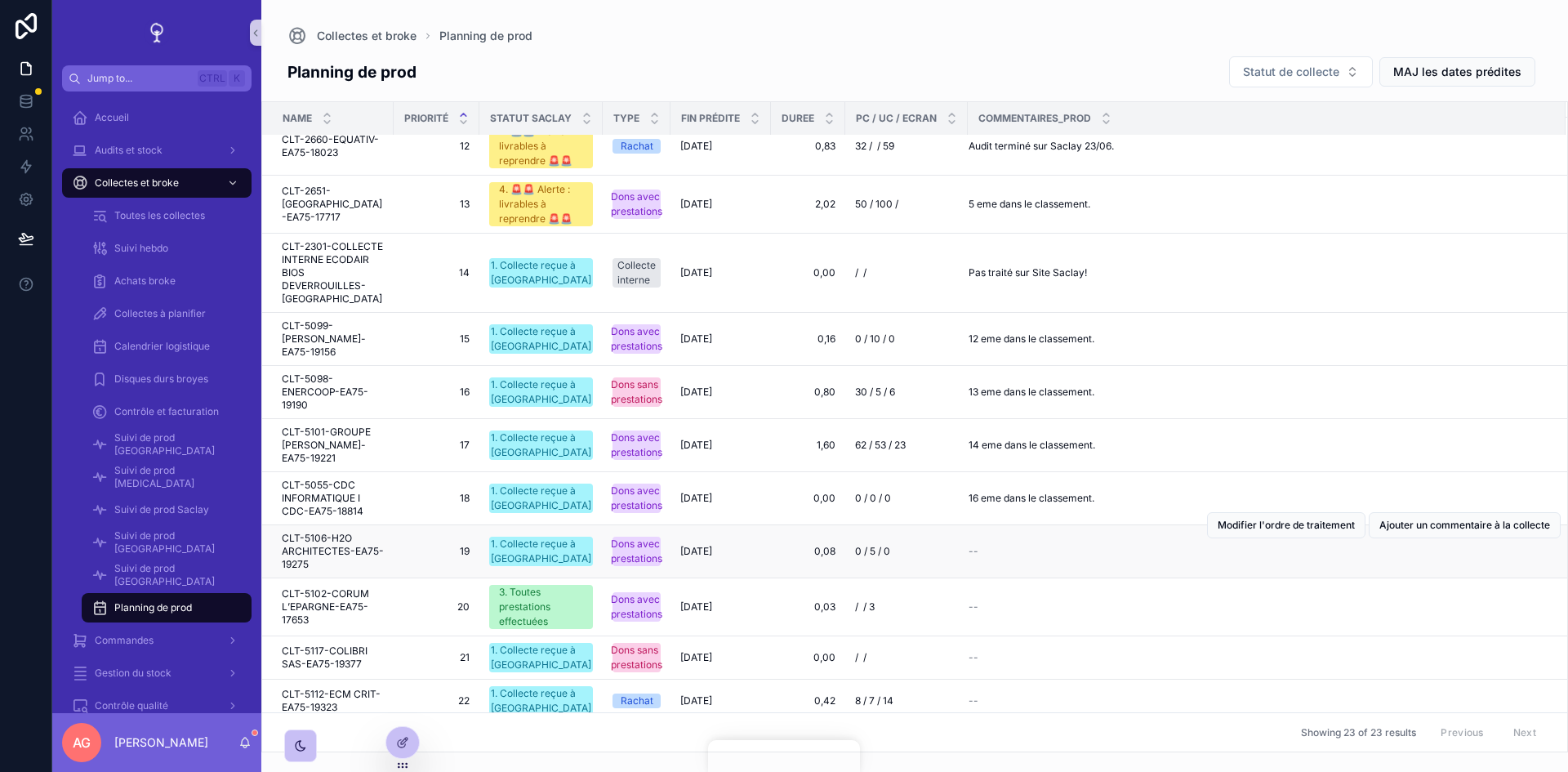
click at [1076, 554] on td "--" at bounding box center [1266, 551] width 598 height 53
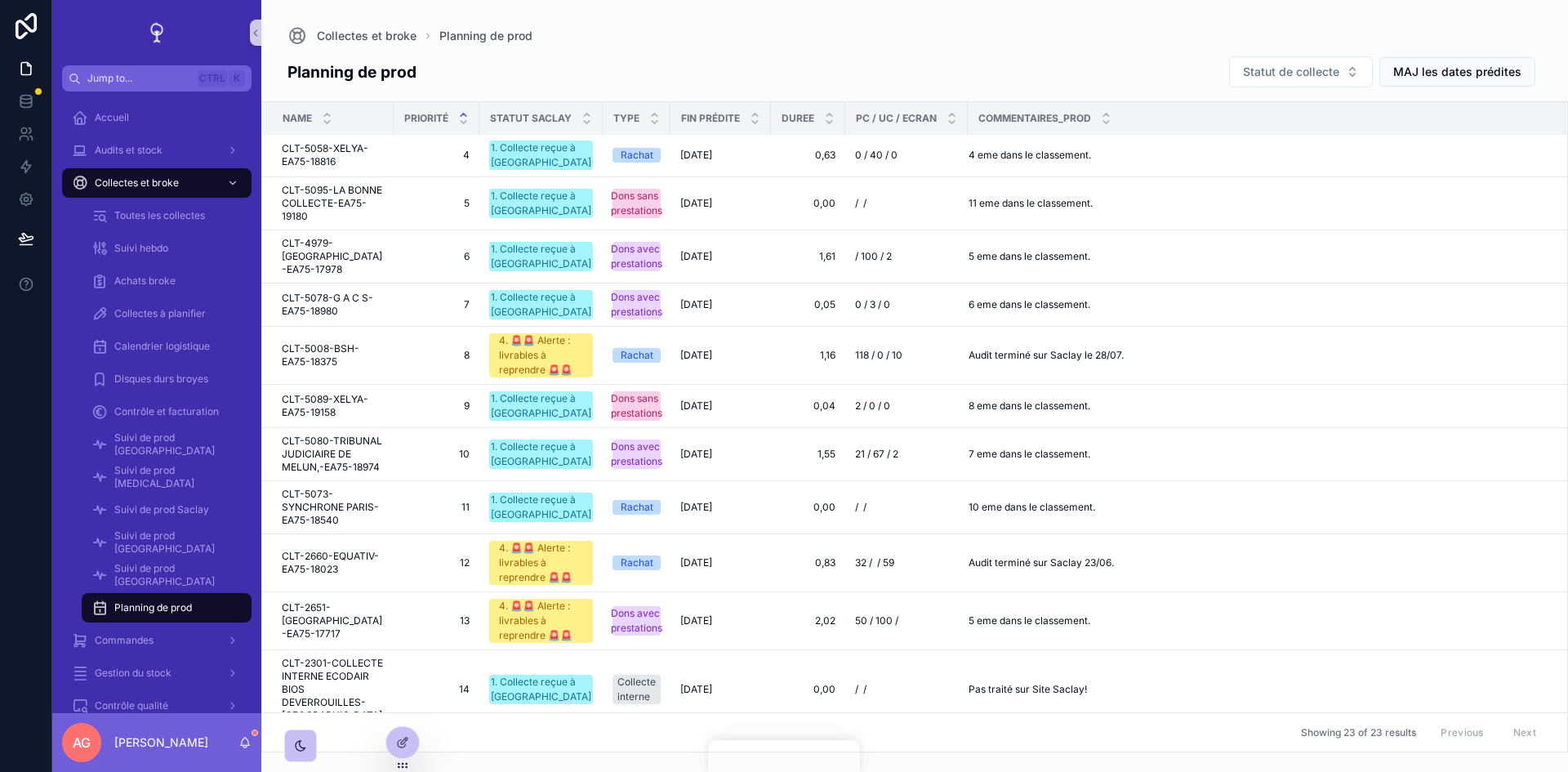
scroll to position [0, 0]
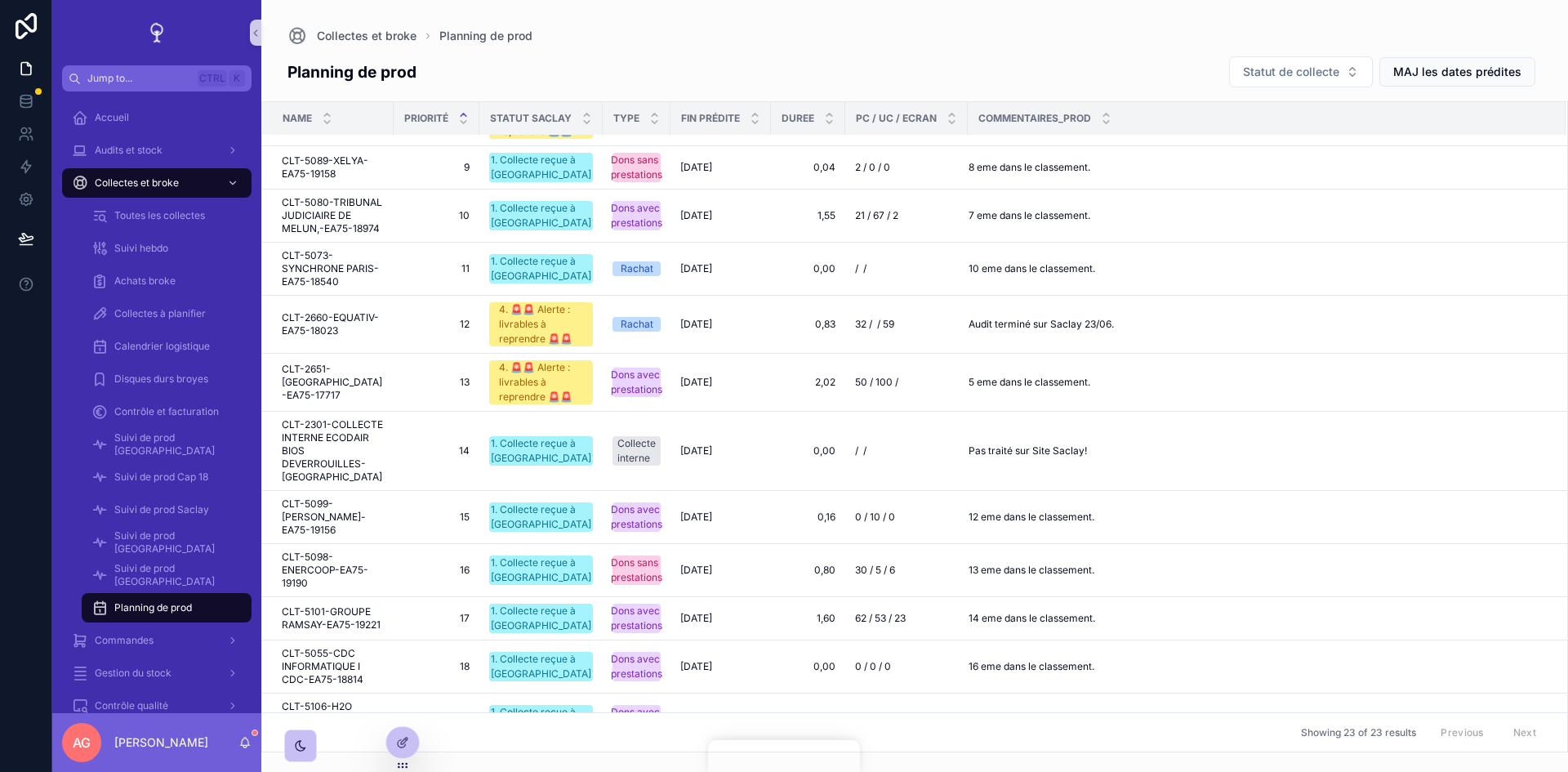
scroll to position [639, 0]
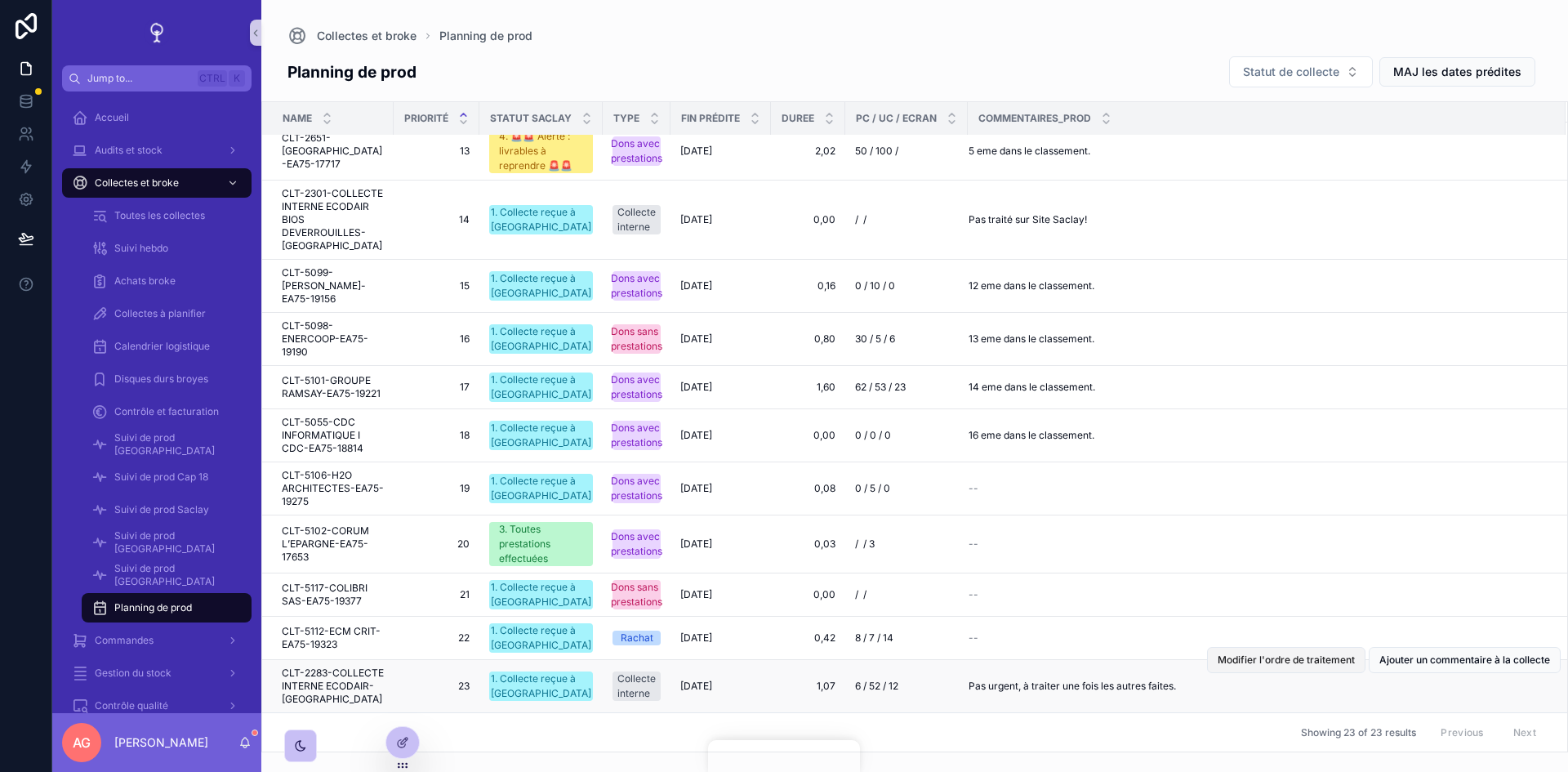
click at [1299, 670] on button "Modifier l'ordre de traitement" at bounding box center [1285, 659] width 158 height 26
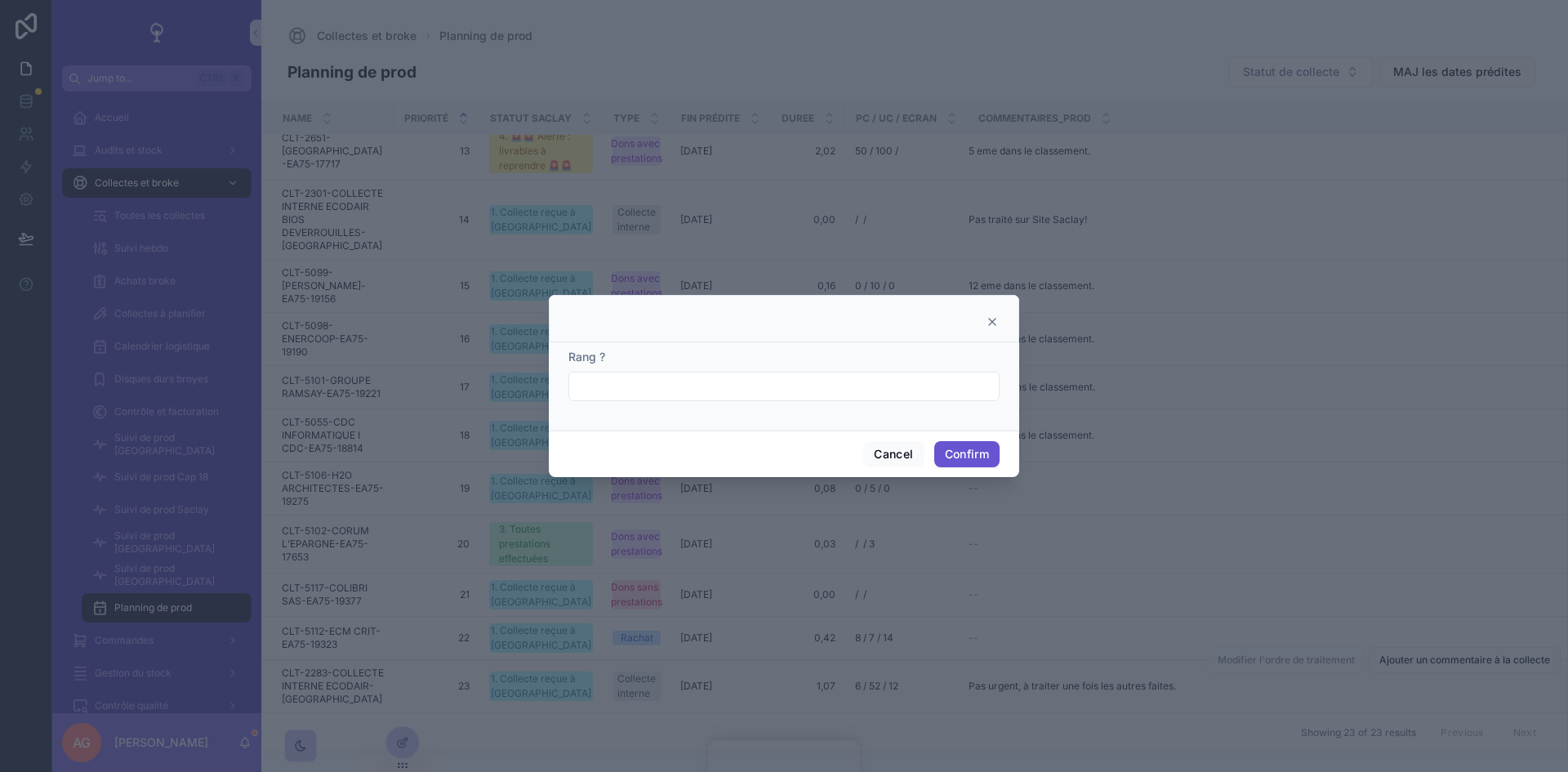
click at [689, 382] on input "text" at bounding box center [784, 386] width 430 height 23
type input "*"
click at [969, 448] on button "Confirm" at bounding box center [967, 453] width 65 height 26
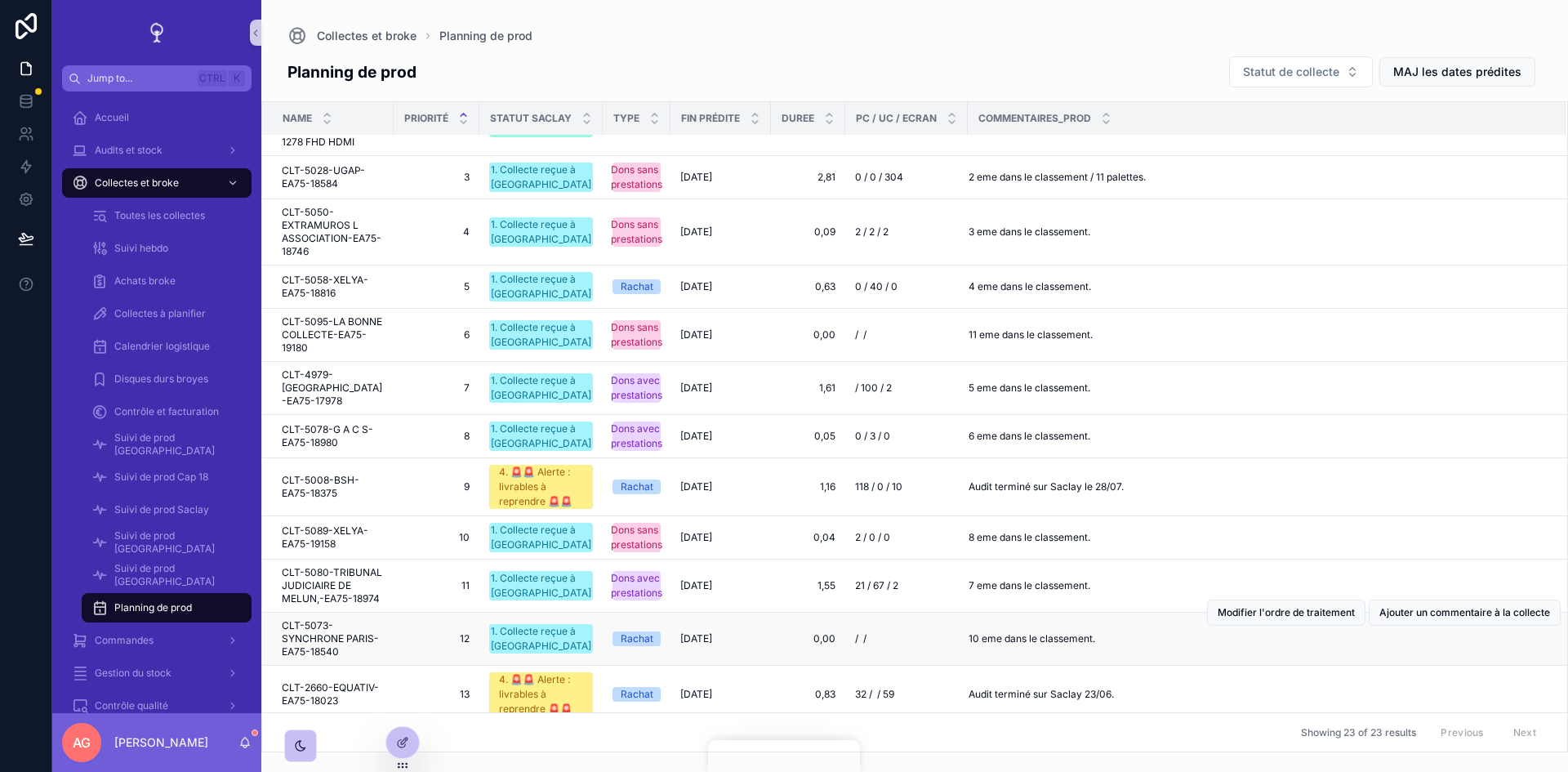
scroll to position [0, 0]
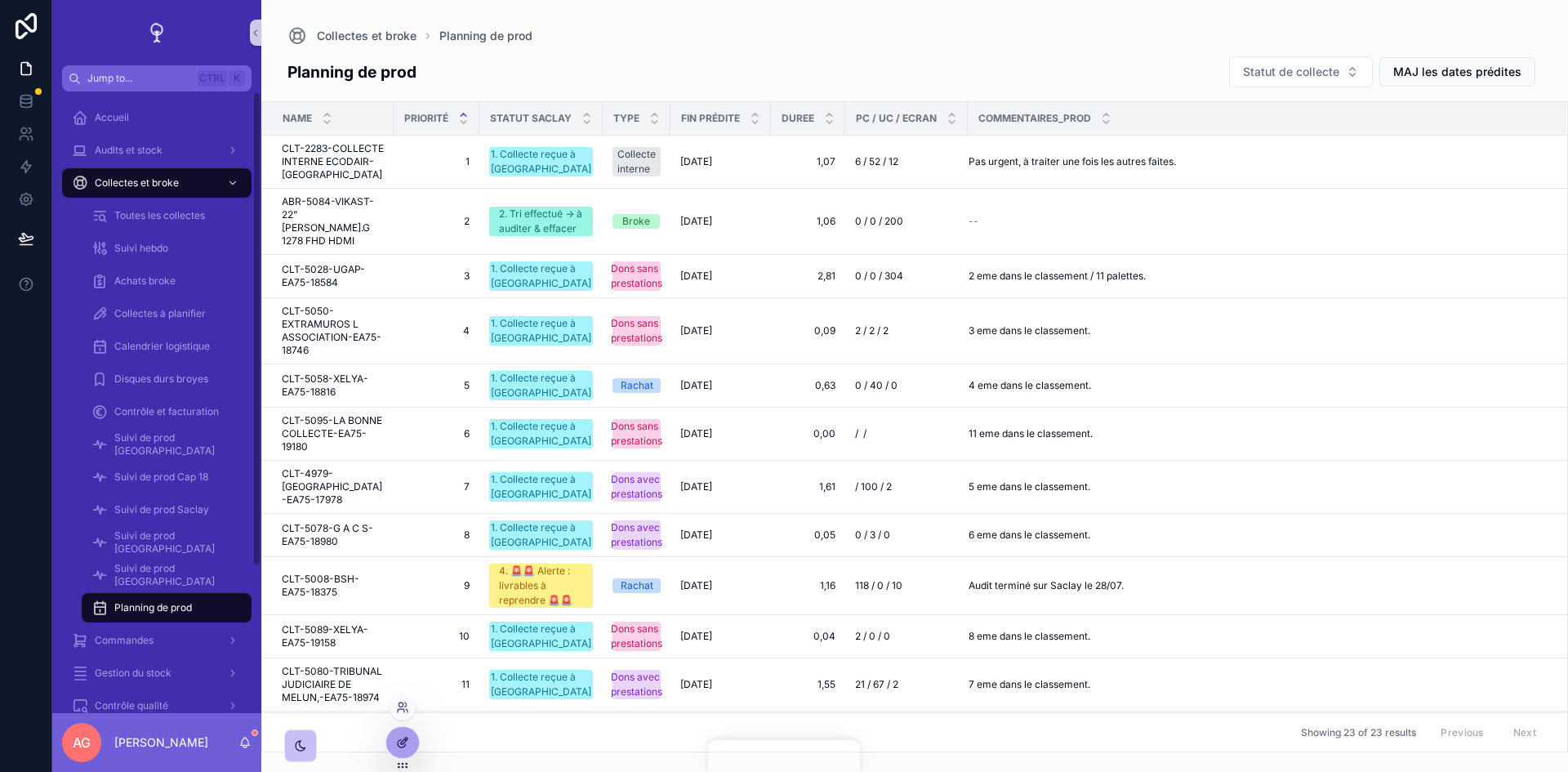
click at [405, 739] on icon at bounding box center [406, 739] width 2 height 2
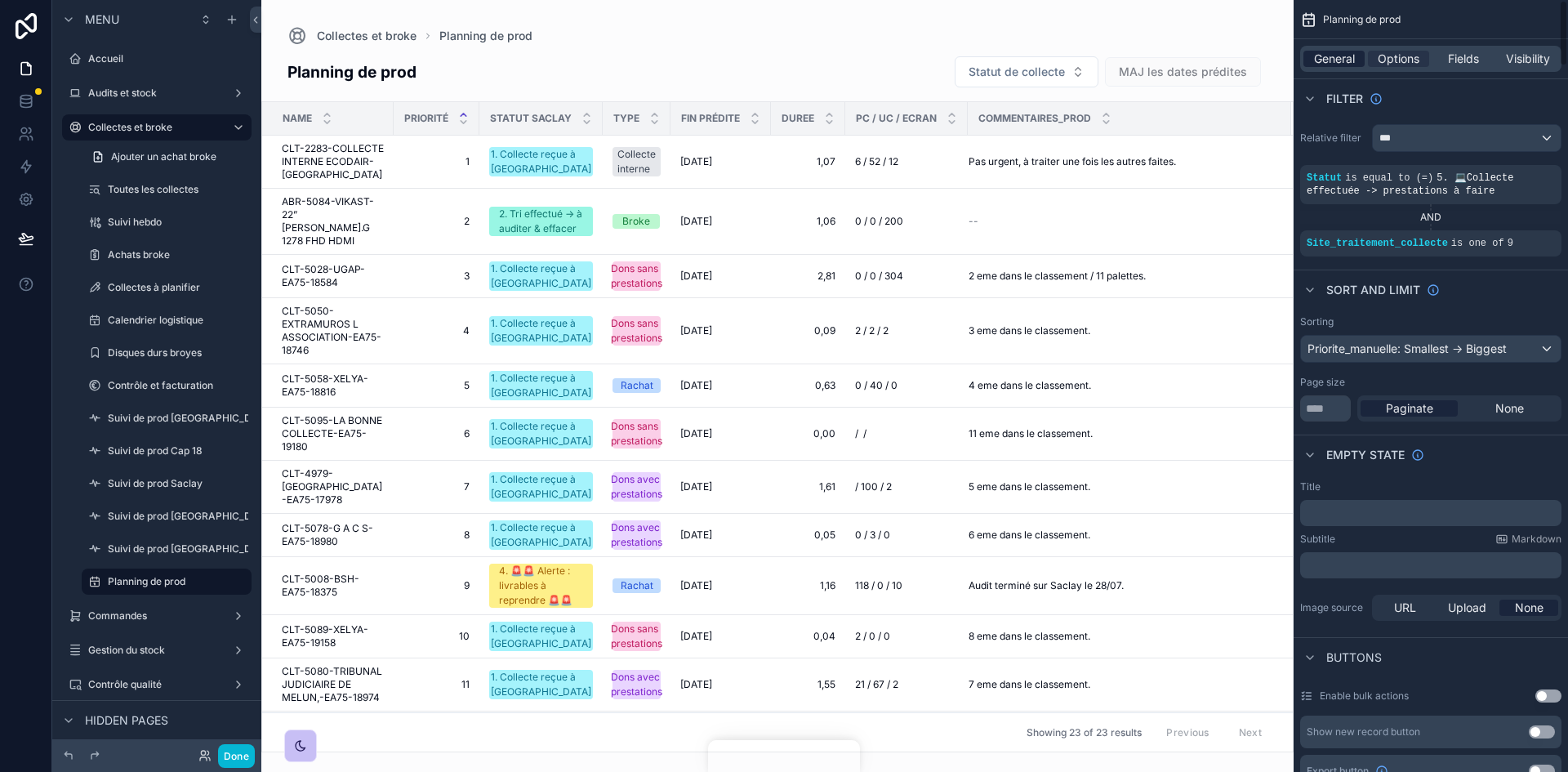
click at [1322, 64] on span "General" at bounding box center [1334, 59] width 41 height 17
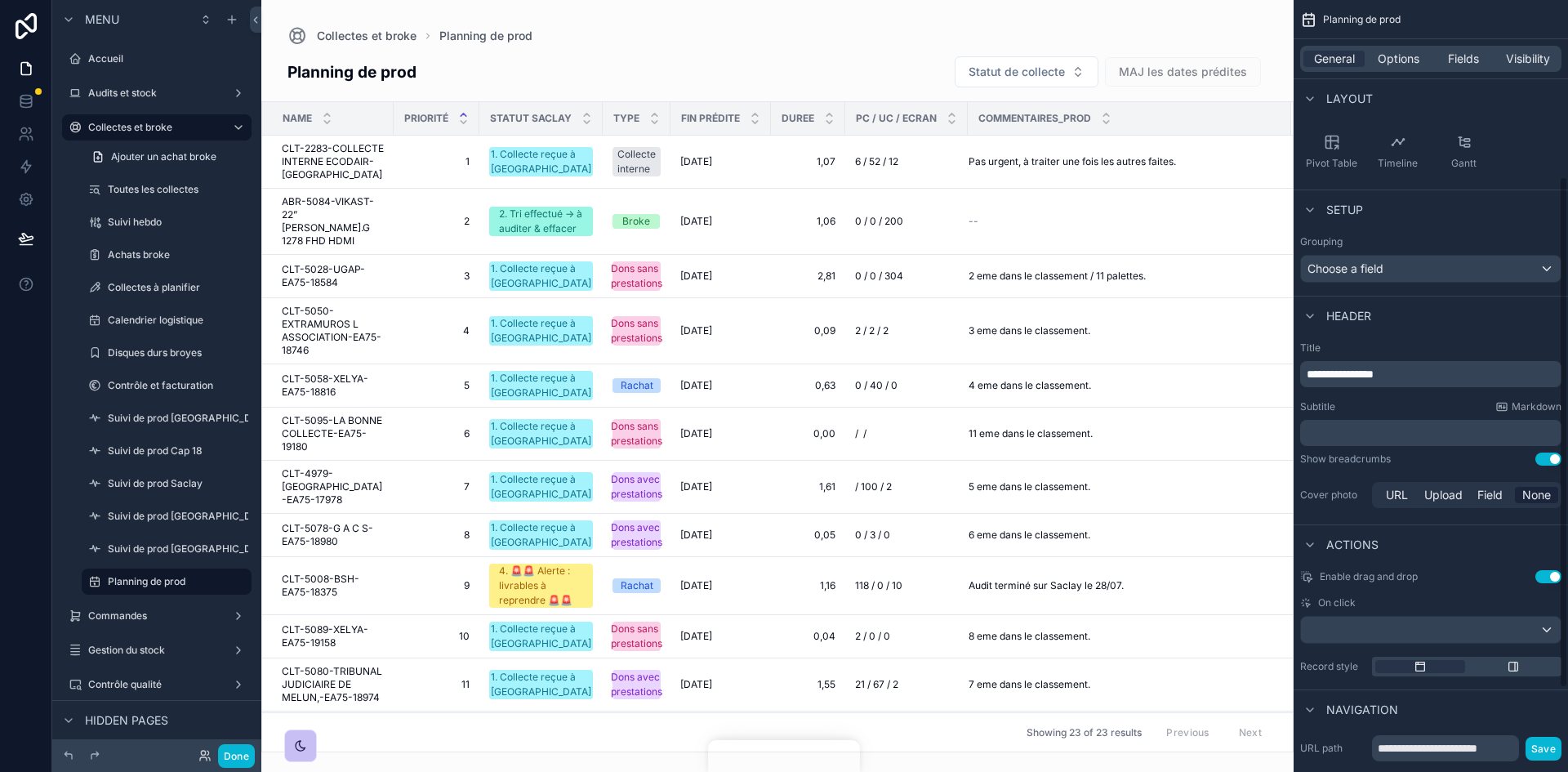
scroll to position [393, 0]
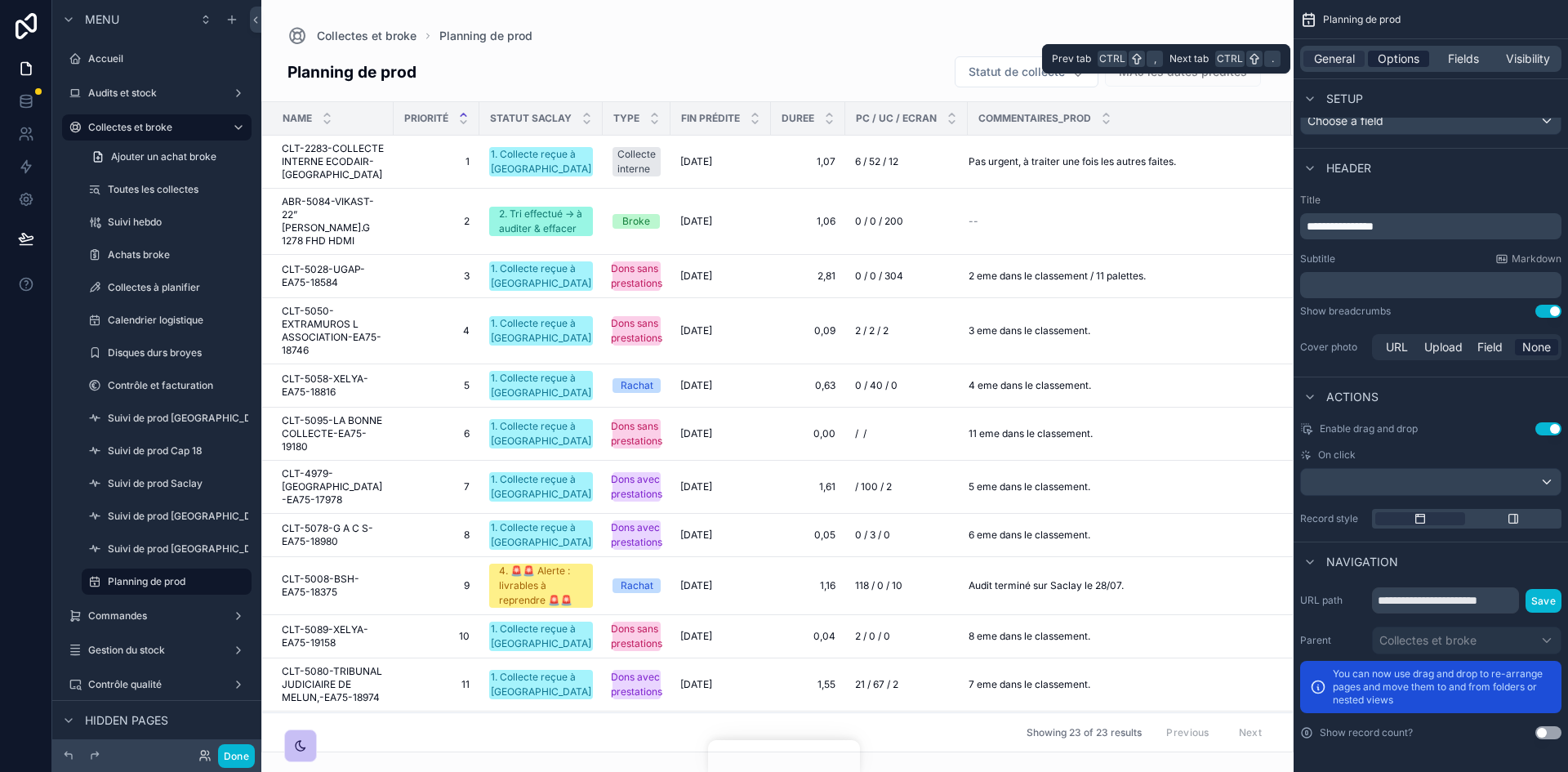
click at [1425, 58] on div "Options" at bounding box center [1398, 59] width 61 height 17
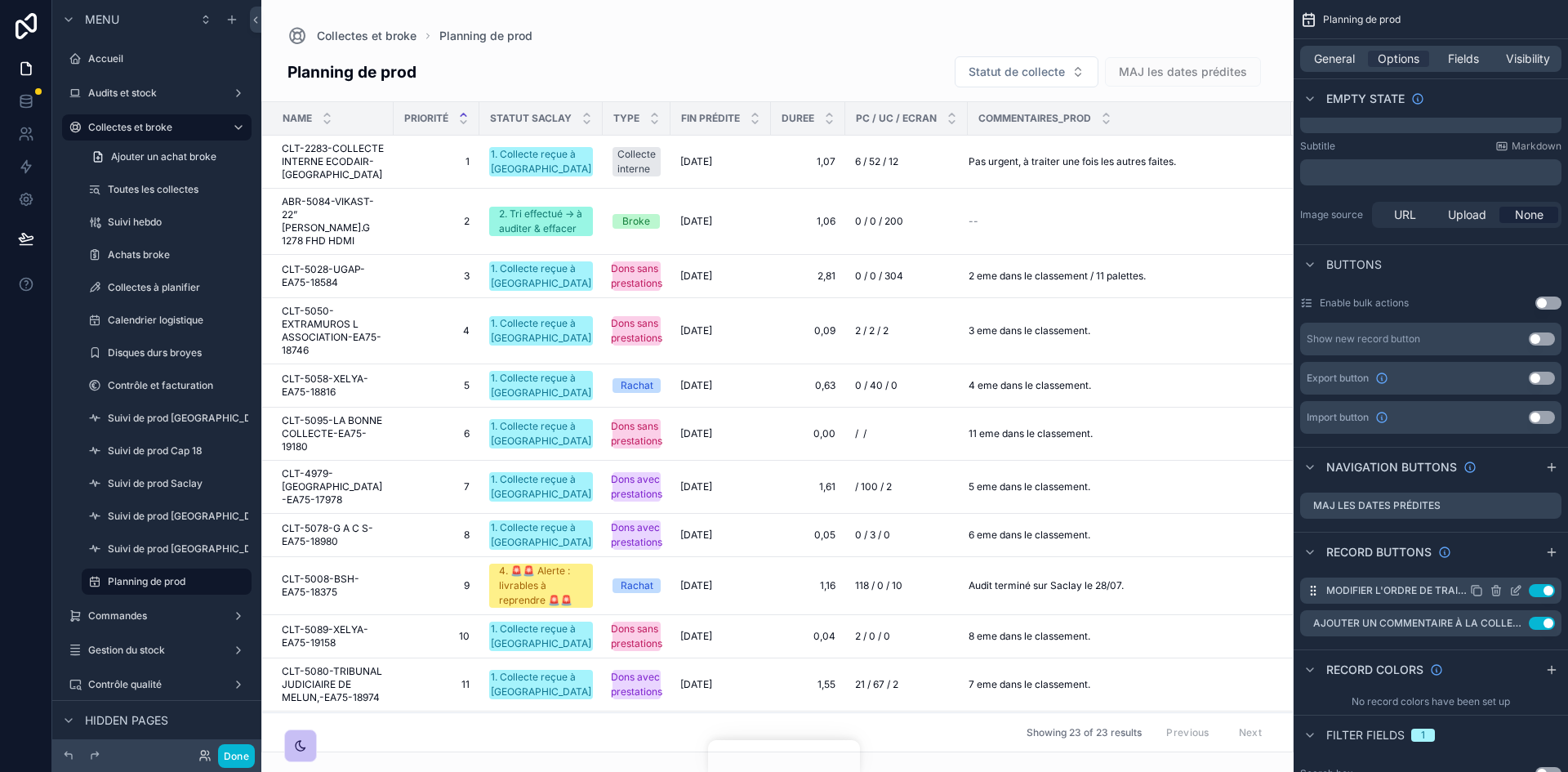
click at [0, 0] on icon "scrollable content" at bounding box center [0, 0] width 0 height 0
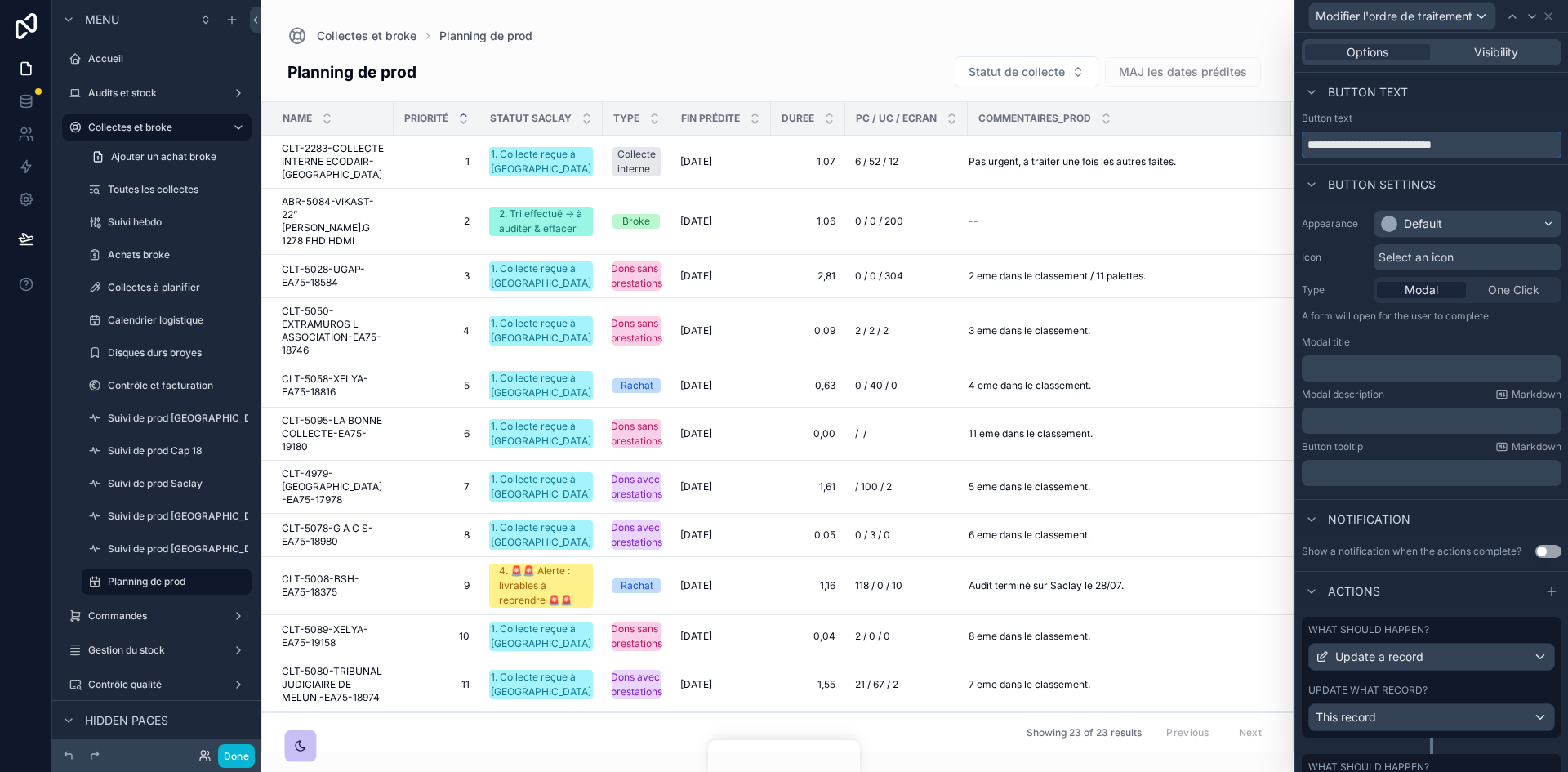
drag, startPoint x: 1473, startPoint y: 149, endPoint x: 1360, endPoint y: 142, distance: 113.2
click at [1360, 142] on input "**********" at bounding box center [1432, 144] width 260 height 26
click at [1459, 131] on input "**********" at bounding box center [1432, 144] width 260 height 26
type input "**********"
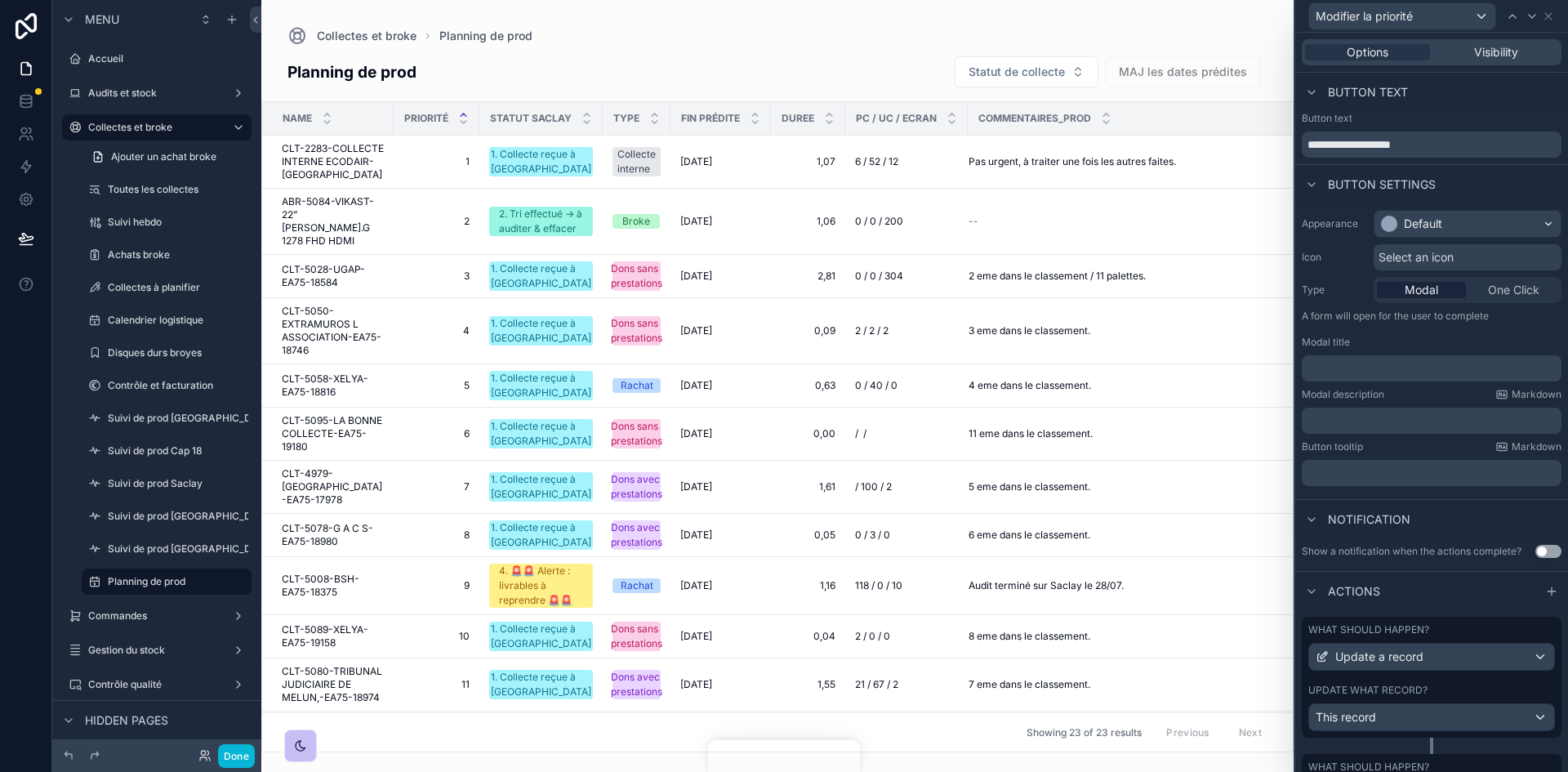
click at [1461, 96] on div "Button text" at bounding box center [1432, 92] width 273 height 39
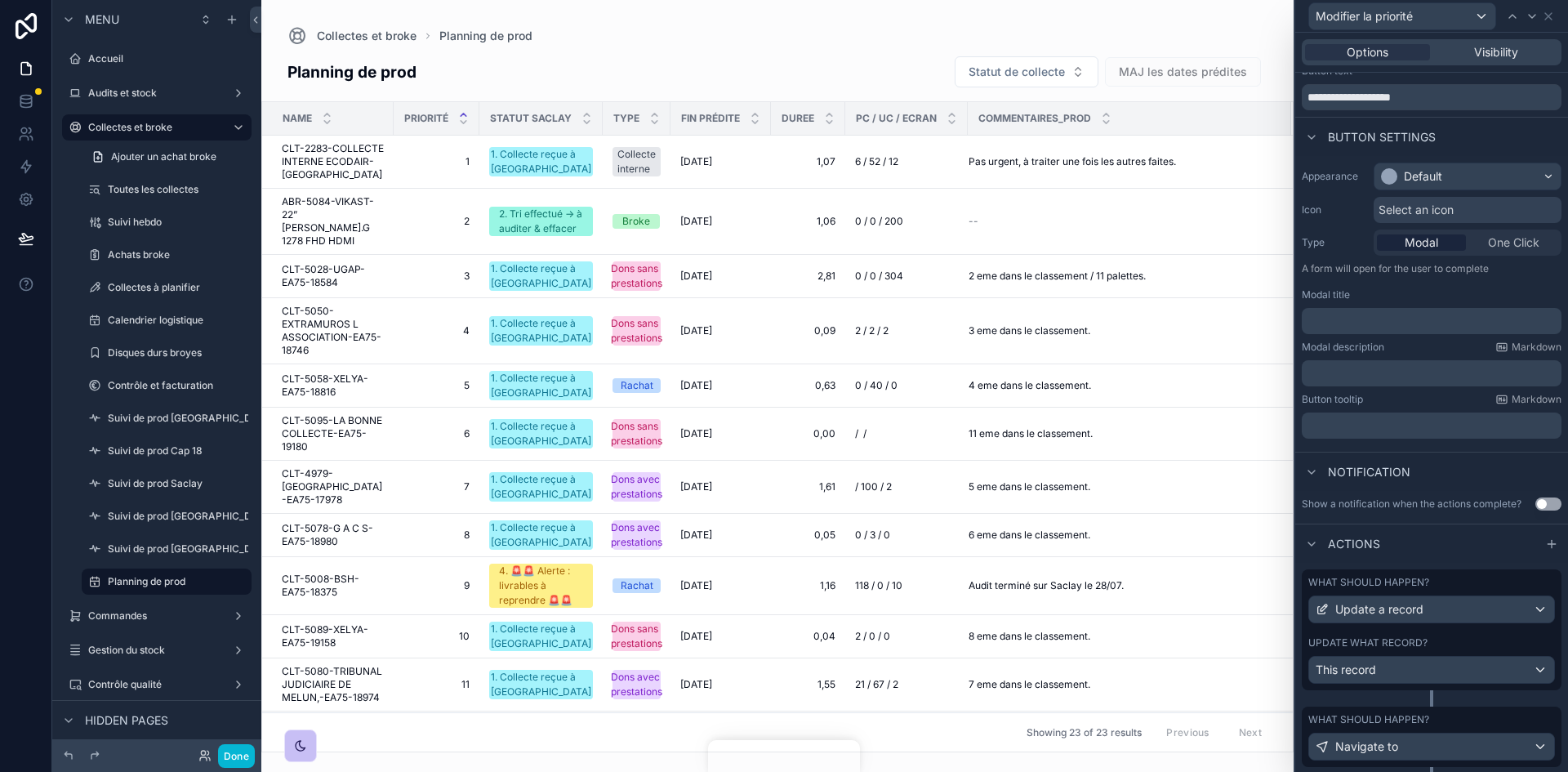
scroll to position [91, 0]
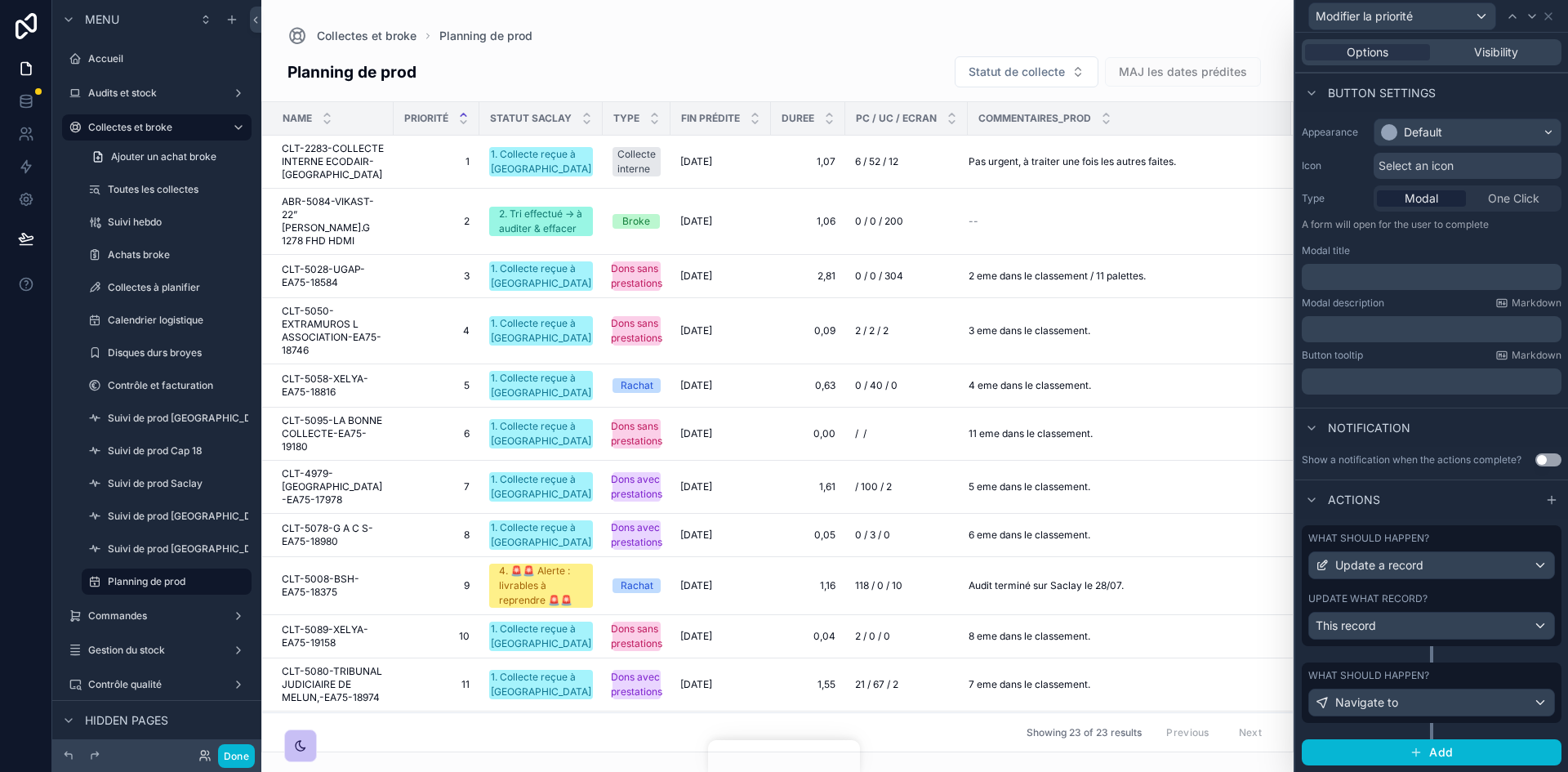
click at [1441, 537] on div "What should happen?" at bounding box center [1431, 539] width 247 height 13
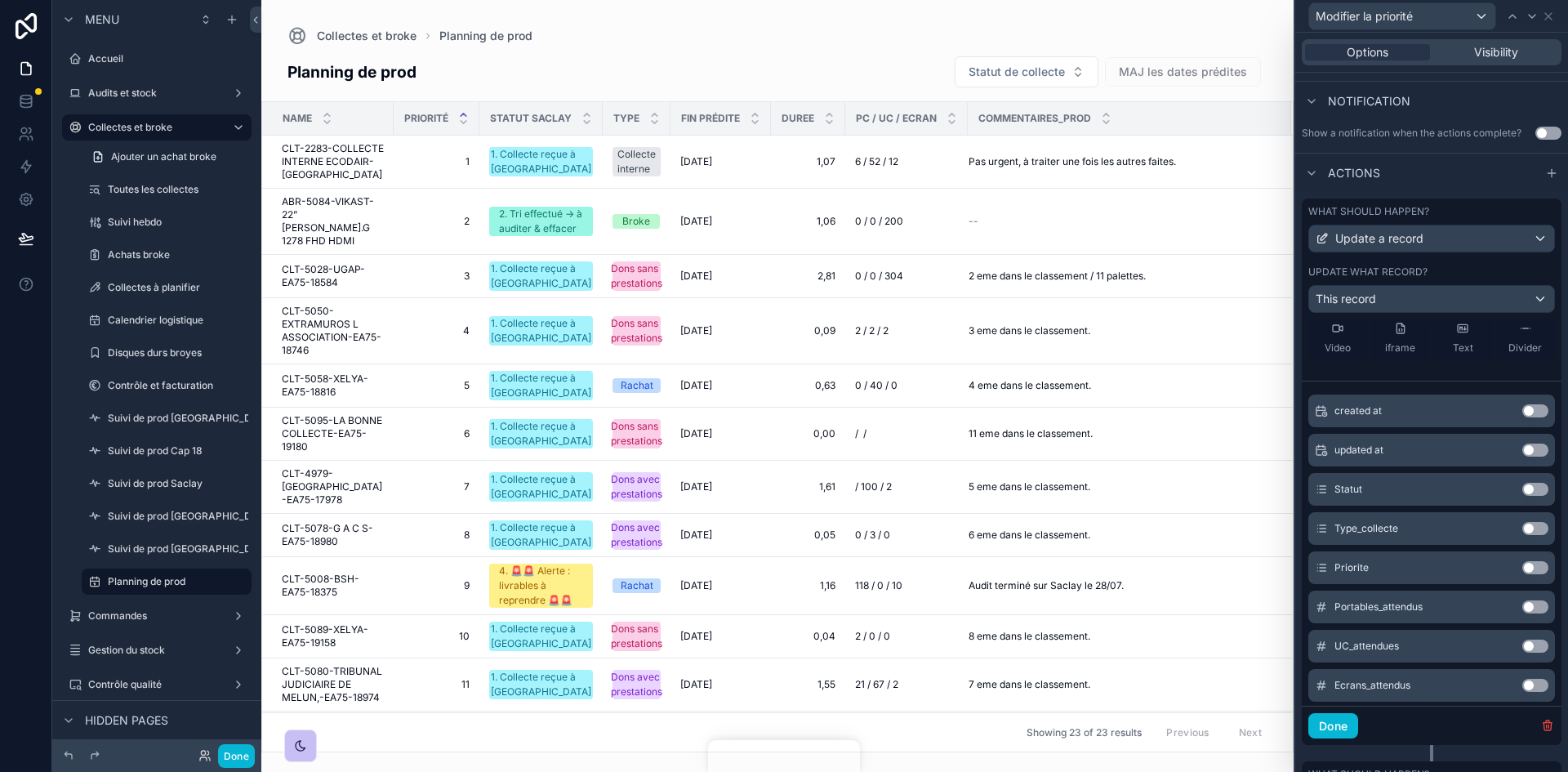
scroll to position [0, 0]
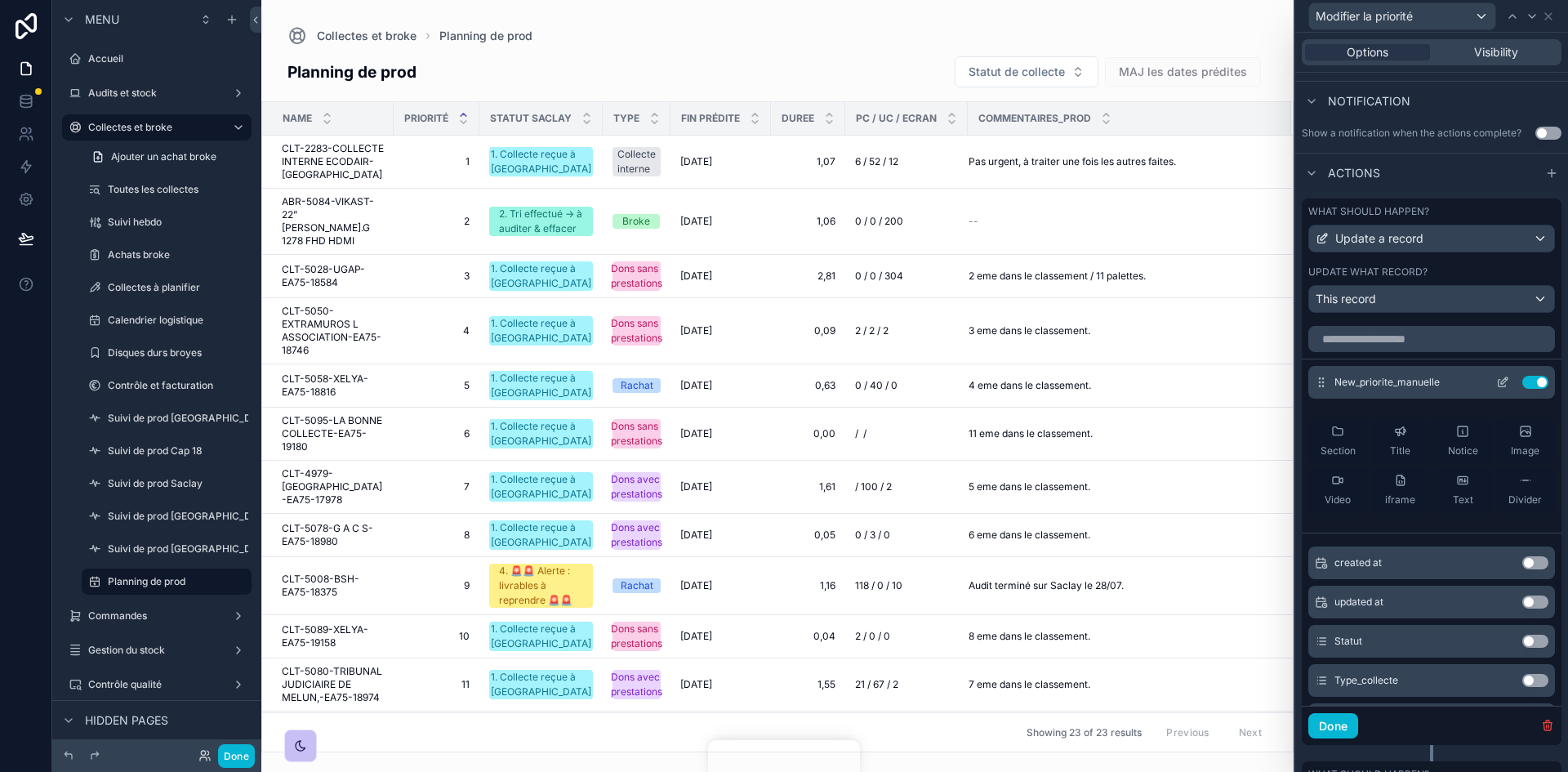
click at [1496, 383] on icon at bounding box center [1503, 382] width 13 height 13
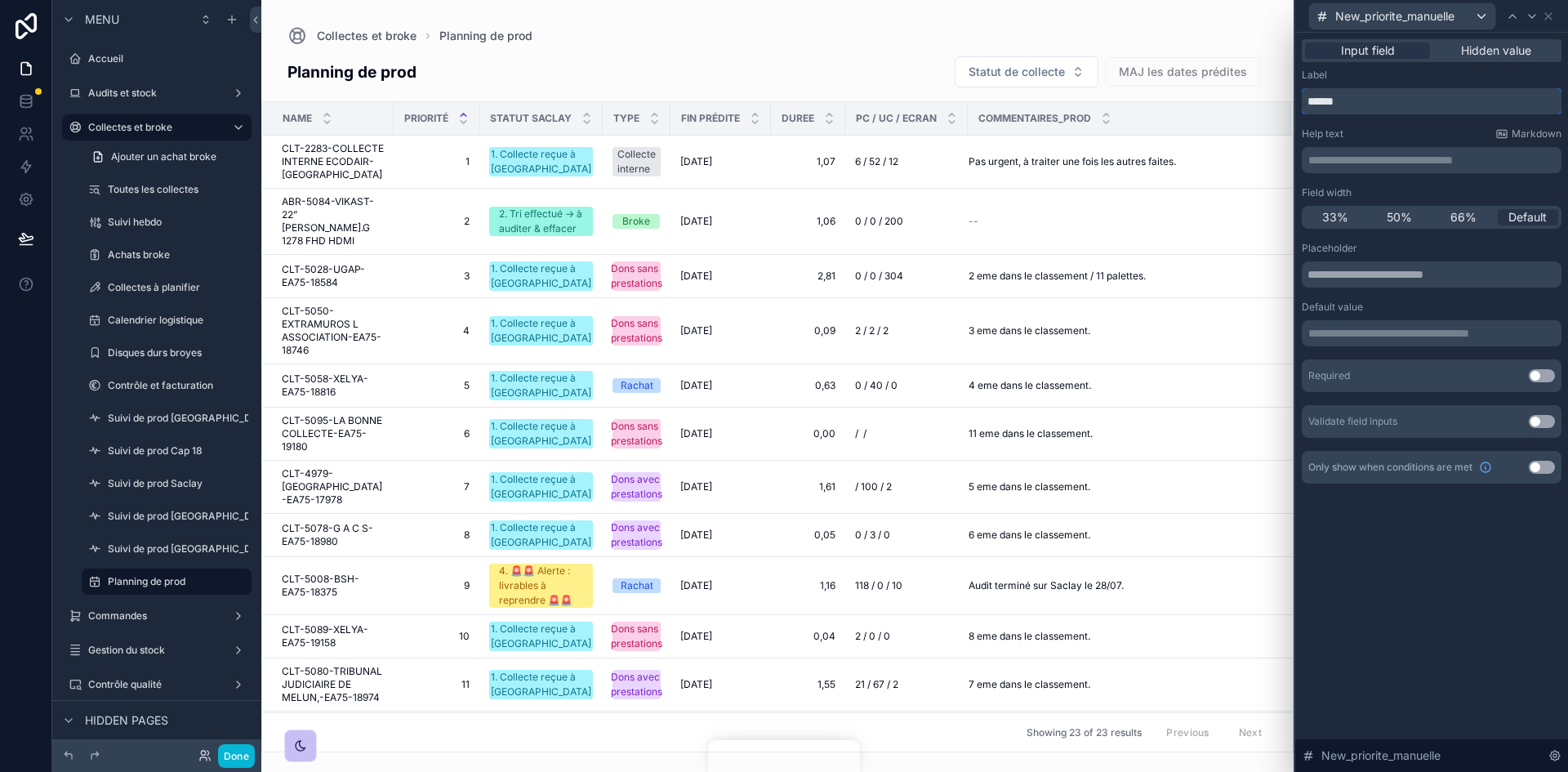
drag, startPoint x: 1351, startPoint y: 105, endPoint x: 1304, endPoint y: 100, distance: 47.3
click at [1304, 100] on input "******" at bounding box center [1432, 100] width 260 height 26
click at [1433, 100] on input "**********" at bounding box center [1432, 100] width 260 height 26
type input "**********"
click at [233, 760] on button "Done" at bounding box center [237, 756] width 37 height 23
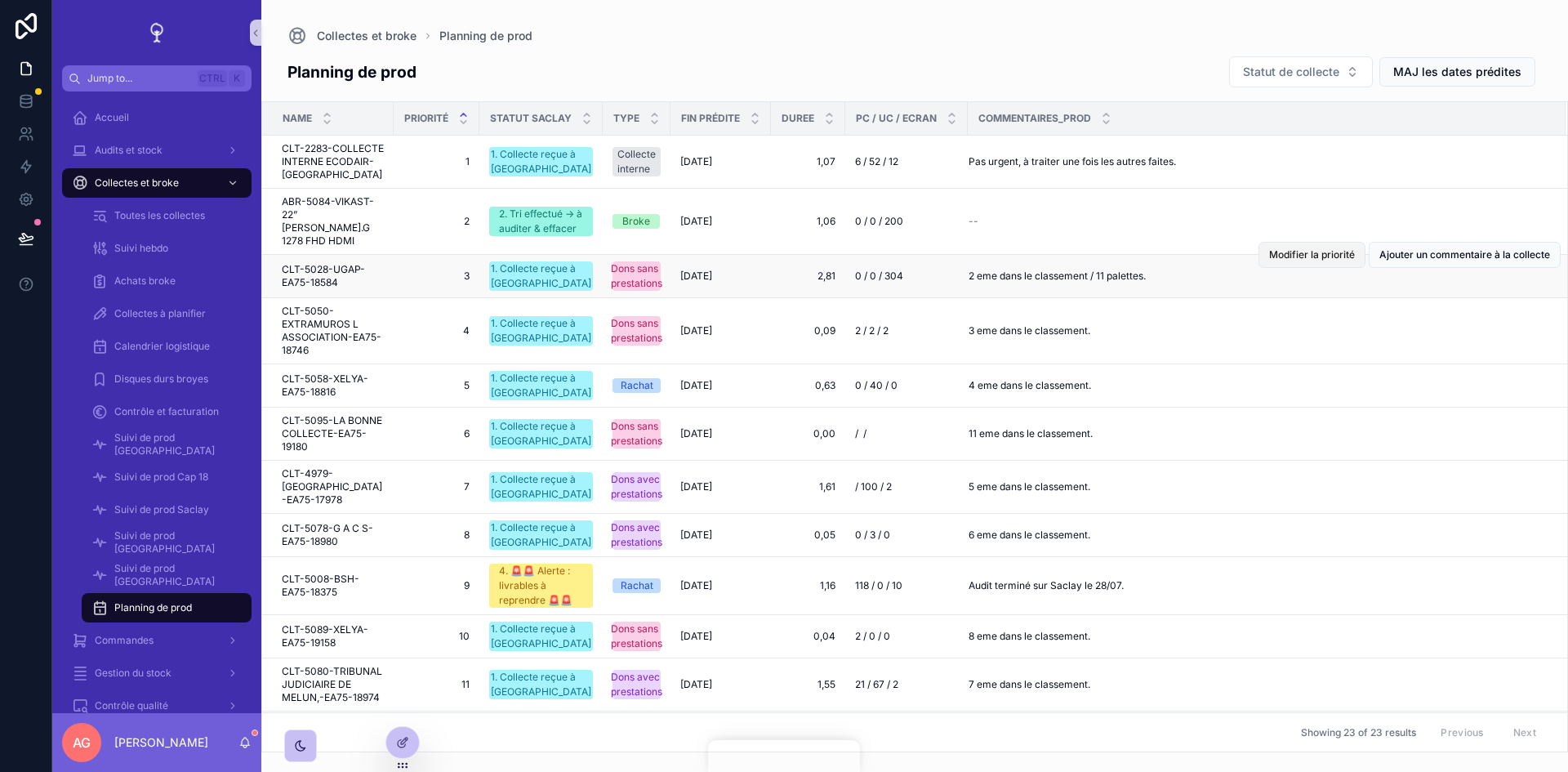
click at [1291, 248] on span "Modifier la priorité" at bounding box center [1312, 255] width 86 height 13
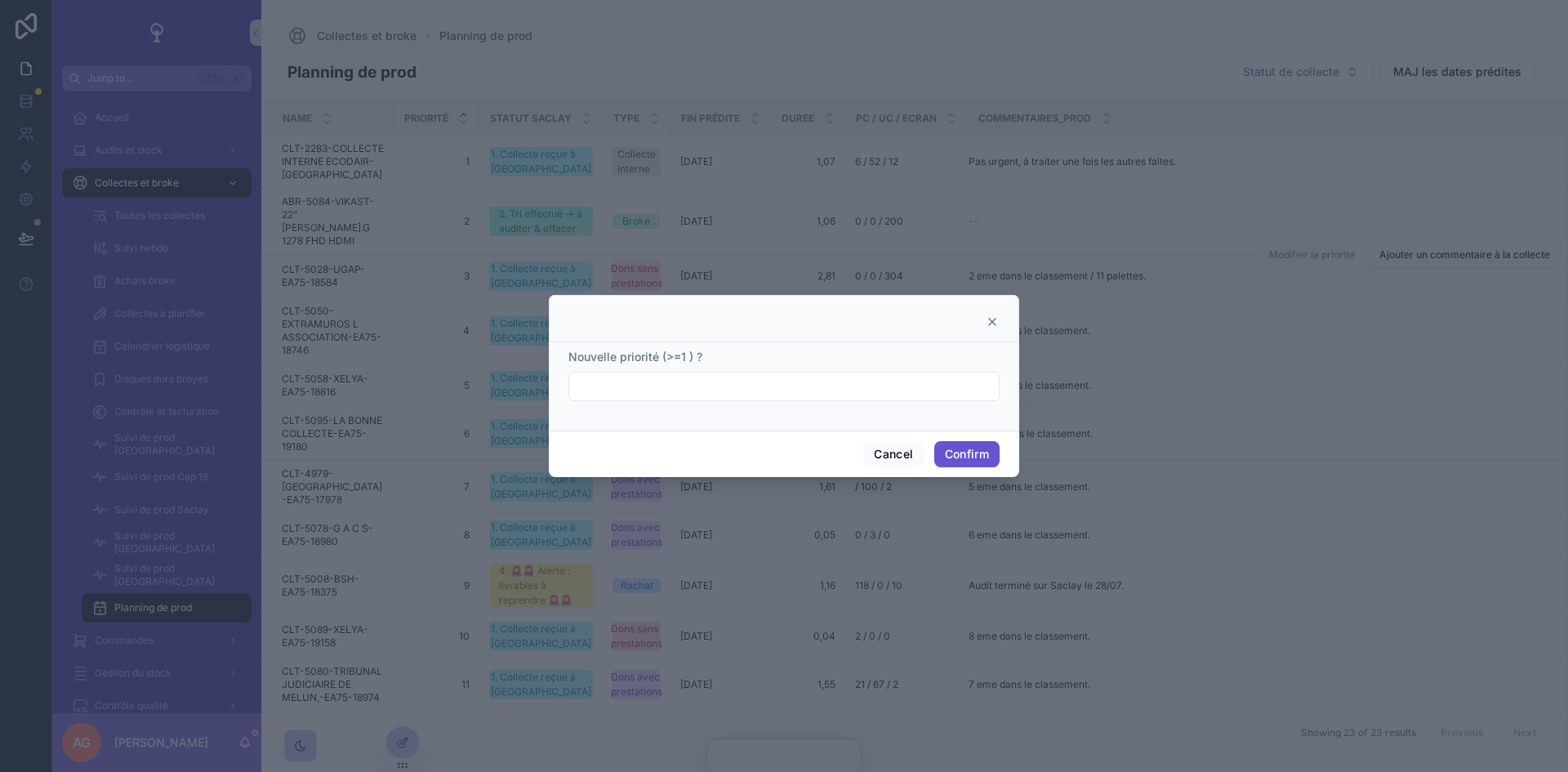
click at [992, 317] on icon at bounding box center [993, 322] width 13 height 13
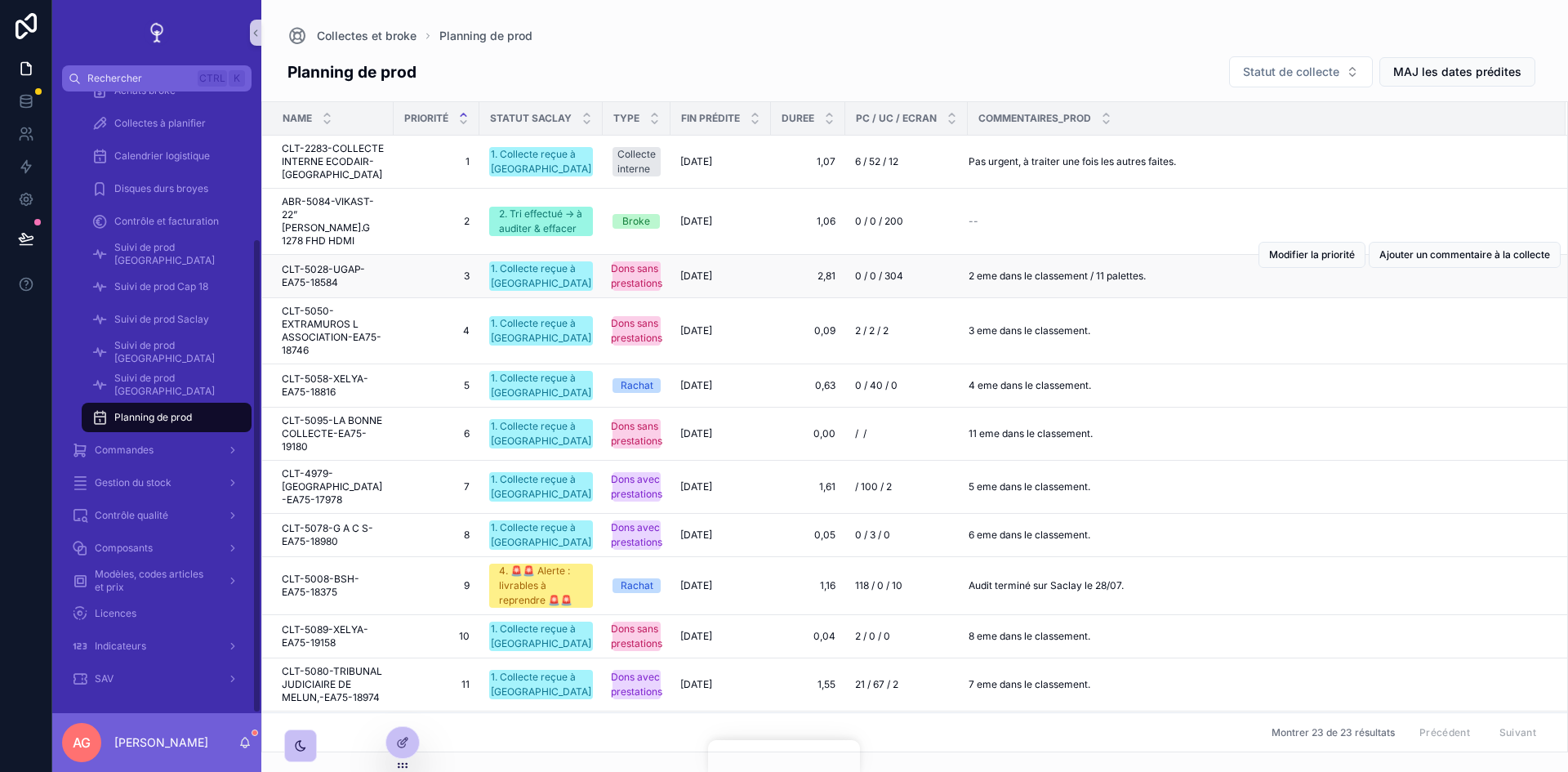
scroll to position [192, 0]
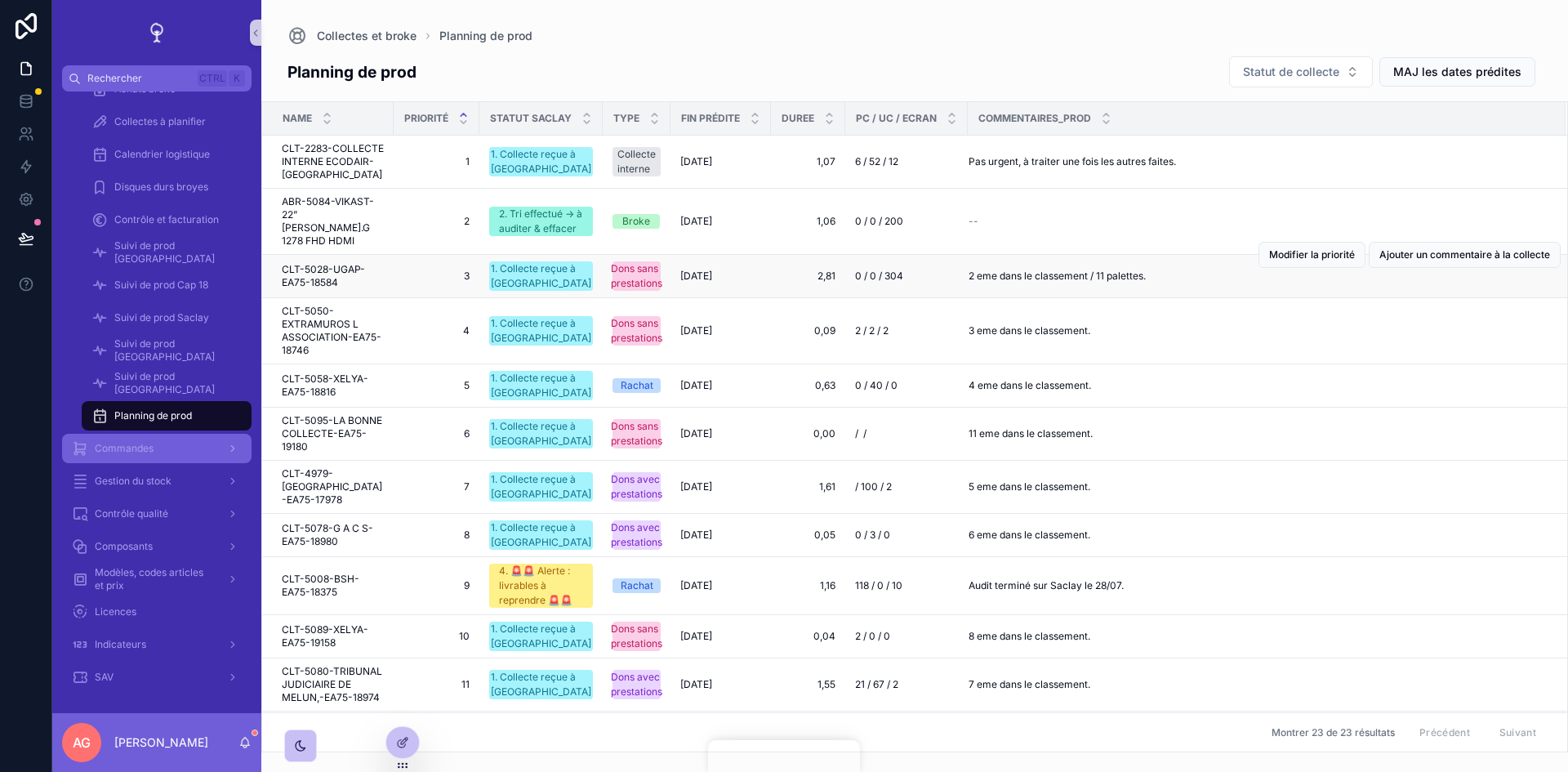
click at [151, 440] on div "Commandes" at bounding box center [156, 448] width 170 height 26
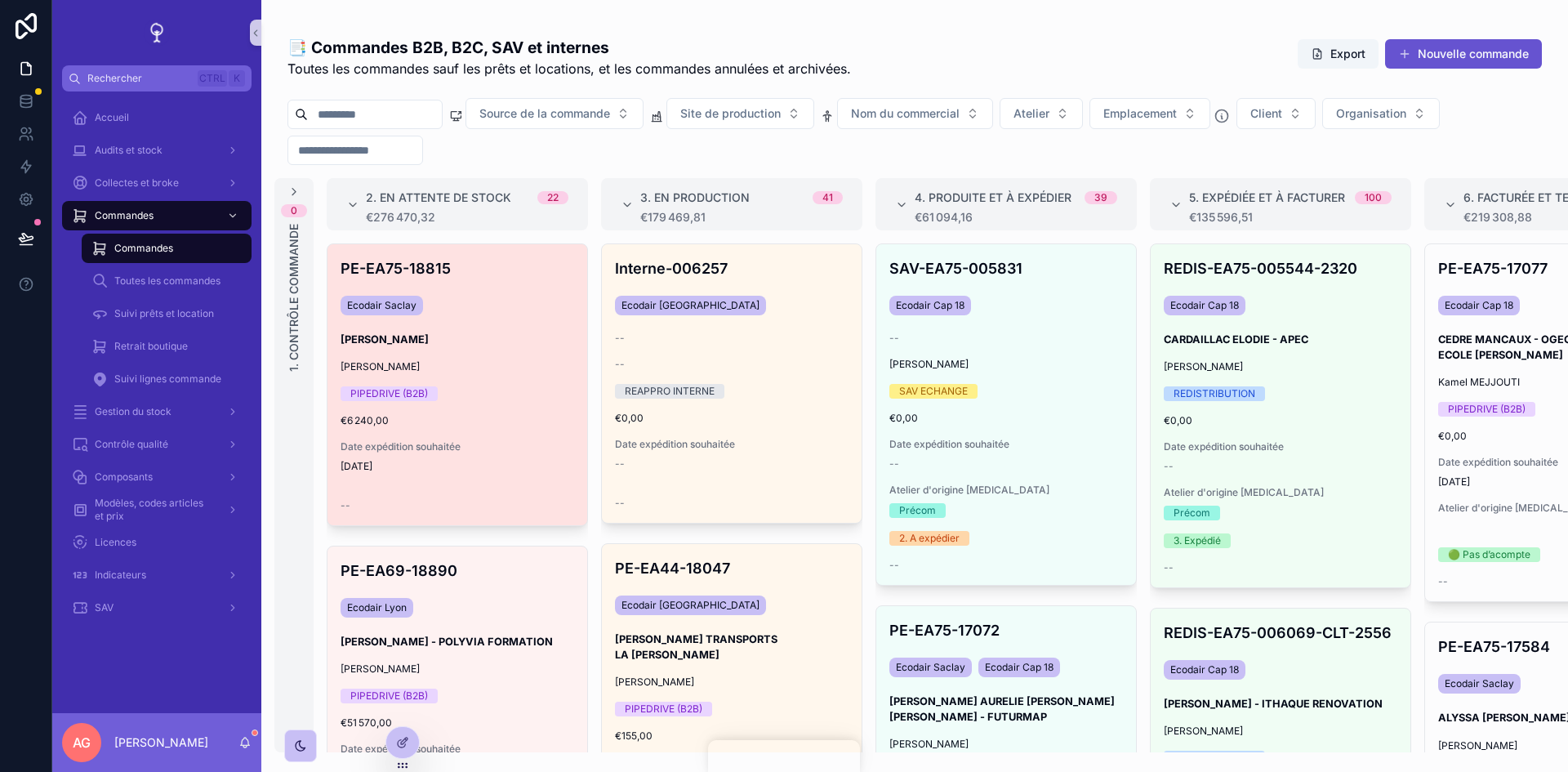
click at [506, 426] on span "€6 240,00" at bounding box center [457, 421] width 233 height 13
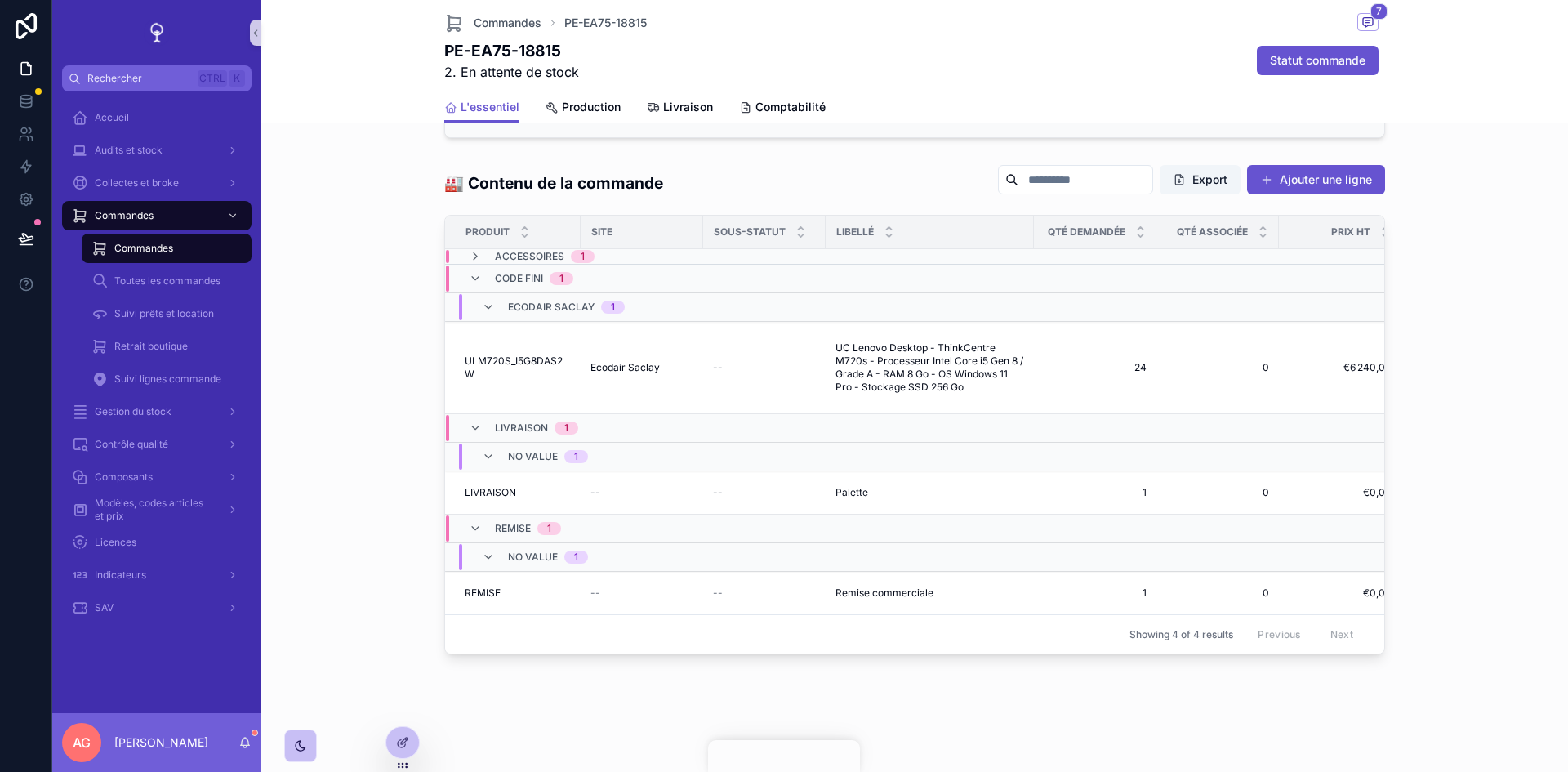
scroll to position [502, 0]
